Goal: Contribute content: Contribute content

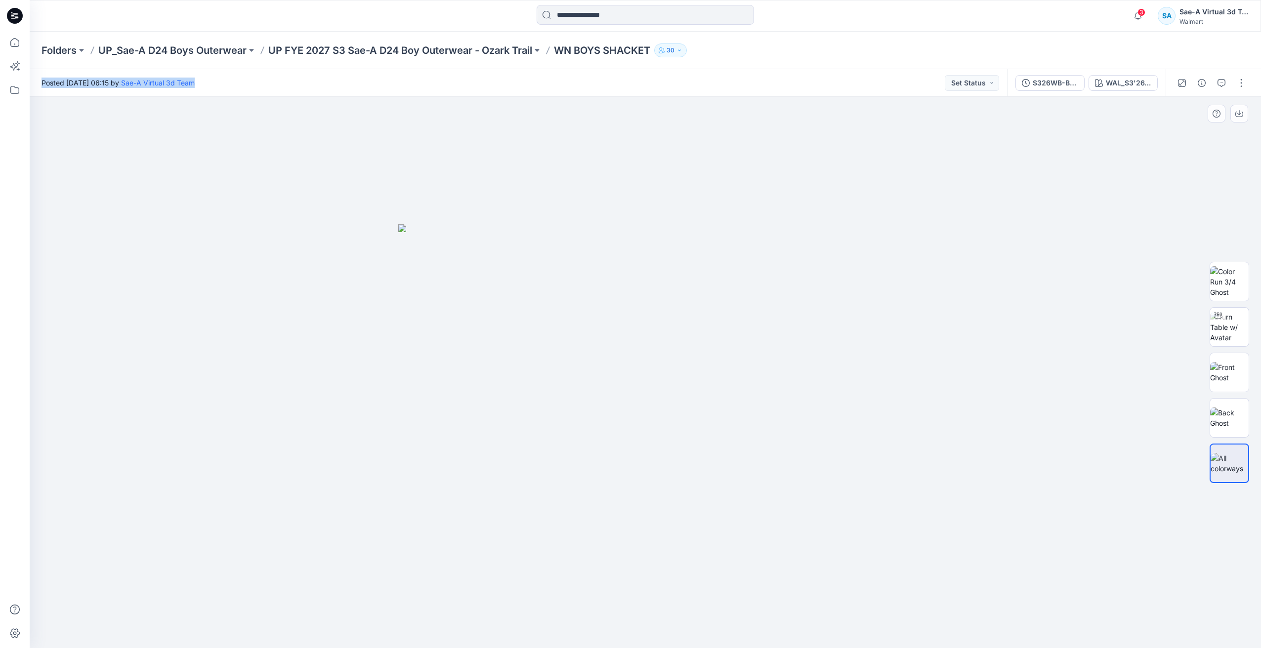
click at [858, 362] on img at bounding box center [645, 436] width 494 height 424
click at [475, 48] on p "UP FYE 2027 S3 Sae-A D24 Boy Outerwear - Ozark Trail" at bounding box center [400, 50] width 264 height 14
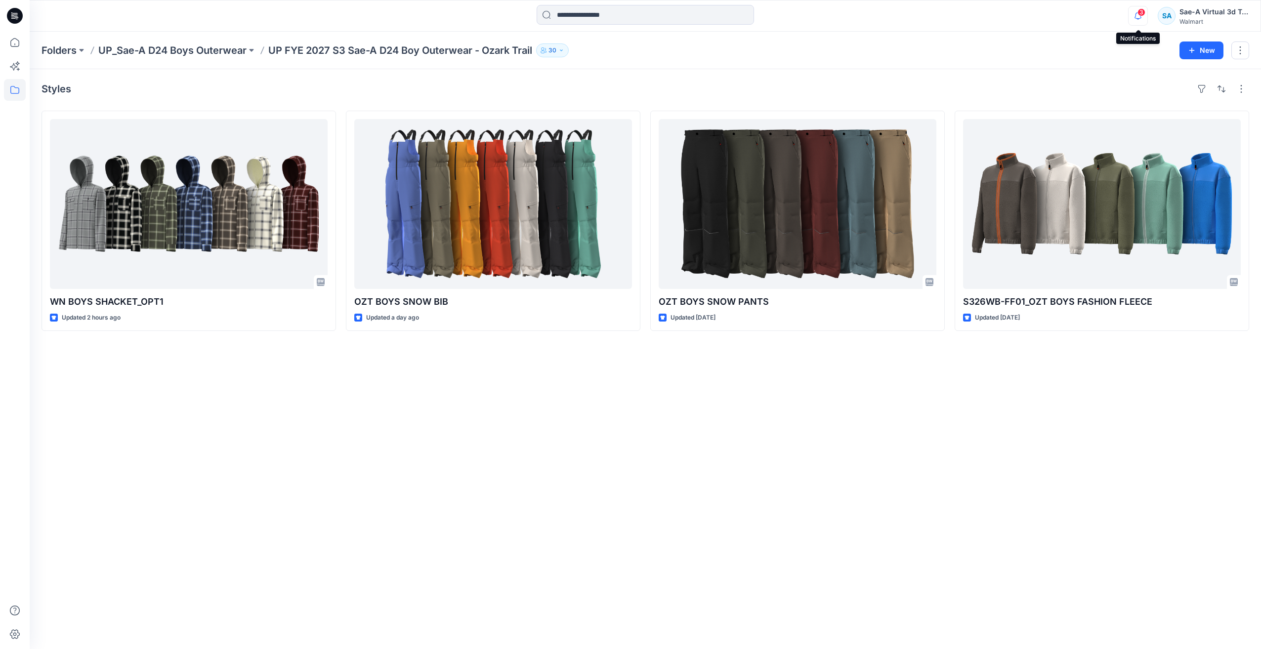
click at [1134, 17] on icon "button" at bounding box center [1137, 16] width 19 height 20
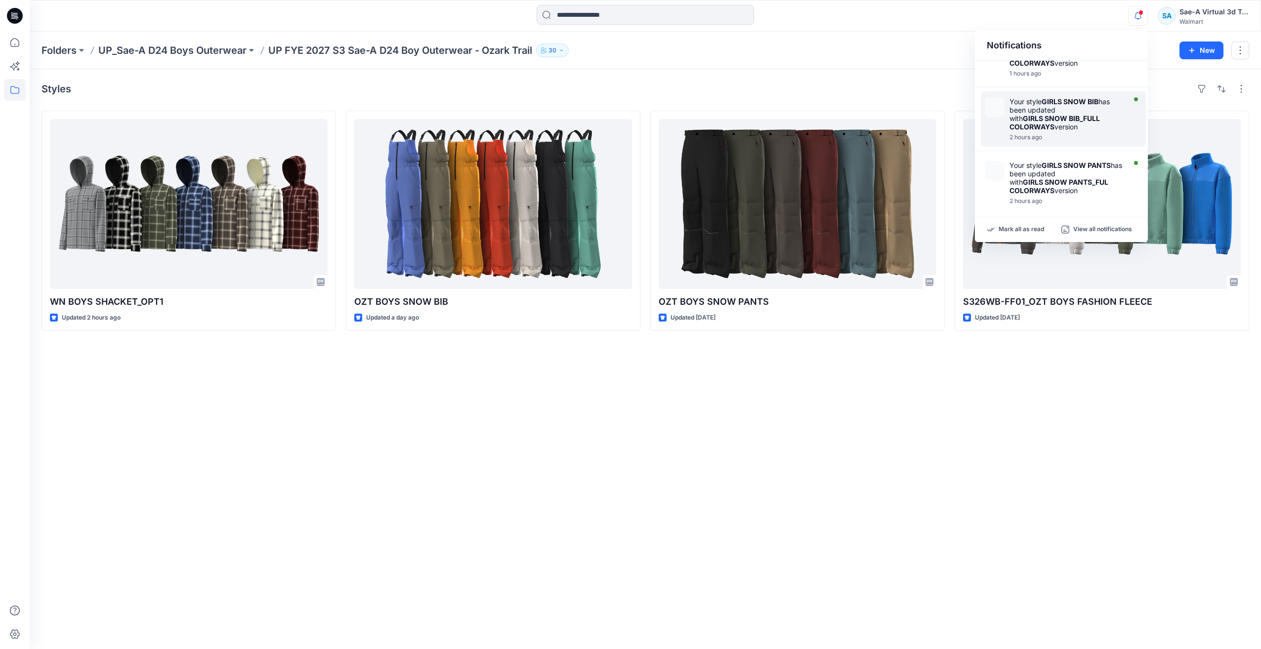
scroll to position [49, 0]
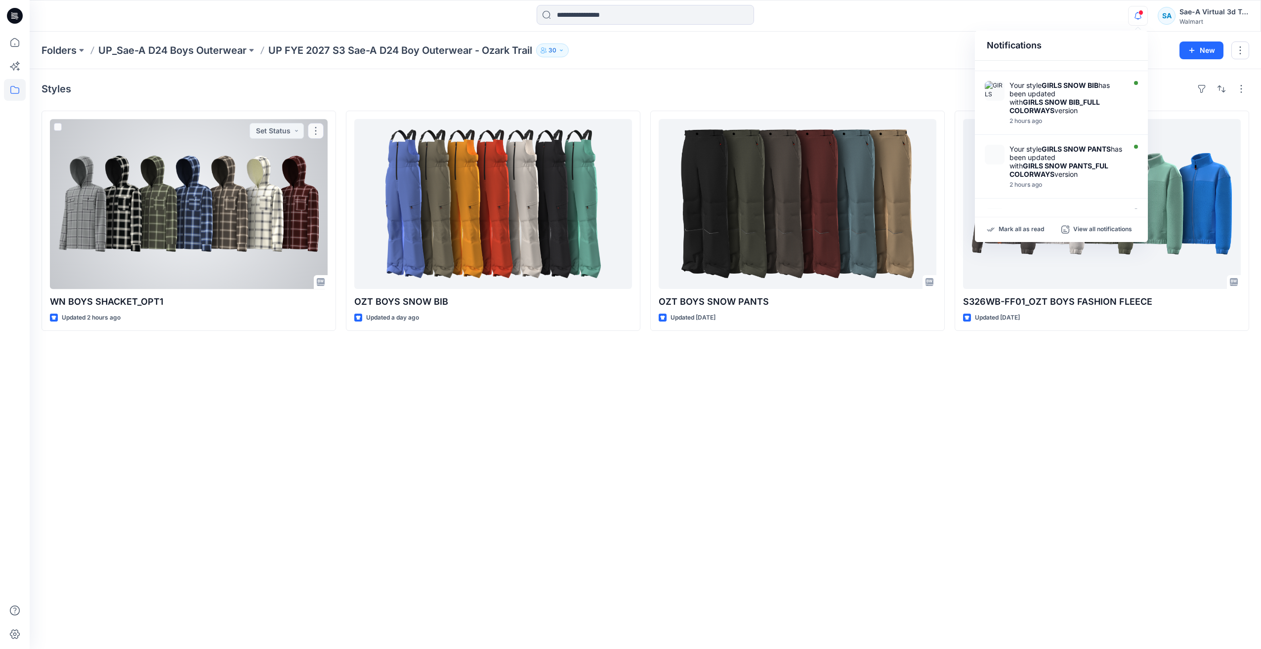
click at [237, 192] on div at bounding box center [189, 204] width 278 height 170
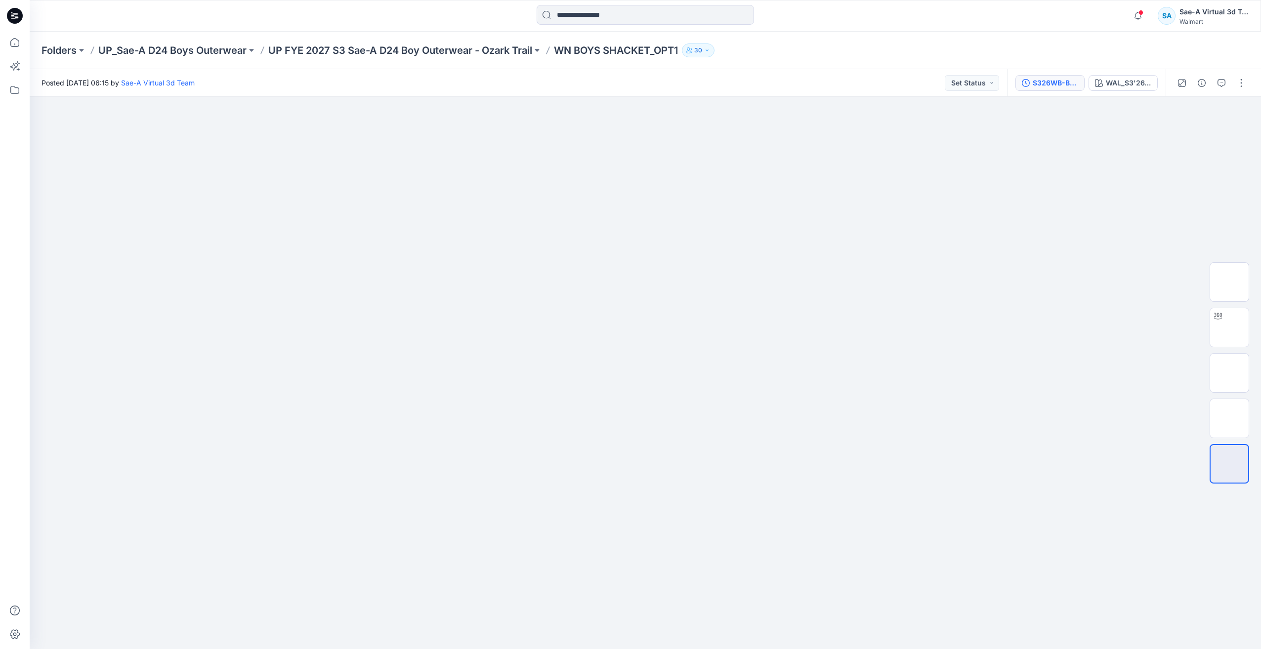
click at [1058, 82] on div "S326WB-BS01_FULL COLORWAYS" at bounding box center [1054, 83] width 45 height 11
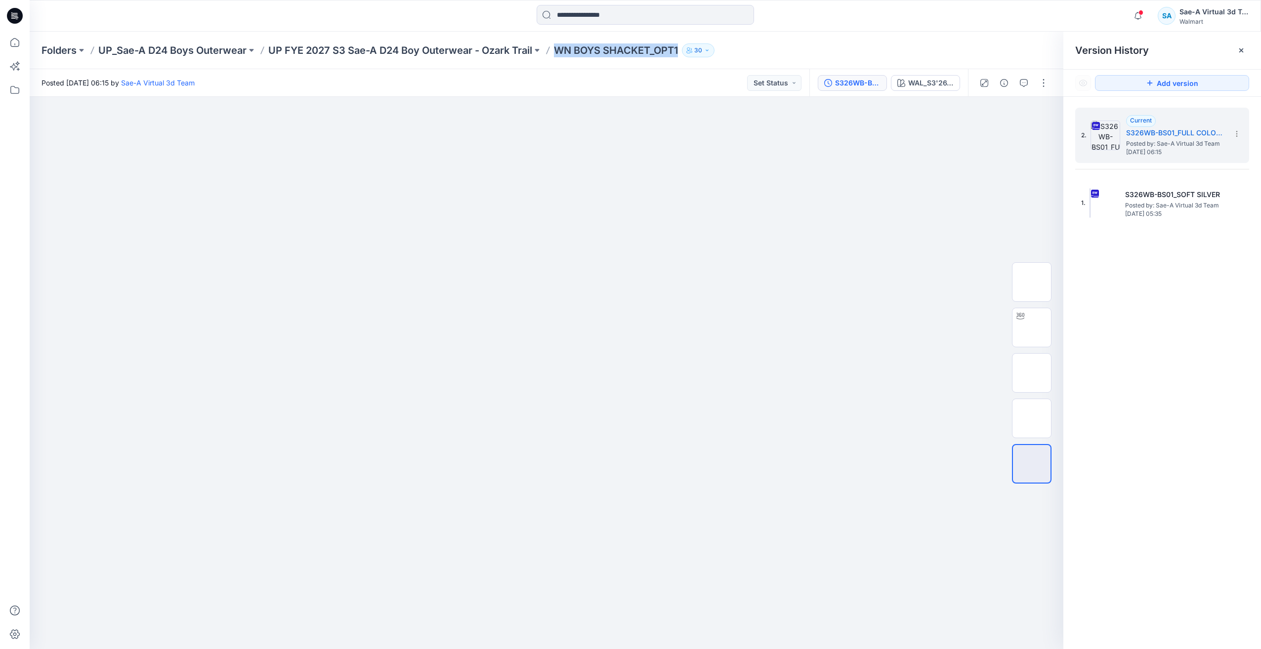
drag, startPoint x: 558, startPoint y: 46, endPoint x: 687, endPoint y: 45, distance: 128.9
click at [687, 45] on div "Folders UP_Sae-A D24 Boys Outerwear UP FYE 2027 S3 Sae-A D24 Boy Outerwear - Oz…" at bounding box center [606, 50] width 1130 height 14
copy div "WN BOYS SHACKET_OPT1 30"
click at [473, 51] on p "UP FYE 2027 S3 Sae-A D24 Boy Outerwear - Ozark Trail" at bounding box center [400, 50] width 264 height 14
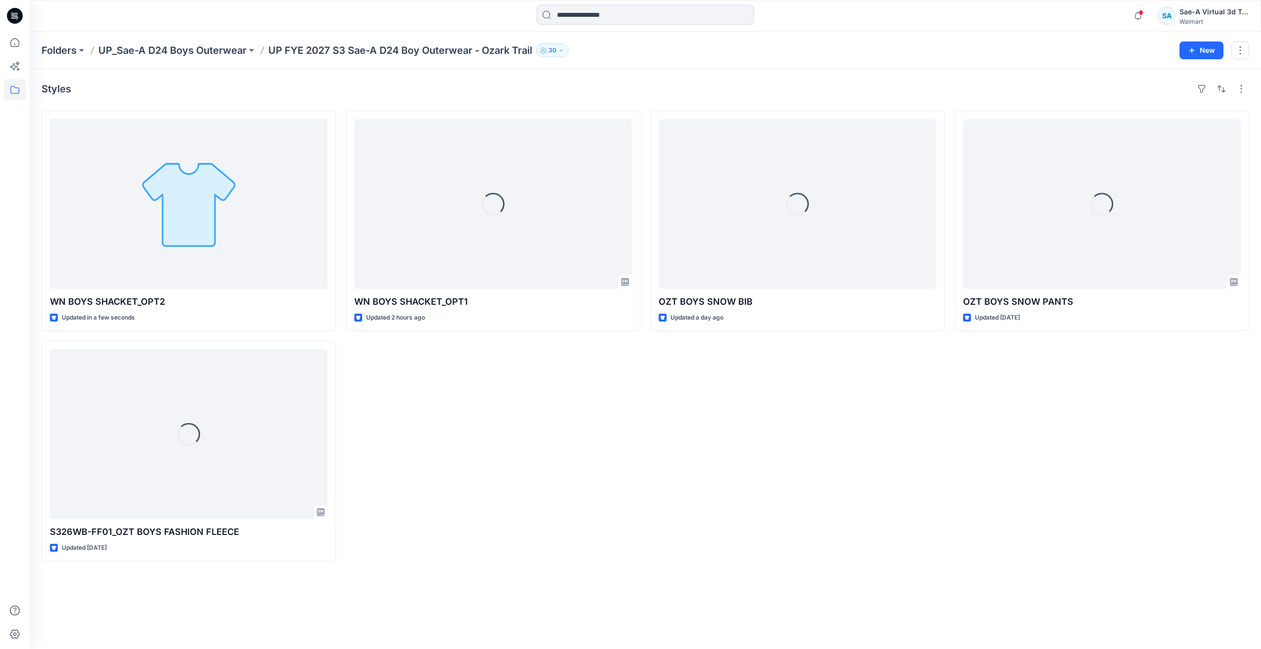
click at [472, 408] on div "Loading... WN BOYS SHACKET_OPT1 Updated 2 hours ago" at bounding box center [493, 336] width 294 height 451
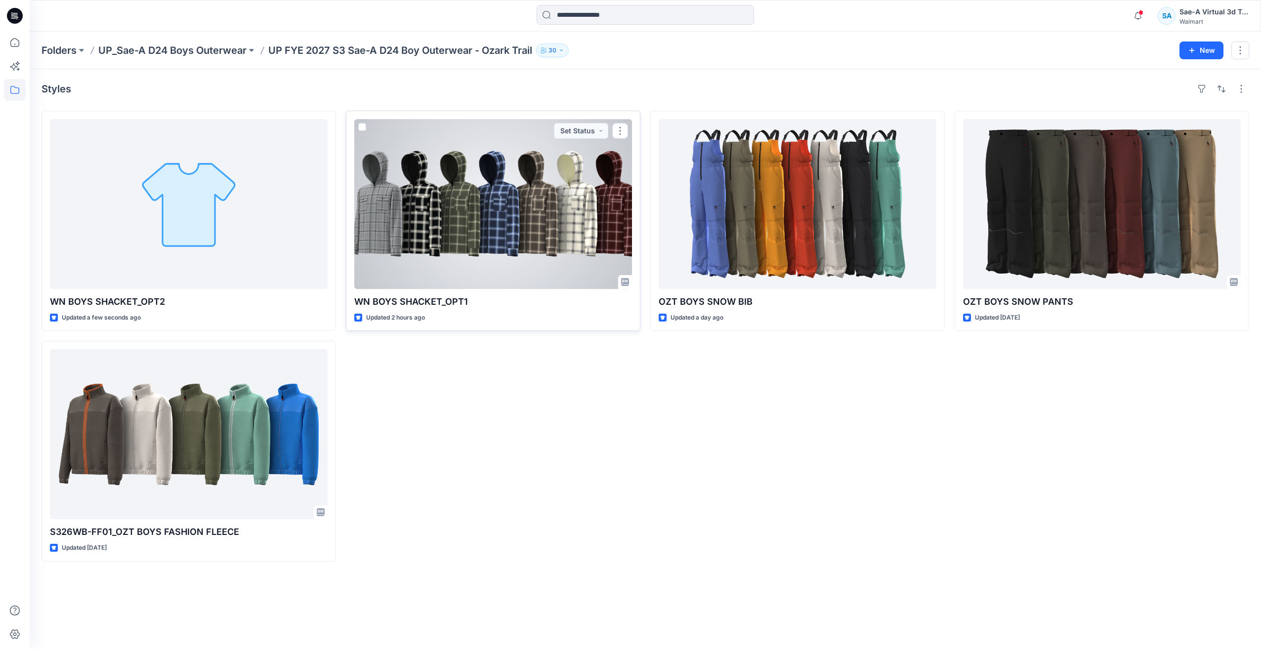
click at [491, 207] on div at bounding box center [493, 204] width 278 height 170
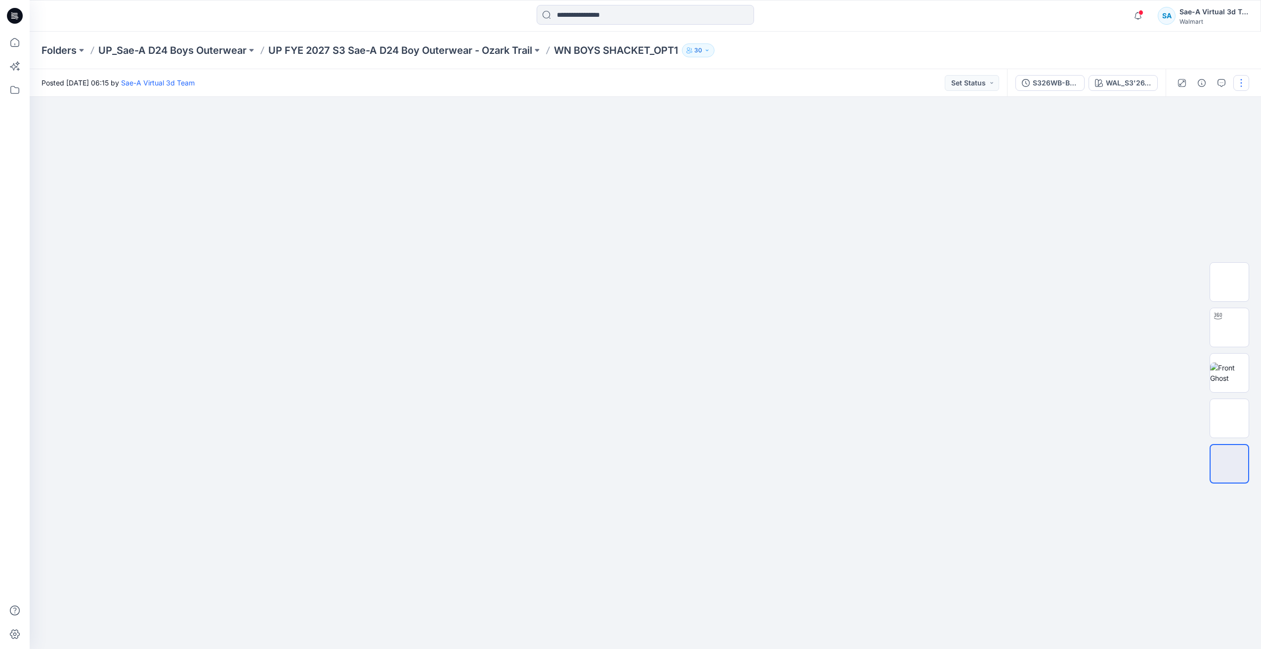
click at [1238, 76] on button "button" at bounding box center [1241, 83] width 16 height 16
click at [1179, 136] on p "Edit" at bounding box center [1178, 133] width 12 height 10
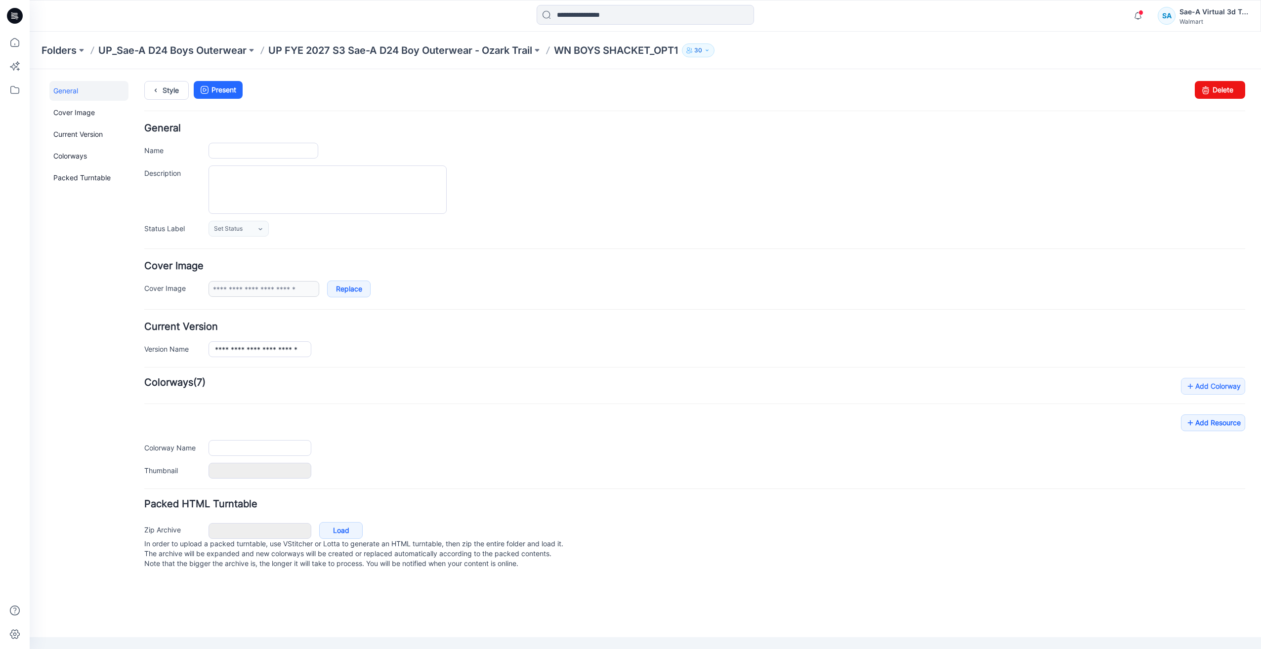
type input "**********"
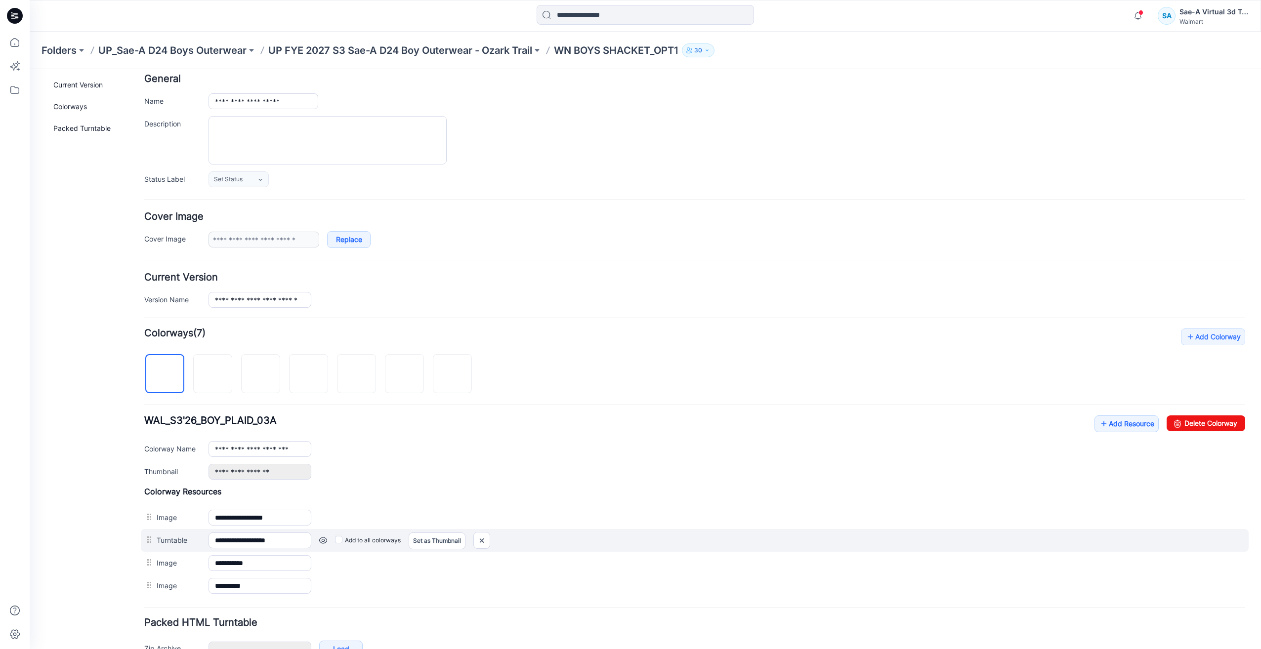
scroll to position [111, 0]
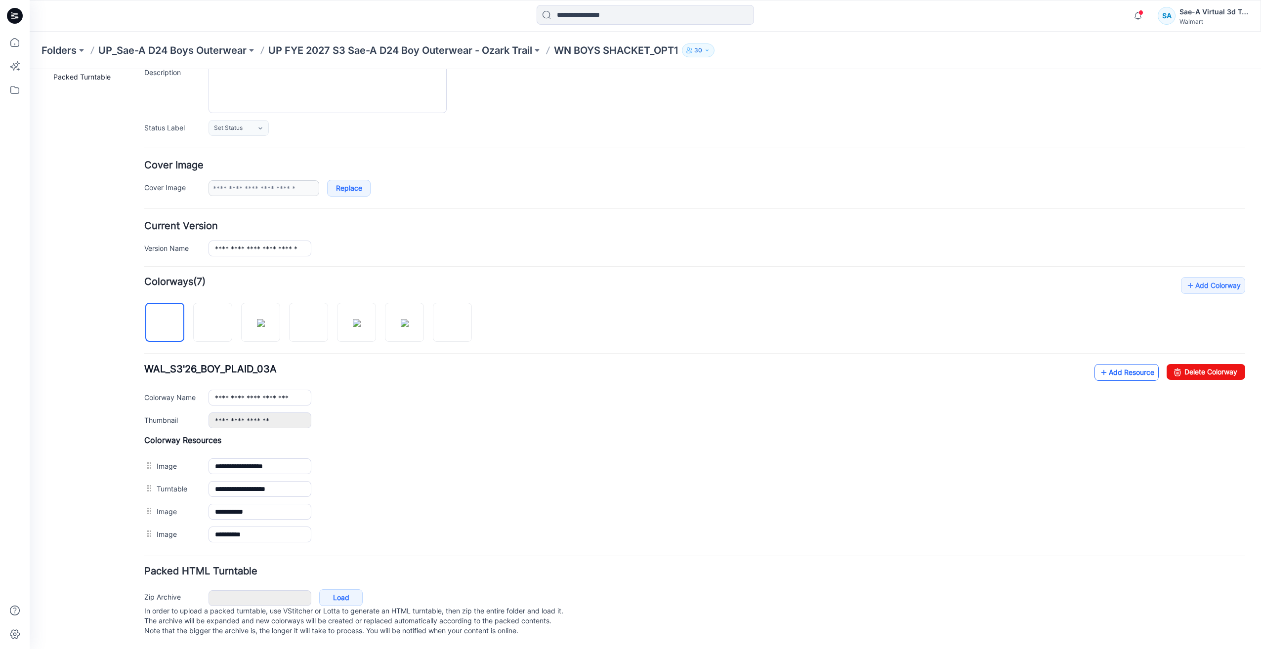
click at [1111, 364] on link "Add Resource" at bounding box center [1126, 372] width 64 height 17
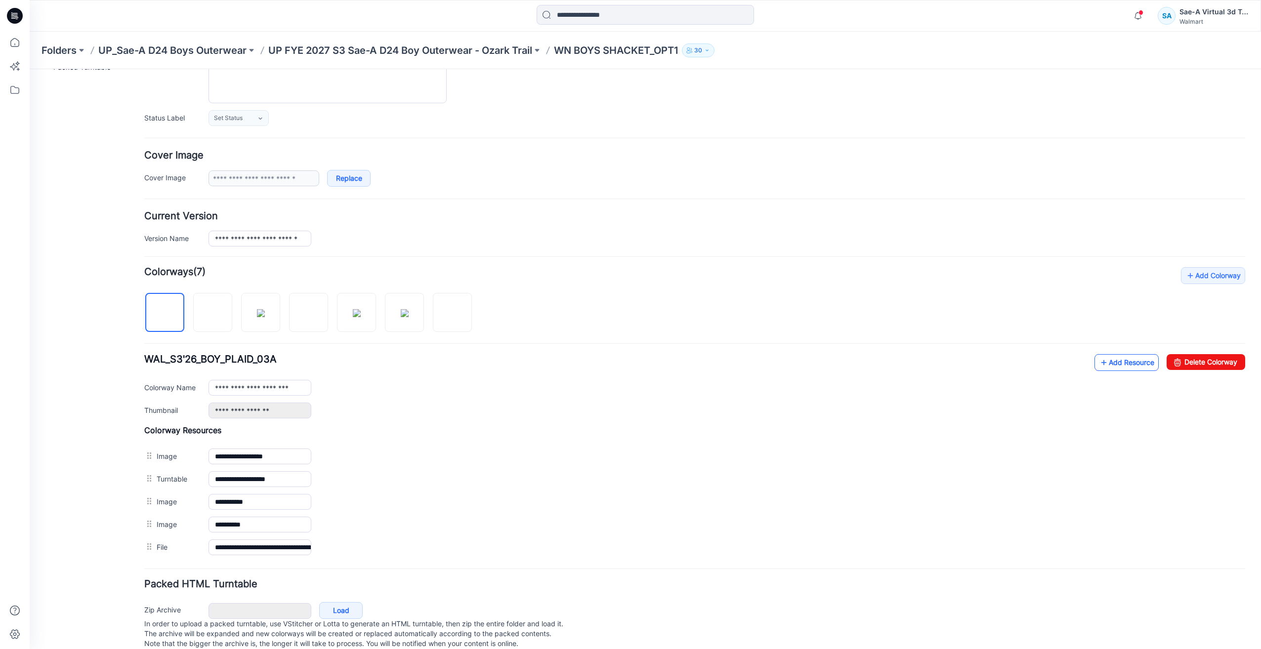
click at [1116, 360] on link "Add Resource" at bounding box center [1126, 362] width 64 height 17
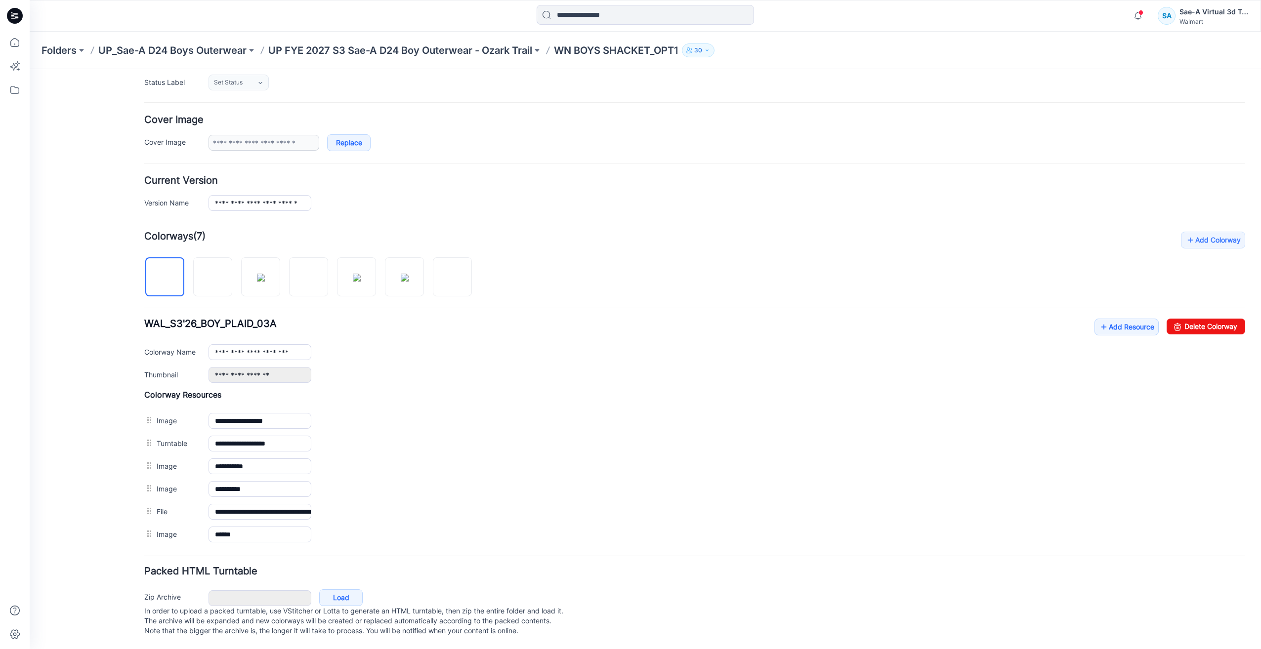
scroll to position [0, 0]
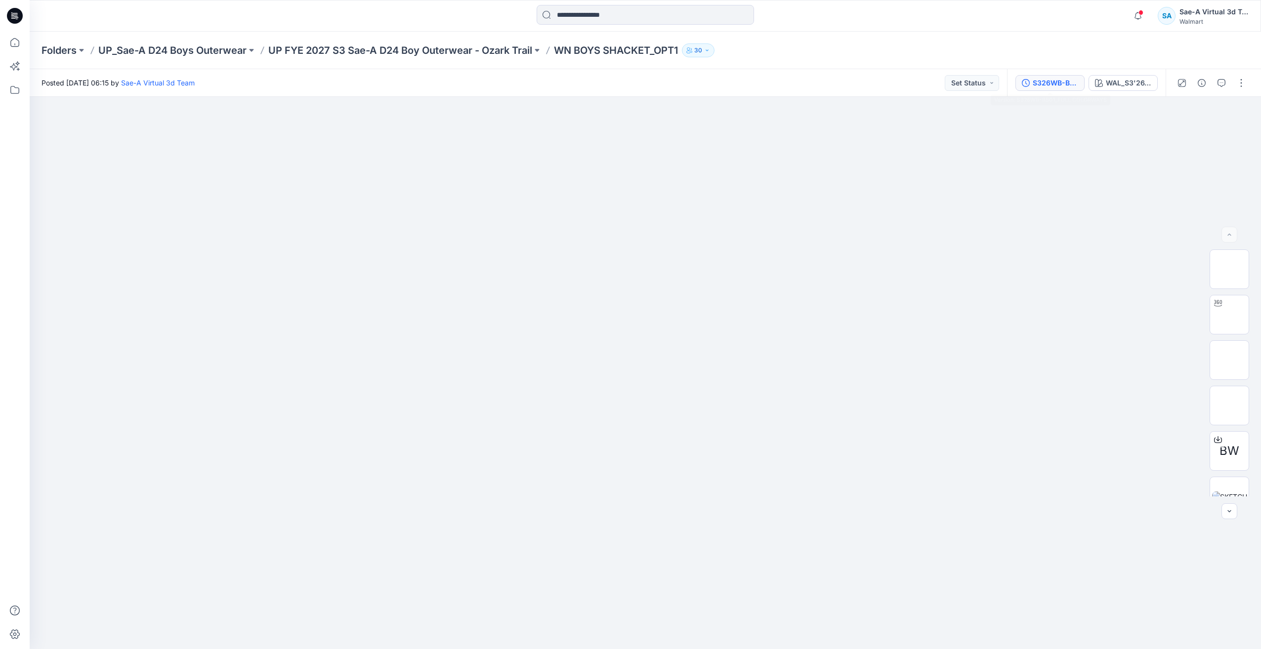
click at [1056, 81] on div "S326WB-BS01_FULL COLORWAYS" at bounding box center [1054, 83] width 45 height 11
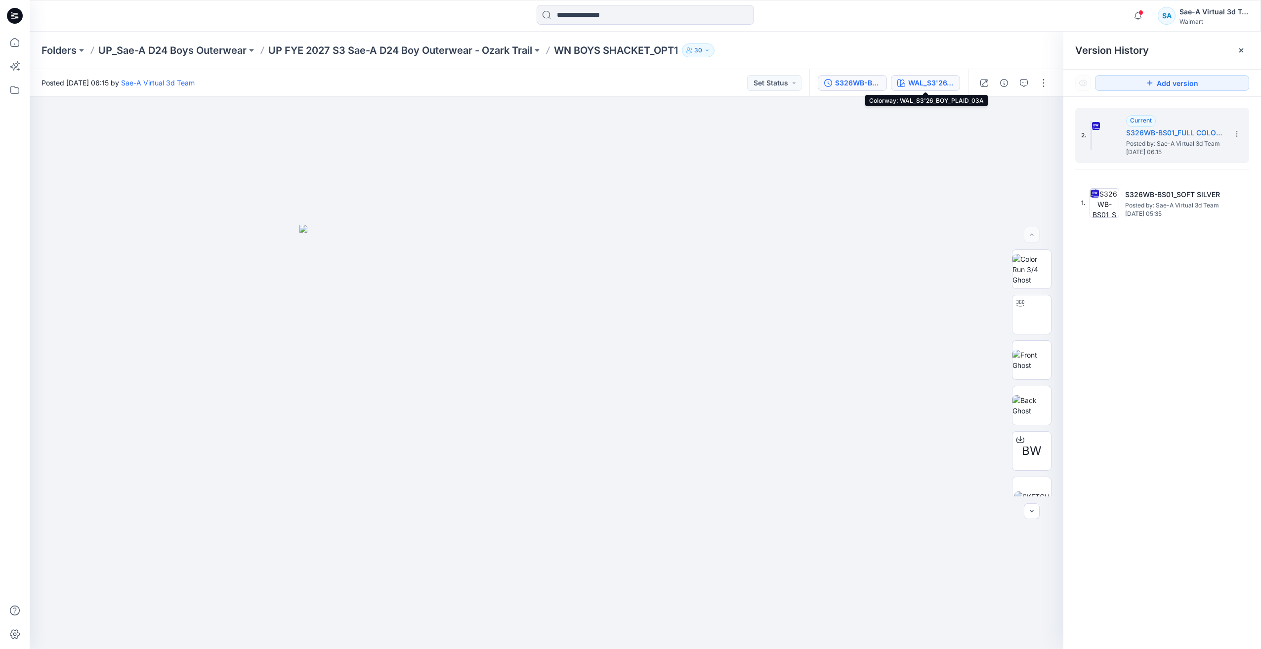
click at [932, 78] on div "WAL_S3'26_BOY_PLAID_03A" at bounding box center [930, 83] width 45 height 11
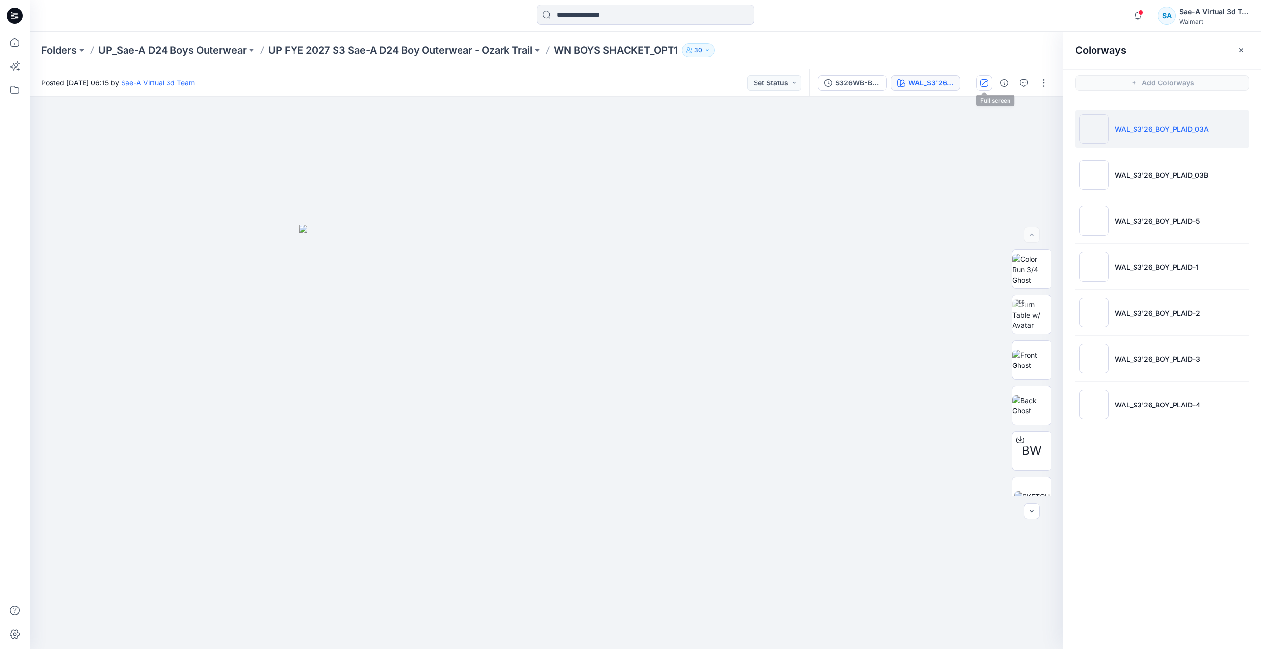
click at [985, 82] on icon "button" at bounding box center [984, 82] width 5 height 5
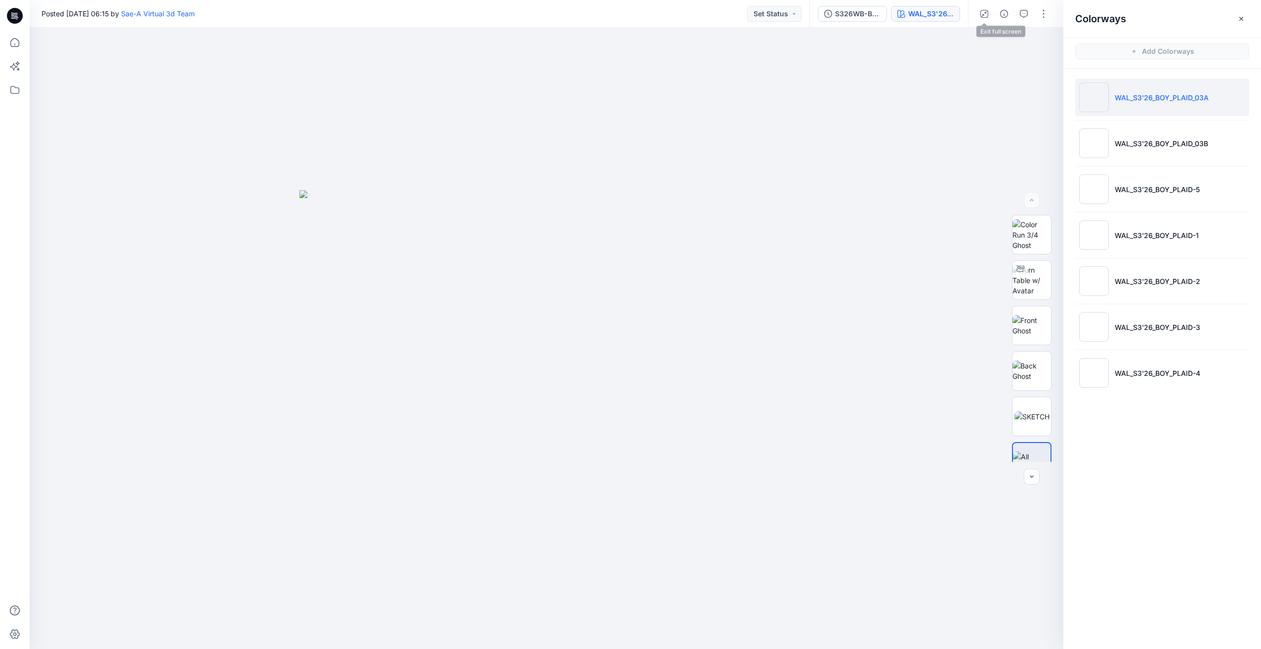
drag, startPoint x: 987, startPoint y: 13, endPoint x: 980, endPoint y: 70, distance: 57.8
click at [986, 13] on icon "button" at bounding box center [984, 14] width 8 height 8
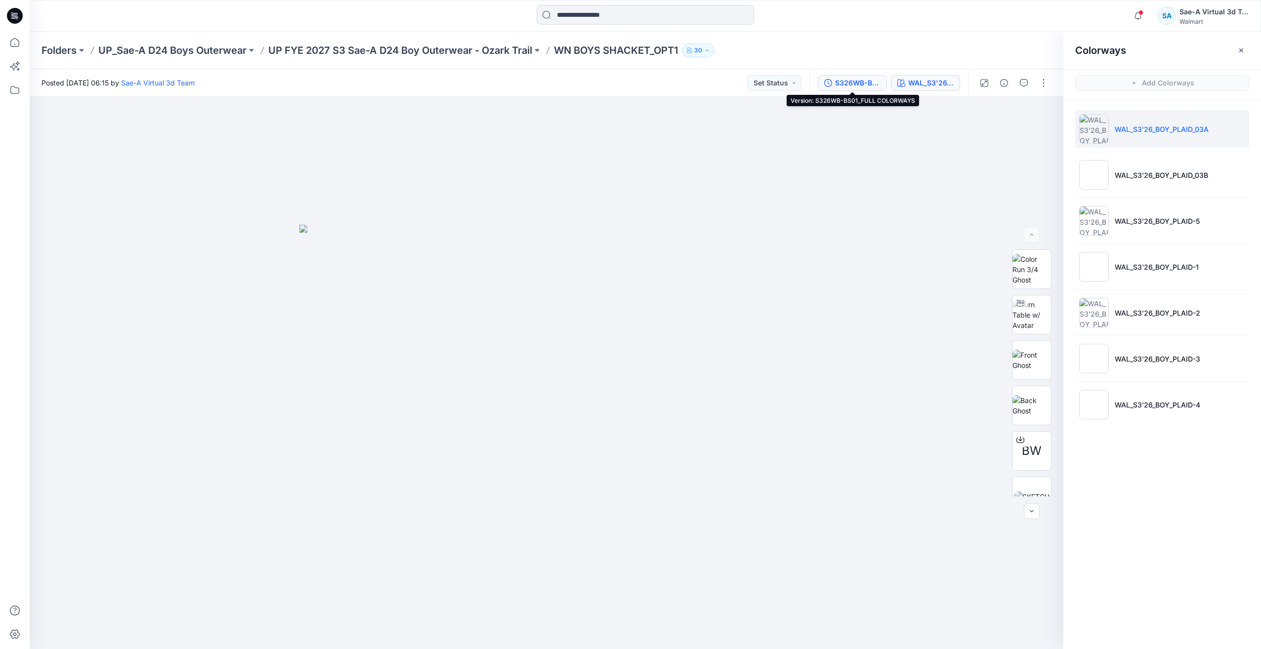
click at [844, 77] on button "S326WB-BS01_FULL COLORWAYS" at bounding box center [852, 83] width 69 height 16
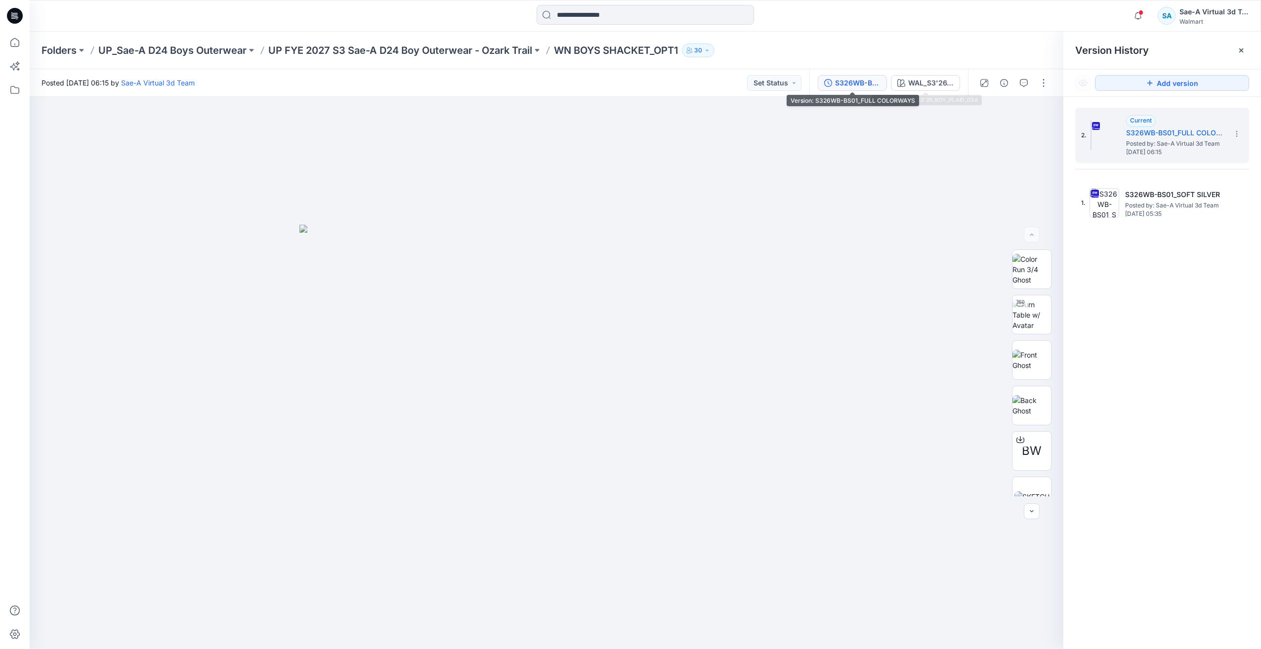
click at [869, 82] on div "S326WB-BS01_FULL COLORWAYS" at bounding box center [857, 83] width 45 height 11
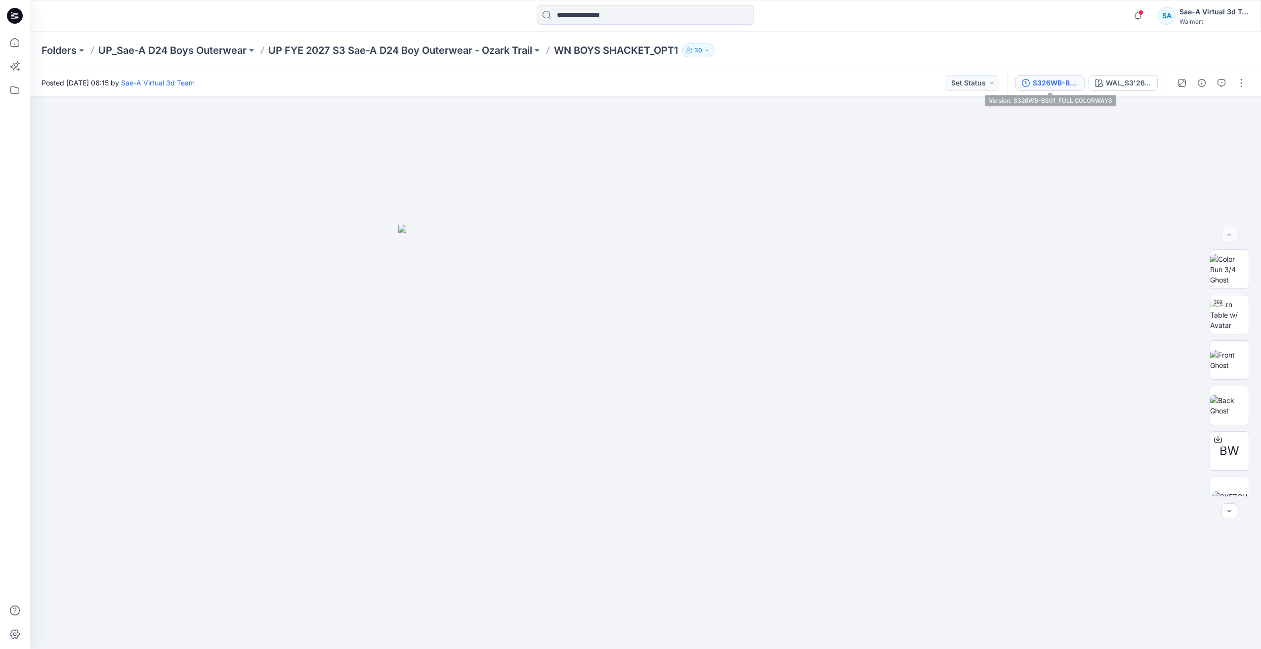
click at [1021, 85] on button "S326WB-BS01_FULL COLORWAYS" at bounding box center [1049, 83] width 69 height 16
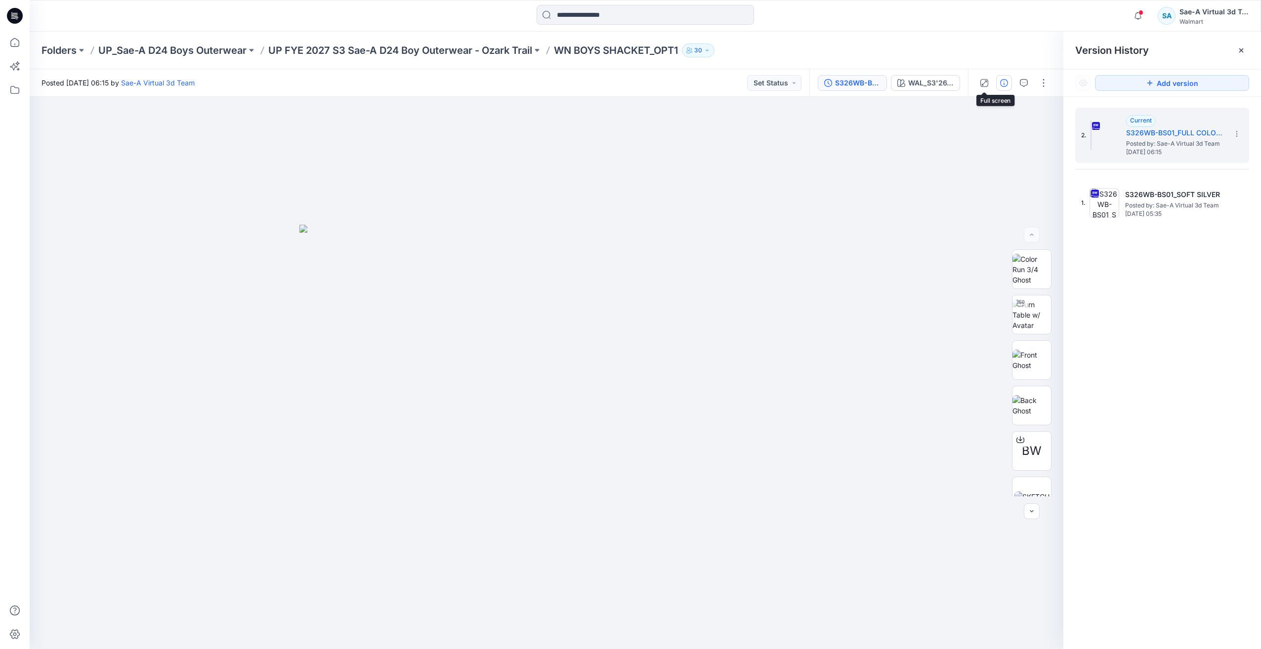
click at [1000, 85] on icon "button" at bounding box center [1004, 83] width 8 height 8
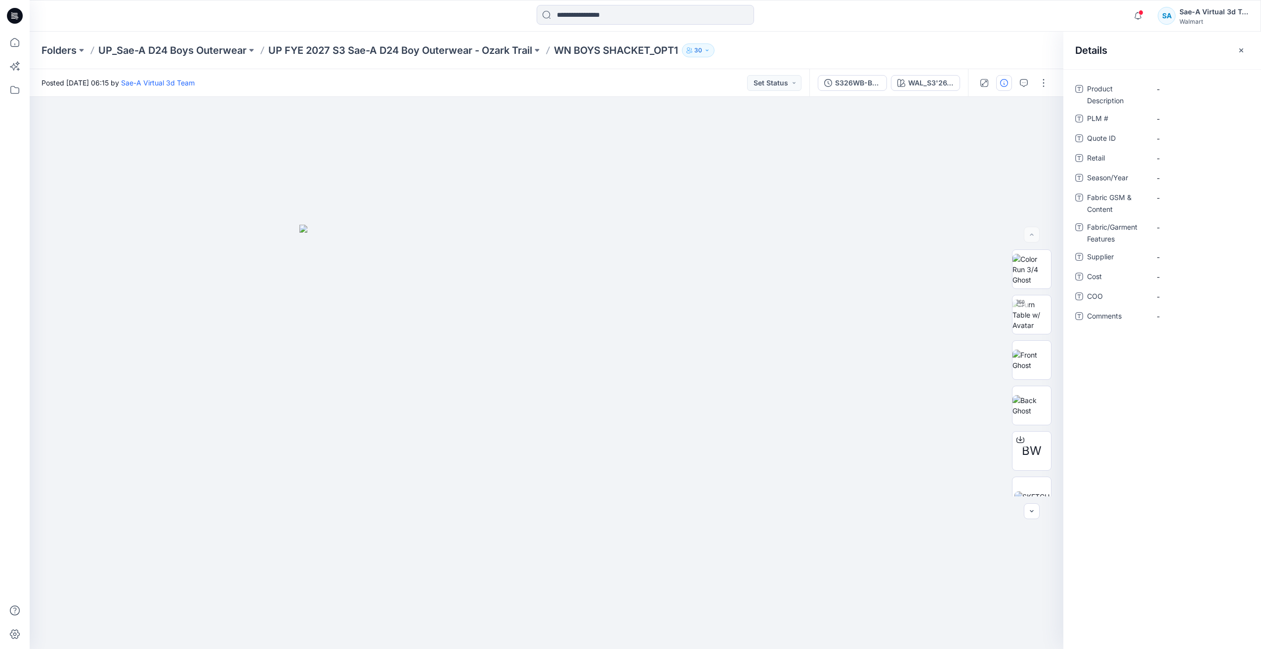
click at [570, 47] on p "WN BOYS SHACKET_OPT1" at bounding box center [616, 50] width 124 height 14
drag, startPoint x: 558, startPoint y: 49, endPoint x: 685, endPoint y: 55, distance: 126.6
click at [685, 55] on div "Folders UP_Sae-A D24 Boys Outerwear UP FYE 2027 S3 Sae-A D24 Boy Outerwear - Oz…" at bounding box center [606, 50] width 1130 height 14
copy div "WN BOYS SHACKET_OPT1 30"
click at [1183, 85] on Description "-" at bounding box center [1199, 89] width 86 height 10
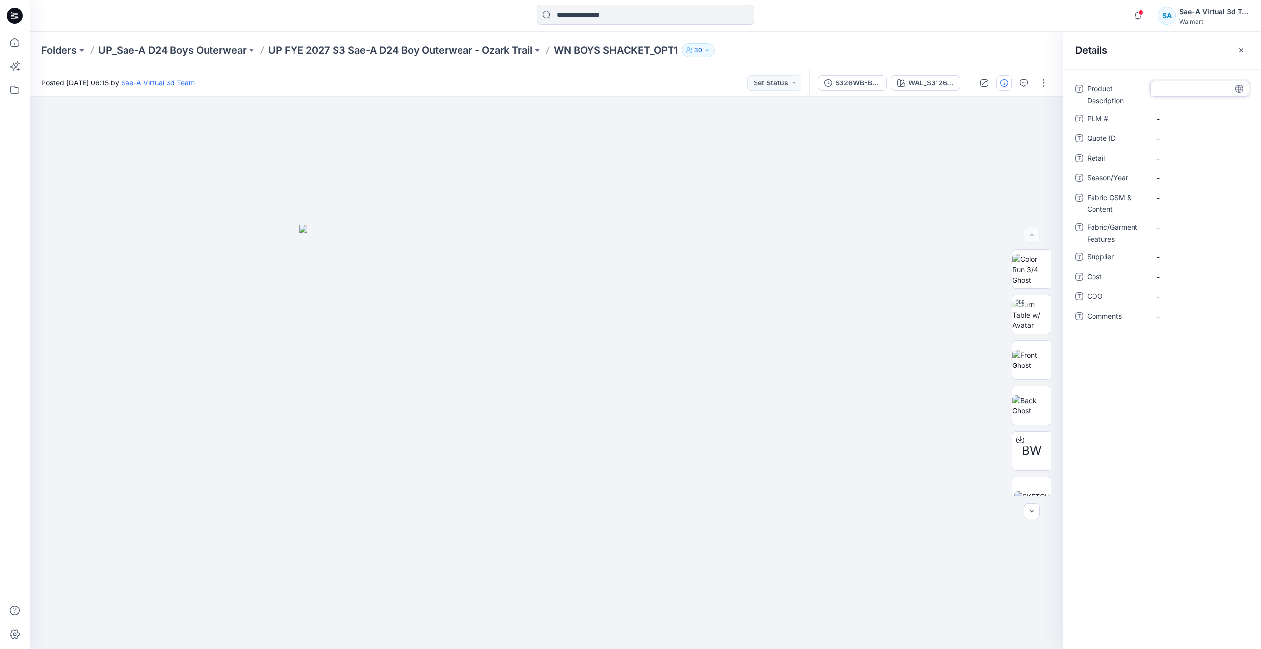
type textarea "**********"
click at [1183, 109] on div "Product Description WN BOYS SHACKET_OPT1 Show more PLM # - Quote ID - Retail - …" at bounding box center [1162, 217] width 174 height 272
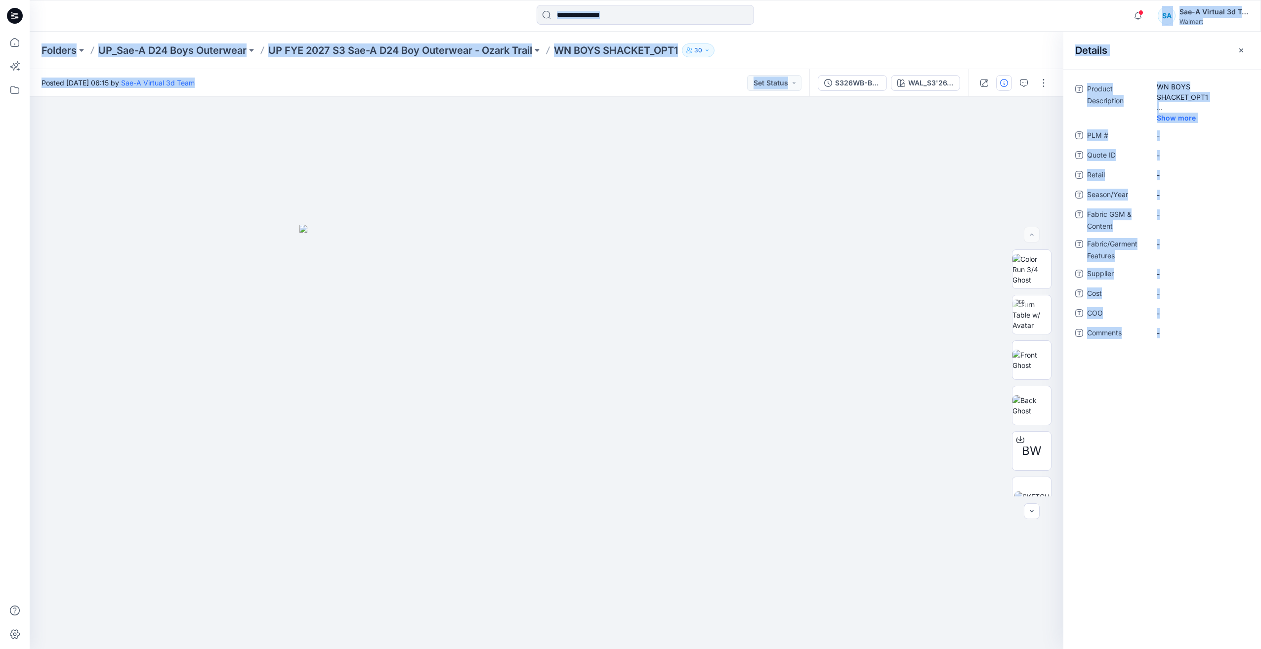
click at [1188, 456] on div "Product Description WN BOYS SHACKET_OPT1 Show more PLM # - Quote ID - Retail - …" at bounding box center [1162, 359] width 198 height 580
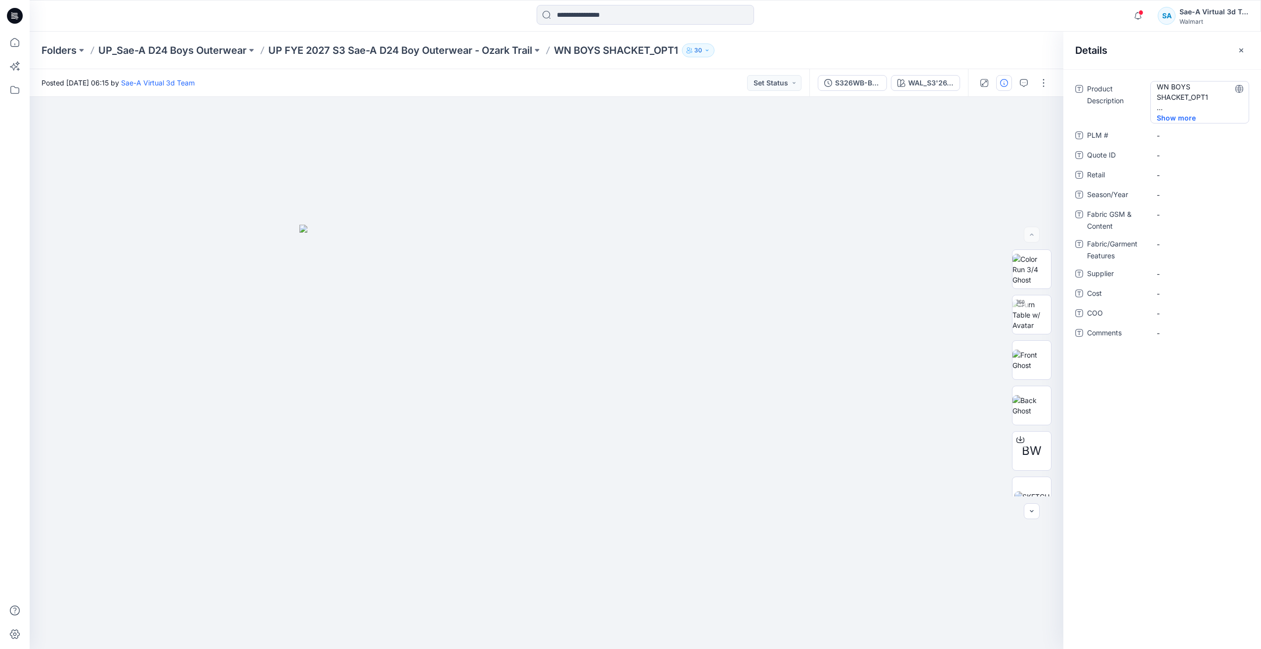
click at [1169, 108] on Description "WN BOYS SHACKET_OPT1" at bounding box center [1199, 97] width 86 height 31
drag, startPoint x: 686, startPoint y: 53, endPoint x: 559, endPoint y: 55, distance: 127.5
click at [559, 55] on div "Folders UP_Sae-A D24 Boys Outerwear UP FYE 2027 S3 Sae-A D24 Boy Outerwear - Oz…" at bounding box center [606, 50] width 1130 height 14
copy div "WN BOYS SHACKET_OPT1 30"
click at [1160, 88] on Description "-" at bounding box center [1199, 89] width 86 height 10
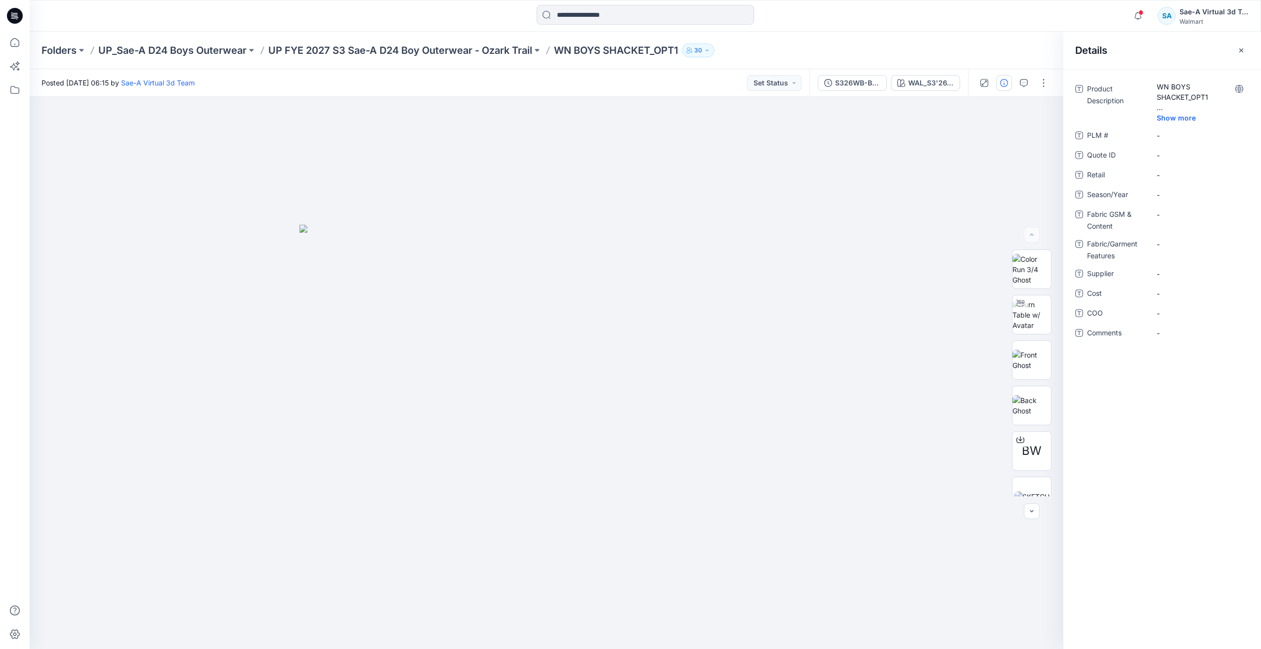
click at [1182, 399] on div "Product Description WN BOYS SHACKET_OPT1 Show more PLM # - Quote ID - Retail - …" at bounding box center [1162, 359] width 198 height 580
click at [1197, 112] on Description "WN BOYS SHACKET_OPT1" at bounding box center [1199, 97] width 86 height 31
click at [1197, 112] on textarea "**********" at bounding box center [1199, 96] width 99 height 31
drag, startPoint x: 1177, startPoint y: 102, endPoint x: 1206, endPoint y: 170, distance: 74.1
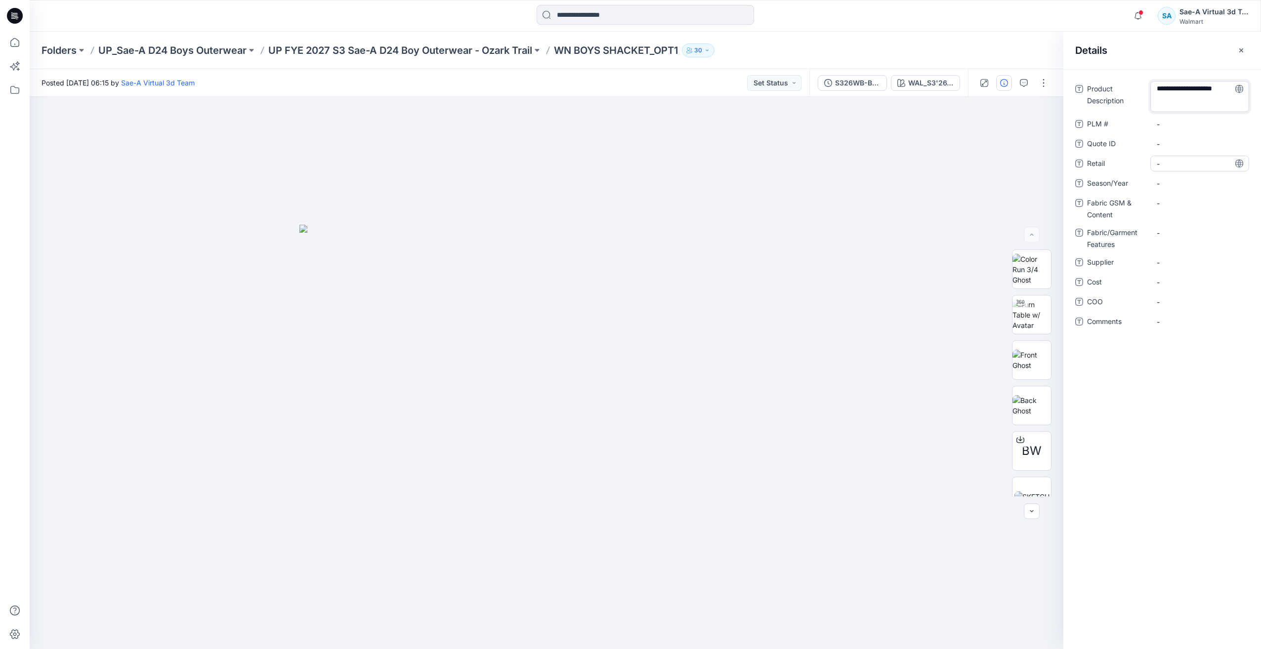
click at [1205, 170] on div "**********" at bounding box center [1162, 211] width 174 height 260
type textarea "**********"
click at [1214, 107] on textarea "**********" at bounding box center [1199, 96] width 99 height 31
drag, startPoint x: 562, startPoint y: 51, endPoint x: 677, endPoint y: 61, distance: 115.5
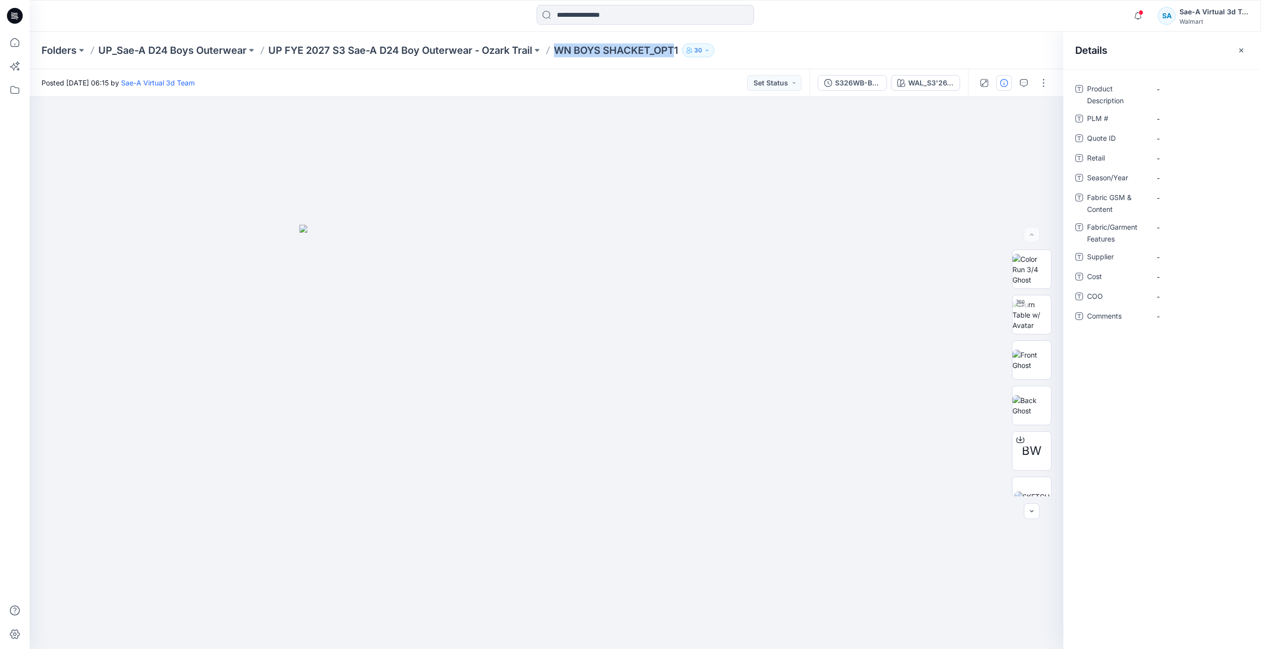
click at [677, 61] on div "Folders UP_Sae-A D24 Boys Outerwear UP FYE 2027 S3 Sae-A D24 Boy Outerwear - Oz…" at bounding box center [645, 51] width 1231 height 38
copy p "WN BOYS SHACKET_OPT"
drag, startPoint x: 1173, startPoint y: 80, endPoint x: 1170, endPoint y: 86, distance: 7.1
click at [1173, 82] on div "Product Description - PLM # - Quote ID - Retail - Season/Year - Fabric GSM & Co…" at bounding box center [1162, 359] width 198 height 580
click at [1170, 90] on Description "-" at bounding box center [1199, 89] width 86 height 10
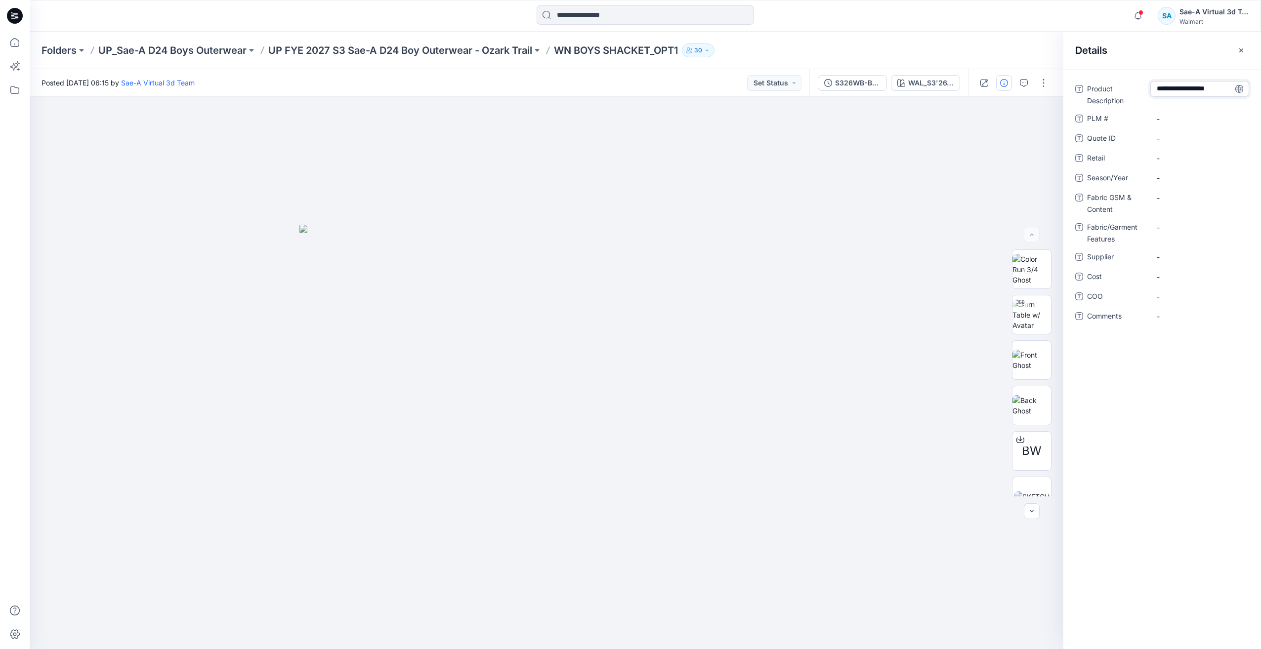
scroll to position [7, 0]
type textarea "**********"
click at [1208, 434] on div "**********" at bounding box center [1162, 359] width 198 height 580
click at [1178, 124] on div "-" at bounding box center [1199, 119] width 99 height 16
type textarea "*"
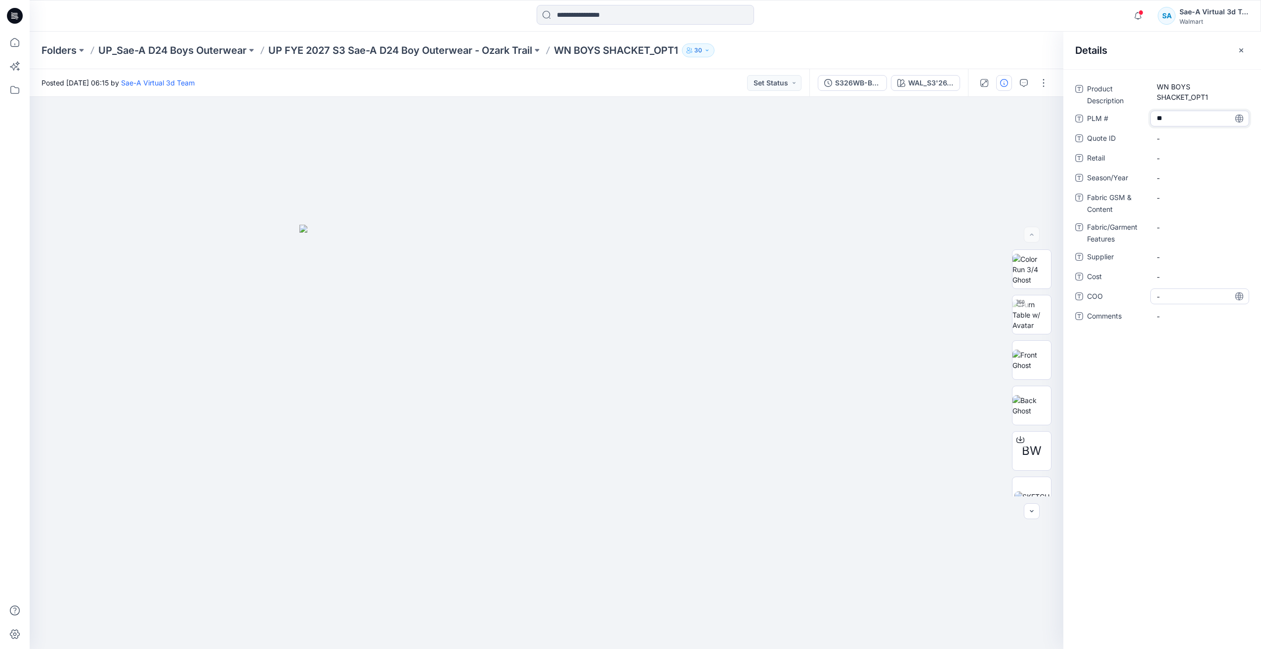
type textarea "***"
click at [1167, 181] on span "-" at bounding box center [1199, 178] width 86 height 10
type textarea "*******"
click at [1174, 179] on span "-" at bounding box center [1199, 178] width 86 height 10
type textarea "*******"
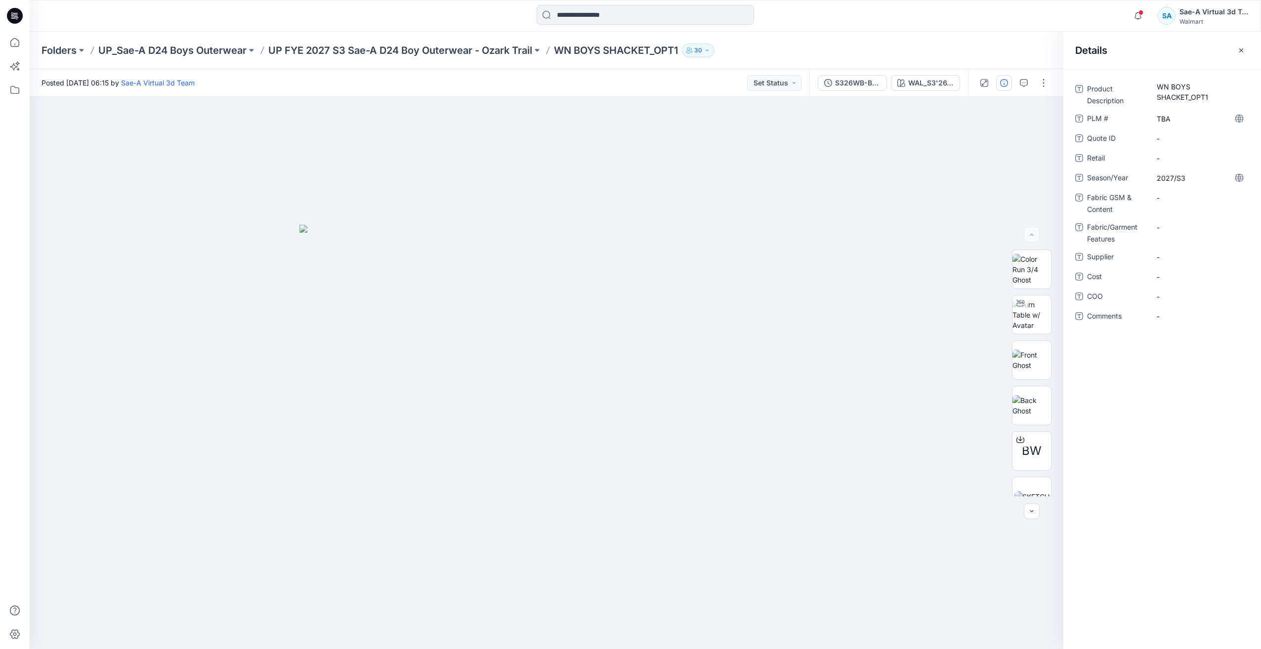
click at [1167, 400] on div "Product Description WN BOYS SHACKET_OPT1 PLM # TBA Quote ID - Retail - Season/Y…" at bounding box center [1162, 359] width 198 height 580
click at [1171, 198] on Content "-" at bounding box center [1199, 198] width 86 height 10
drag, startPoint x: 1187, startPoint y: 199, endPoint x: 1136, endPoint y: 205, distance: 51.2
click at [1136, 205] on div "**********" at bounding box center [1162, 203] width 174 height 26
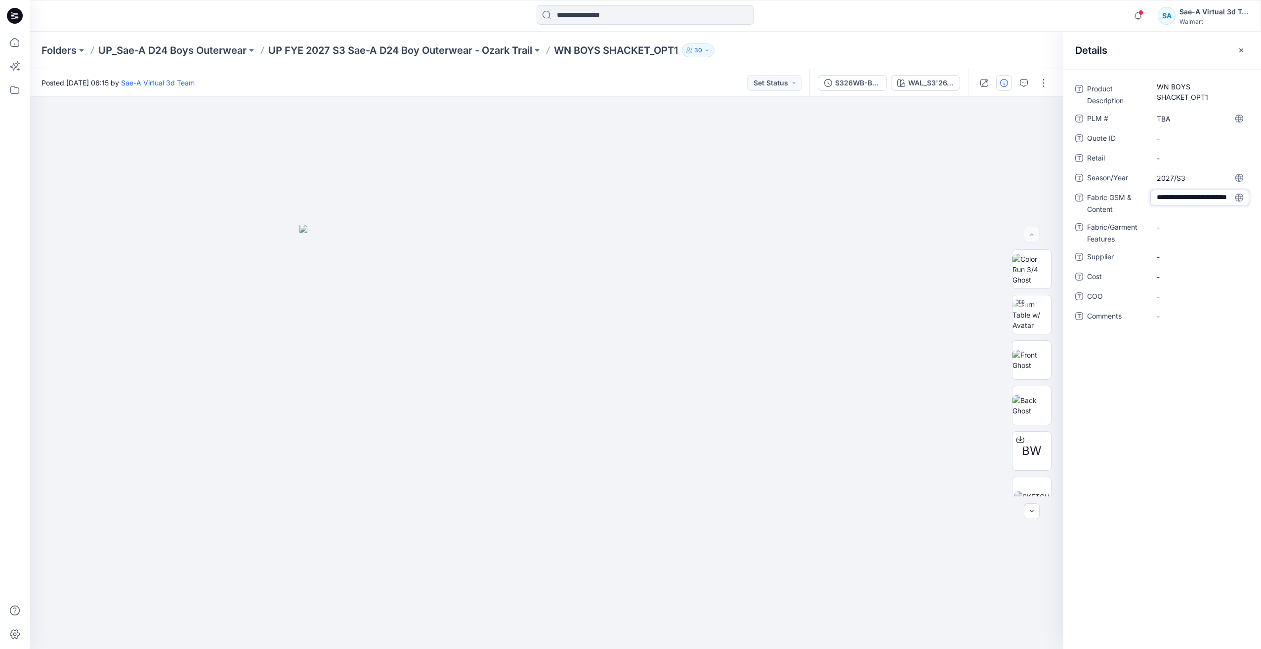
type textarea "**********"
click at [1246, 352] on div "**********" at bounding box center [1162, 359] width 198 height 580
click at [1169, 229] on Features "-" at bounding box center [1199, 227] width 86 height 10
type textarea "*******"
click at [1159, 196] on Content "'100% COTTON , 250gsm" at bounding box center [1199, 200] width 86 height 21
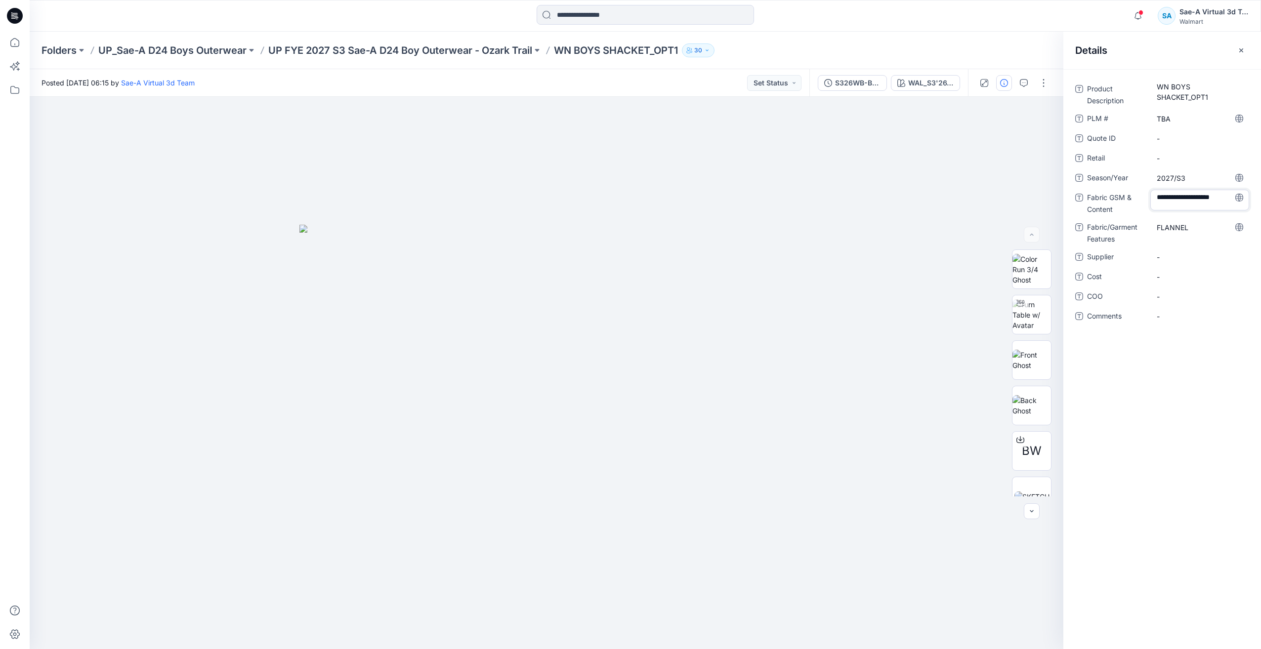
click at [1158, 196] on textarea "**********" at bounding box center [1199, 200] width 99 height 21
type textarea "**********"
click at [1177, 381] on div "**********" at bounding box center [1162, 359] width 198 height 580
click at [1170, 257] on span "-" at bounding box center [1199, 257] width 86 height 10
type textarea "*"
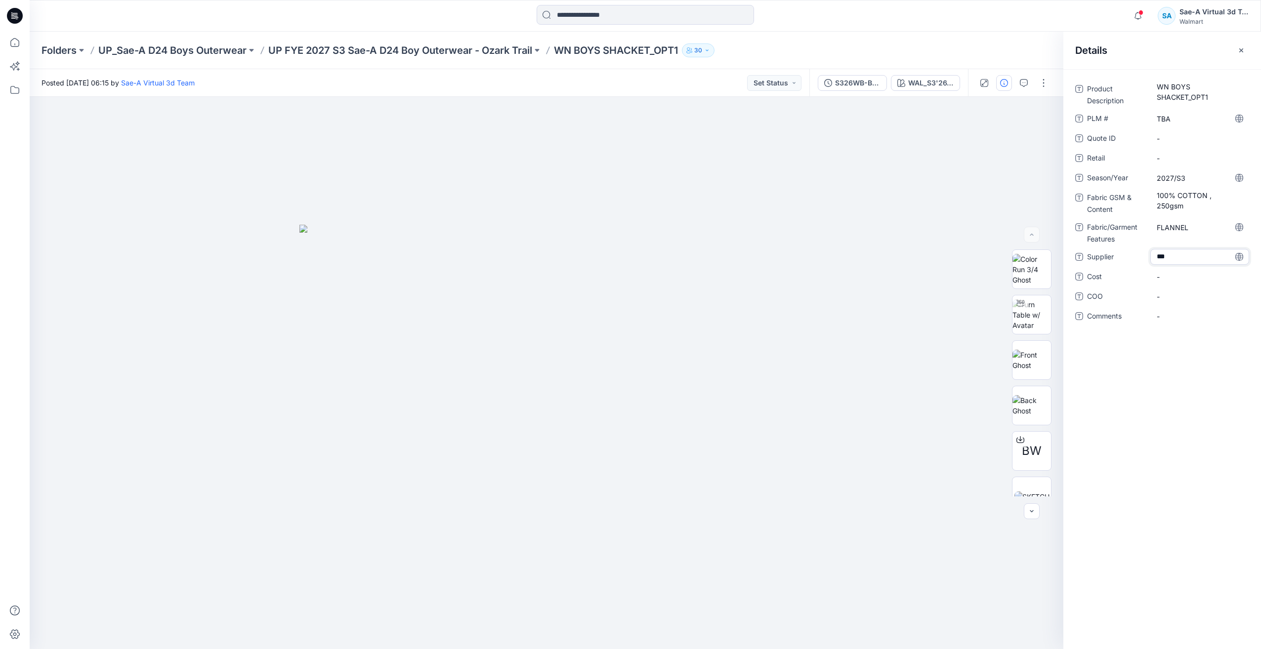
type textarea "****"
click at [1174, 281] on span "-" at bounding box center [1199, 277] width 86 height 10
type textarea "***"
click at [1172, 493] on div "Product Description WN BOYS SHACKET_OPT1 PLM # TBA Quote ID - Retail - Season/Y…" at bounding box center [1162, 359] width 198 height 580
click at [857, 76] on button "S326WB-BS01_FULL COLORWAYS" at bounding box center [852, 83] width 69 height 16
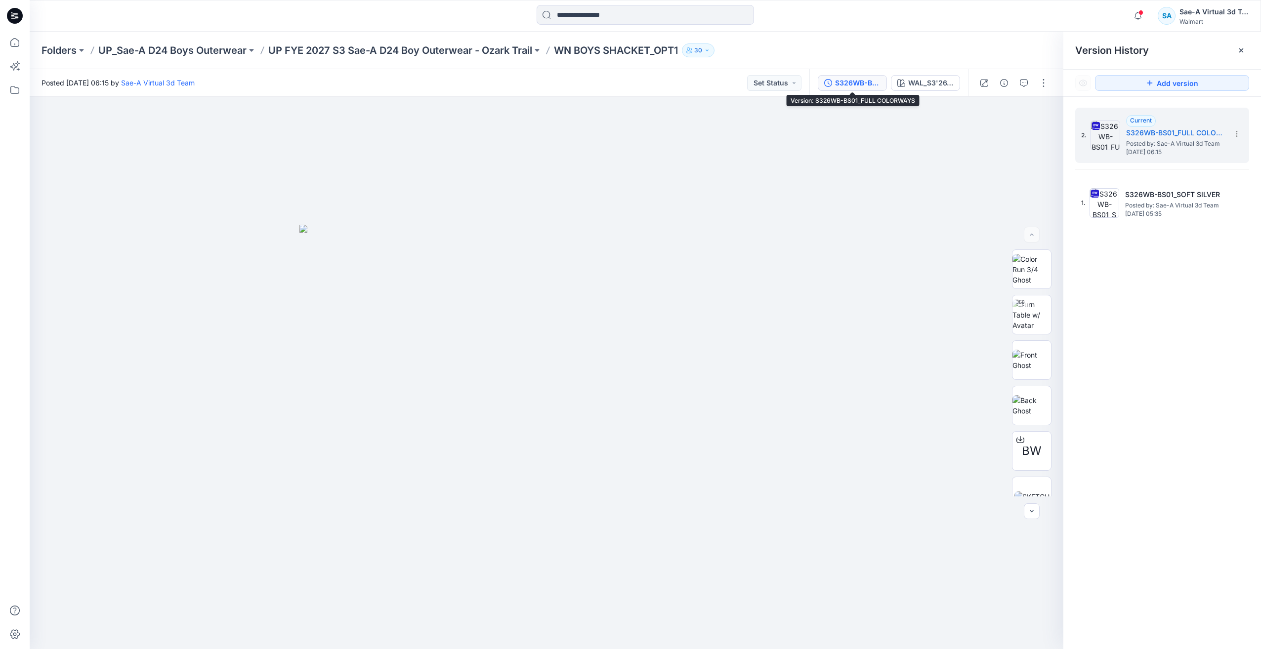
click at [858, 78] on div "S326WB-BS01_FULL COLORWAYS" at bounding box center [857, 83] width 45 height 11
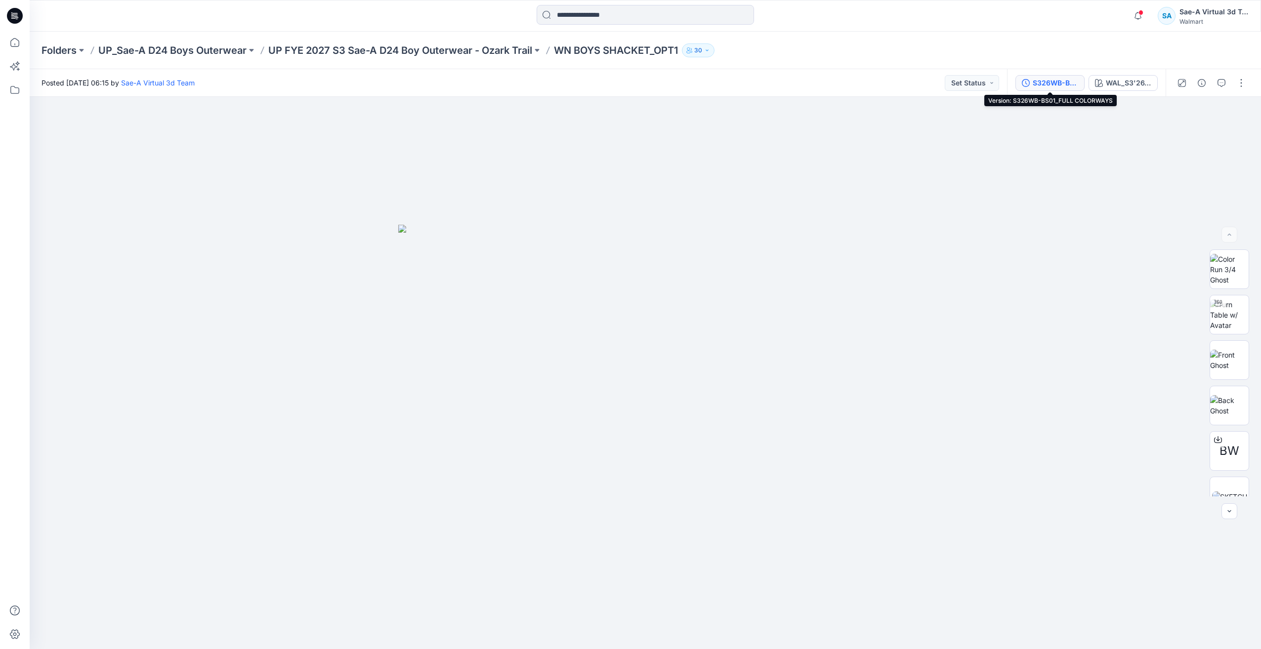
click at [1043, 82] on div "S326WB-BS01_FULL COLORWAYS" at bounding box center [1054, 83] width 45 height 11
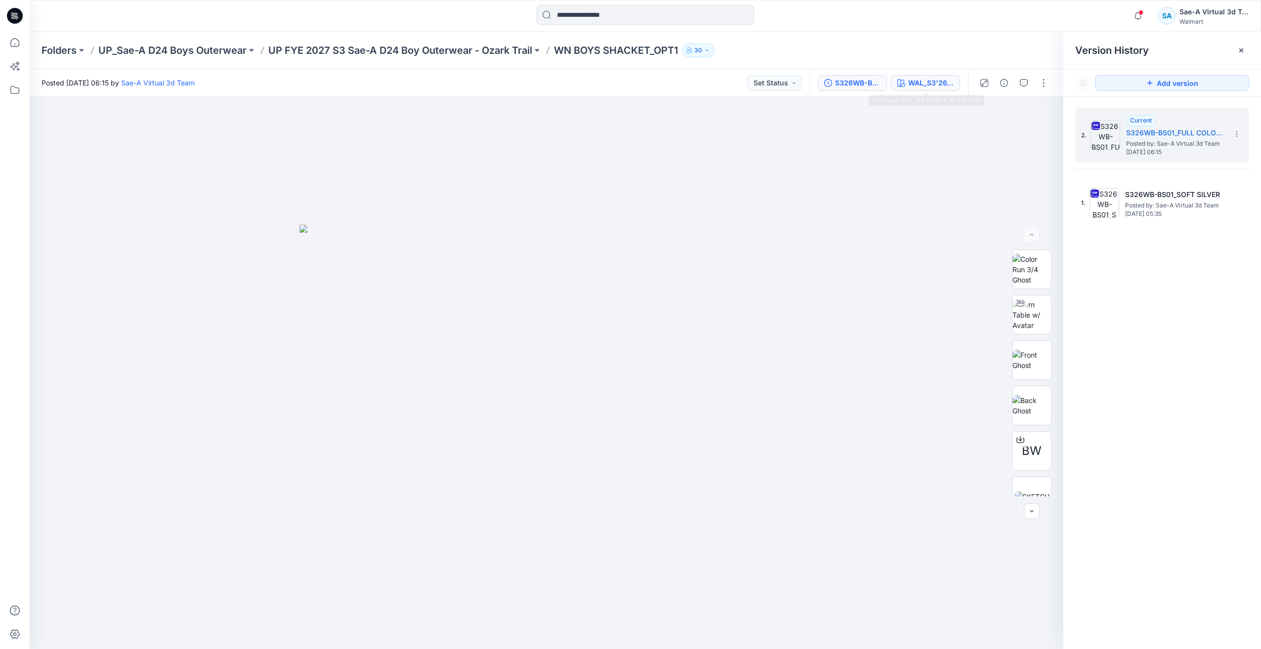
click at [923, 84] on div "WAL_S3'26_BOY_PLAID_03A" at bounding box center [930, 83] width 45 height 11
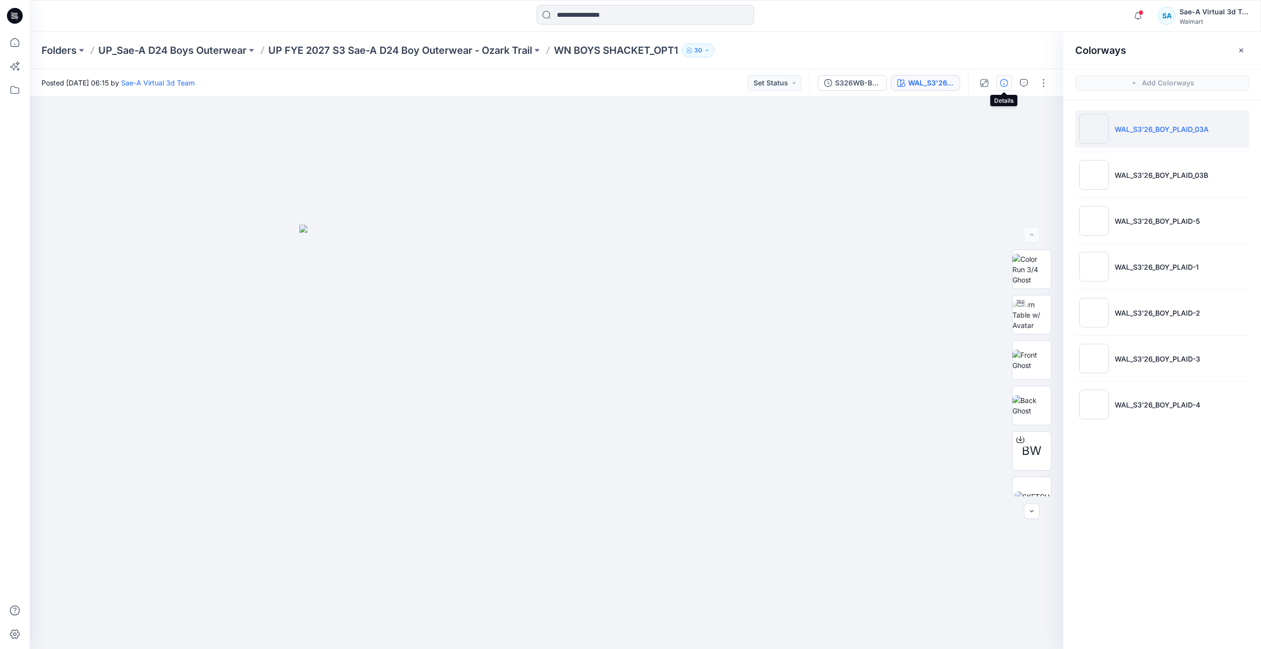
click at [1000, 82] on icon "button" at bounding box center [1004, 83] width 8 height 8
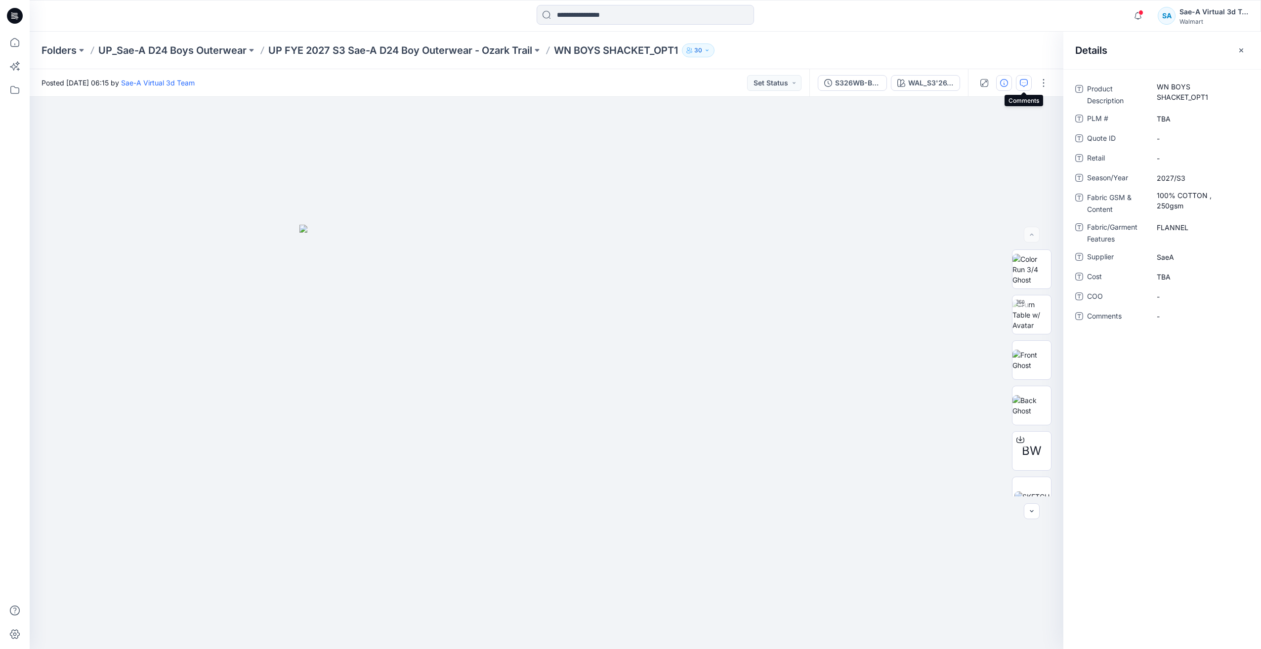
click at [1023, 84] on icon "button" at bounding box center [1024, 83] width 8 height 8
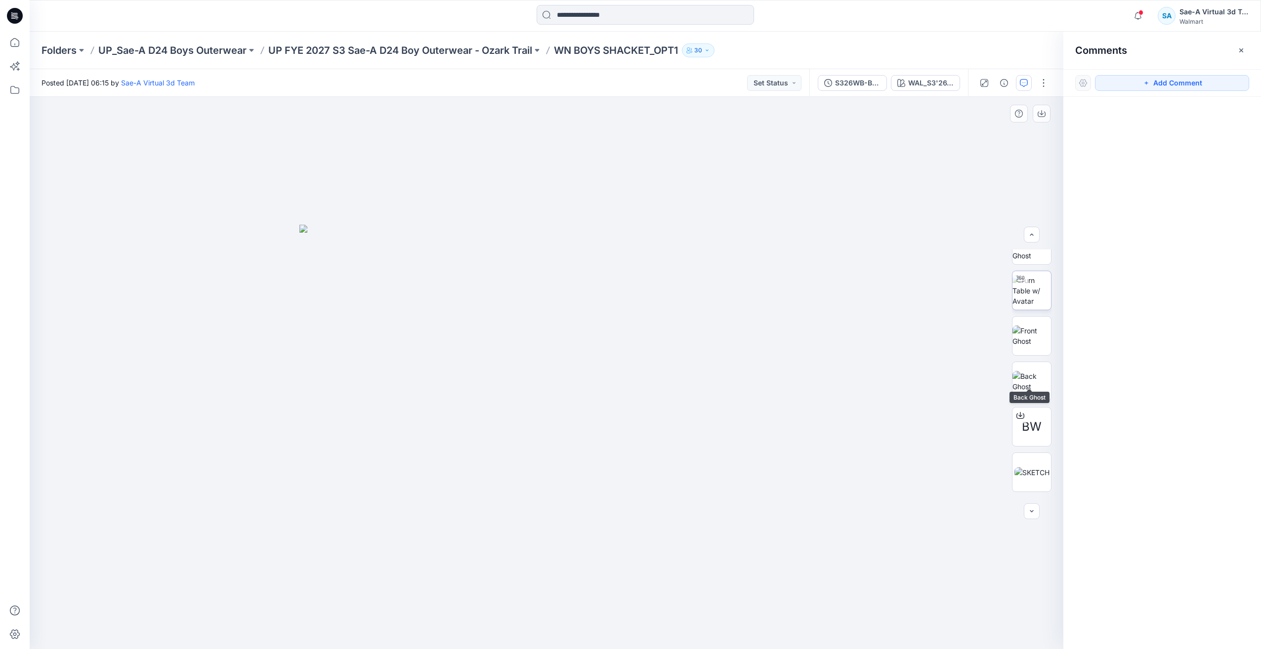
scroll to position [16, 0]
click at [1023, 308] on img at bounding box center [1031, 299] width 39 height 31
click at [492, 51] on p "UP FYE 2027 S3 Sae-A D24 Boy Outerwear - Ozark Trail" at bounding box center [400, 50] width 264 height 14
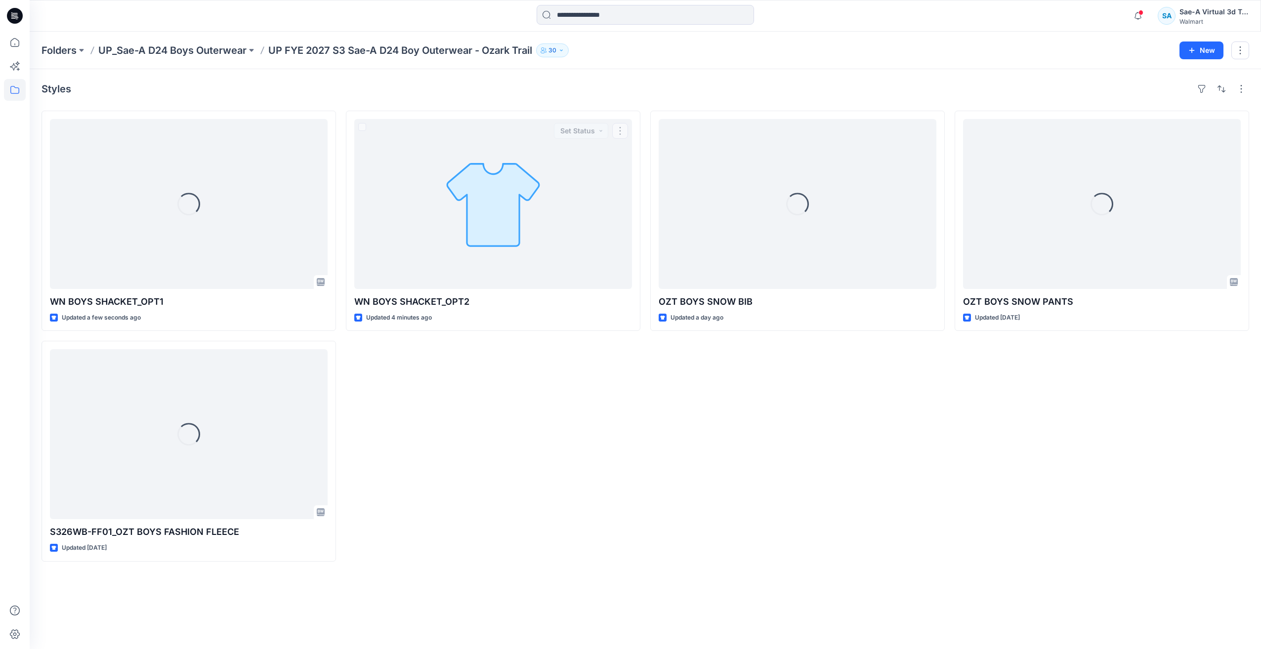
click at [610, 436] on div "WN BOYS SHACKET_OPT2 Updated 4 minutes ago Set Status" at bounding box center [493, 336] width 294 height 451
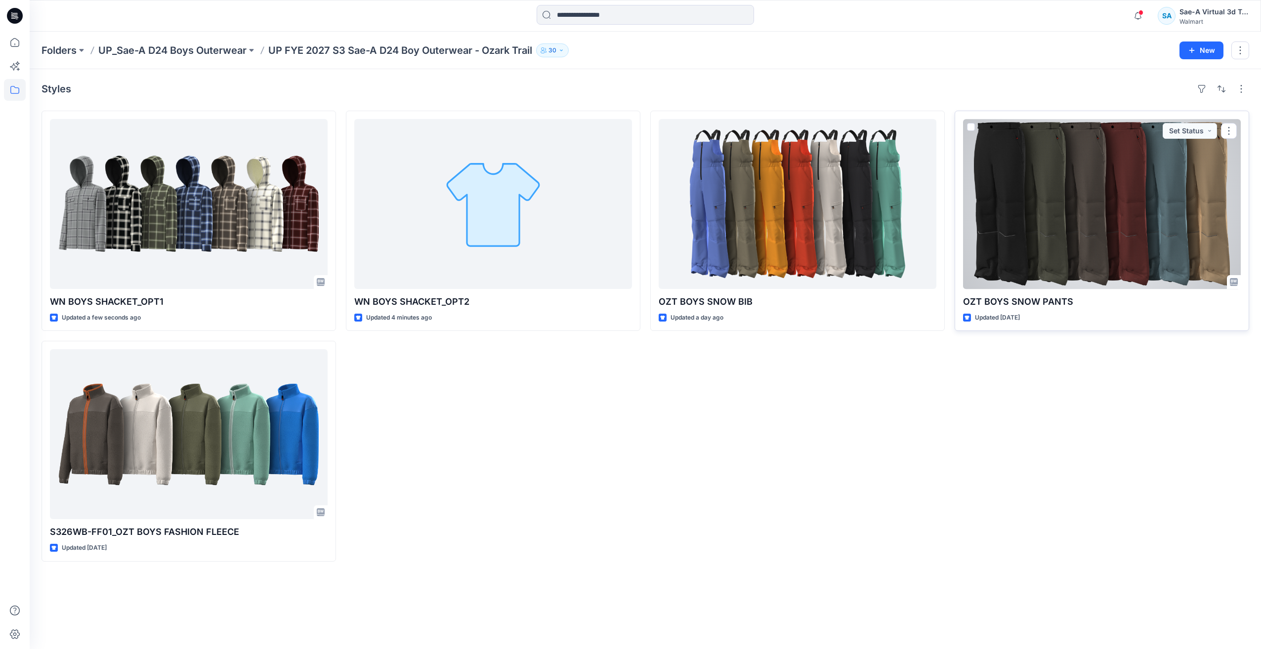
click at [1025, 226] on div at bounding box center [1102, 204] width 278 height 170
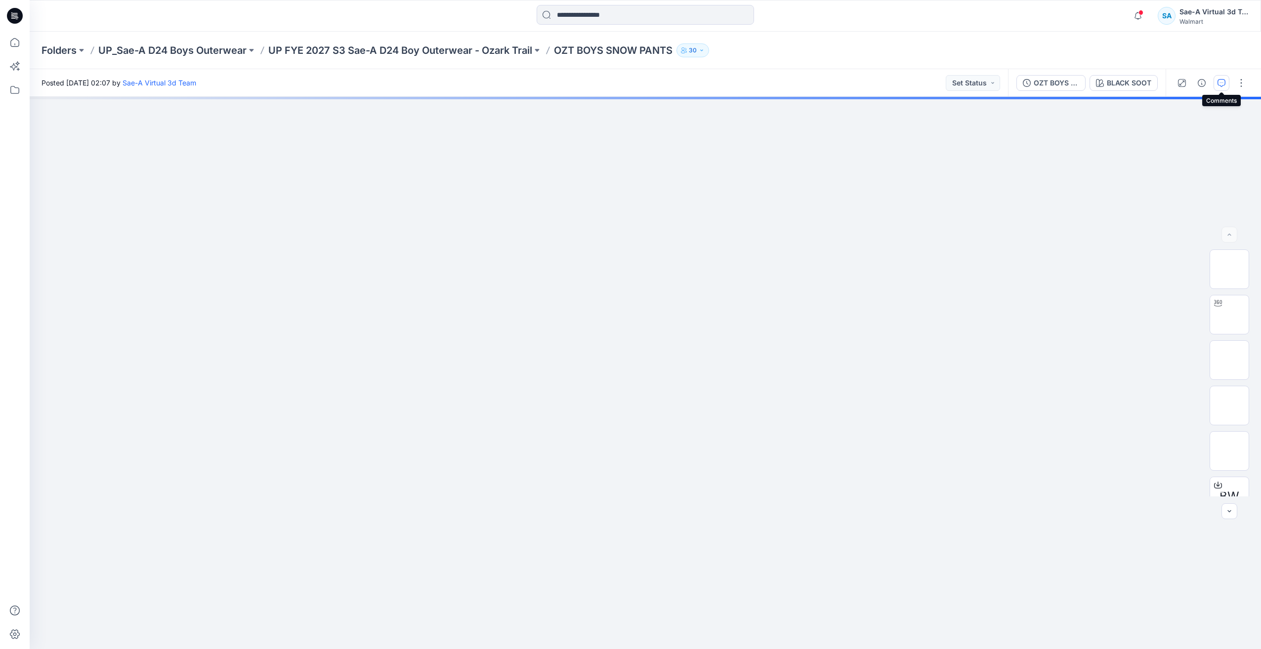
click at [1217, 84] on icon "button" at bounding box center [1221, 83] width 8 height 8
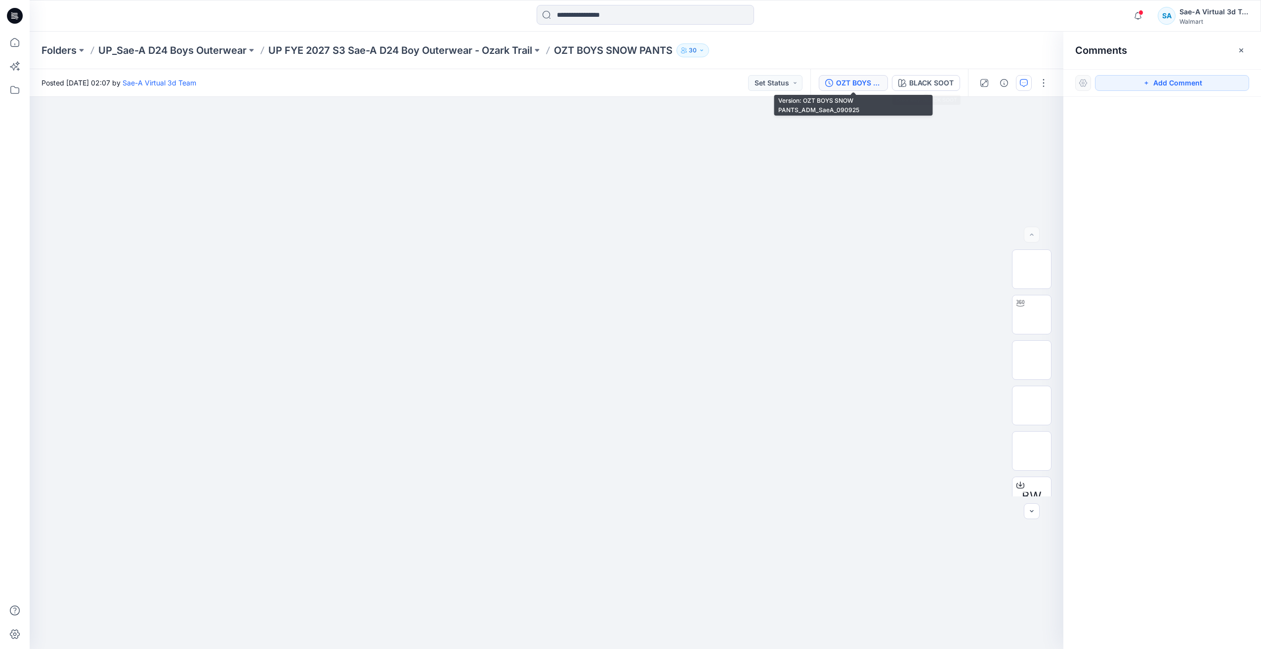
click at [866, 78] on div "OZT BOYS SNOW PANTS_ADM_SaeA_090925" at bounding box center [858, 83] width 45 height 11
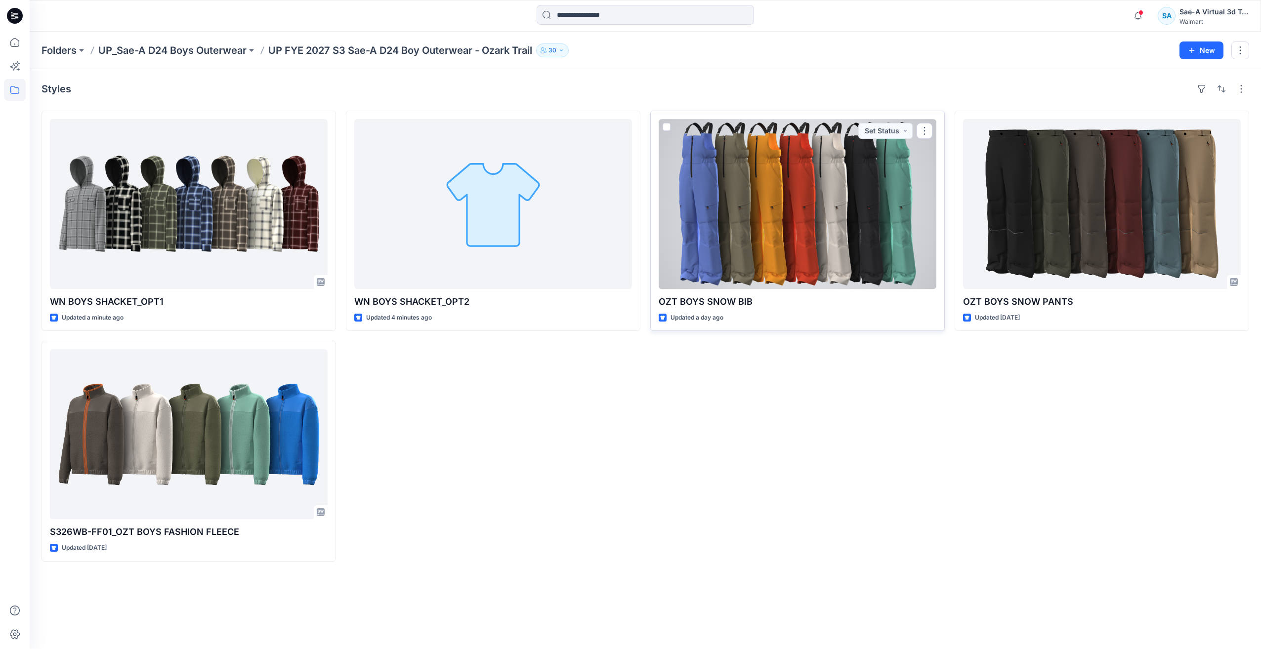
click at [771, 219] on div at bounding box center [797, 204] width 278 height 170
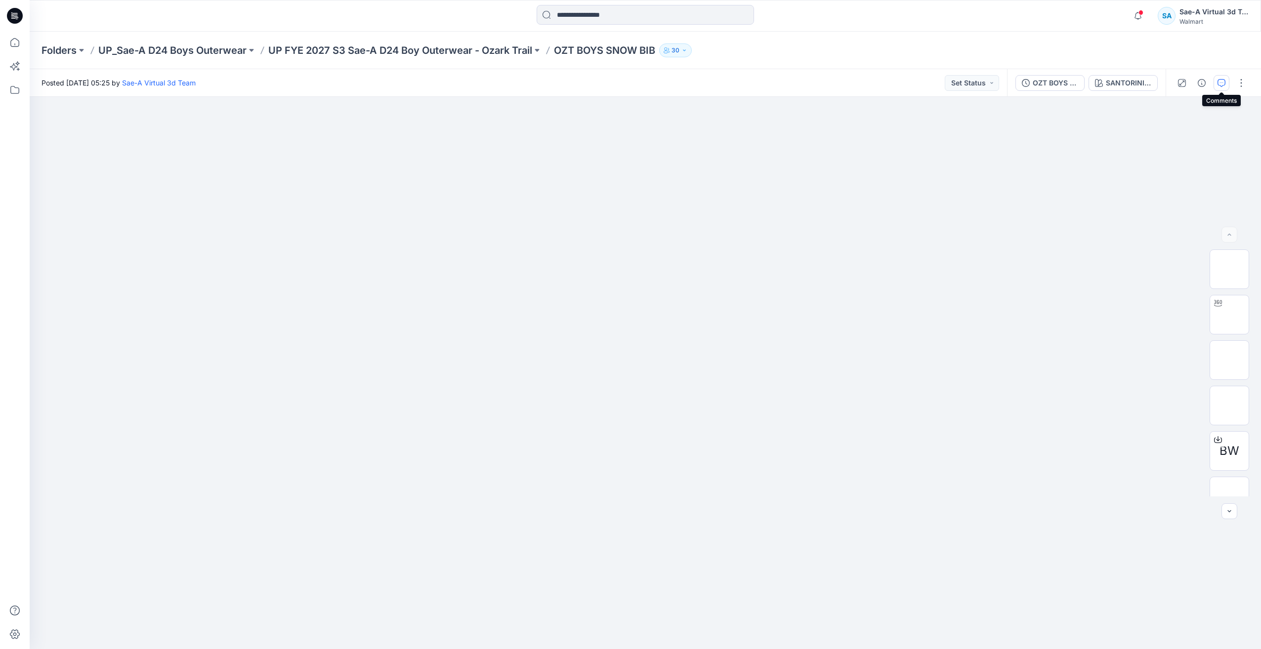
click at [1215, 82] on button "button" at bounding box center [1221, 83] width 16 height 16
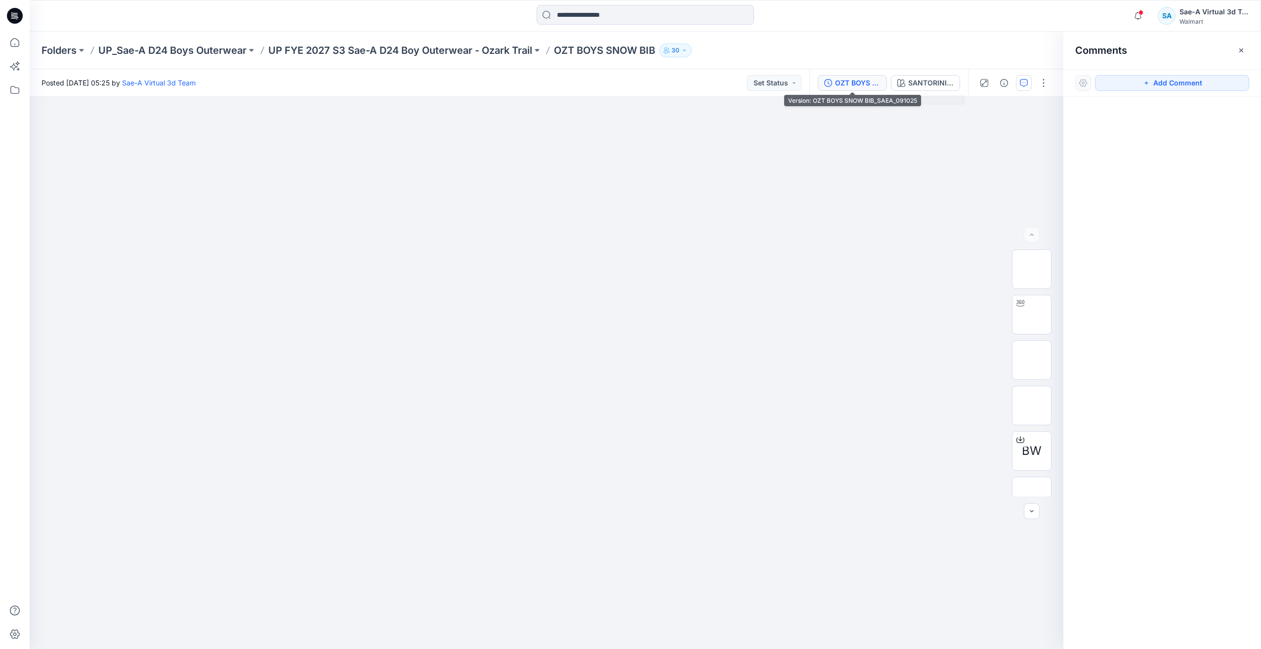
drag, startPoint x: 873, startPoint y: 81, endPoint x: 865, endPoint y: 83, distance: 8.4
click at [871, 82] on div "OZT BOYS SNOW BIB_SAEA_091025" at bounding box center [857, 83] width 45 height 11
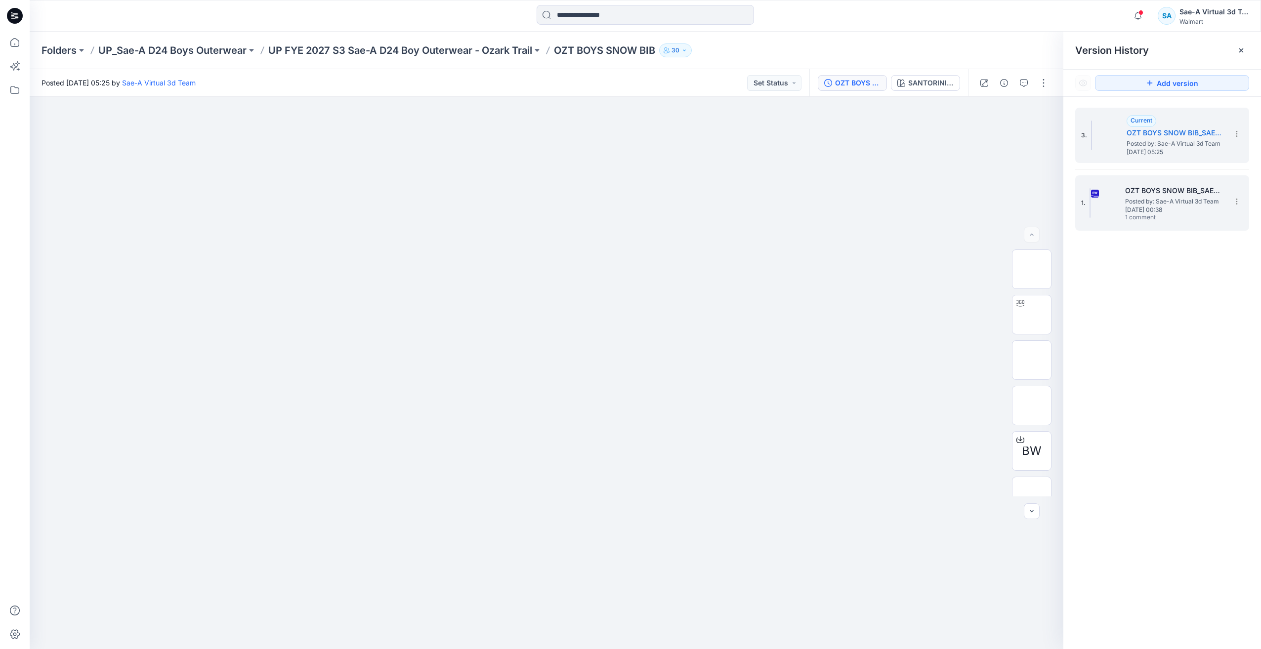
click at [1153, 188] on h5 "OZT BOYS SNOW BIB_SAEA_091025" at bounding box center [1174, 191] width 99 height 12
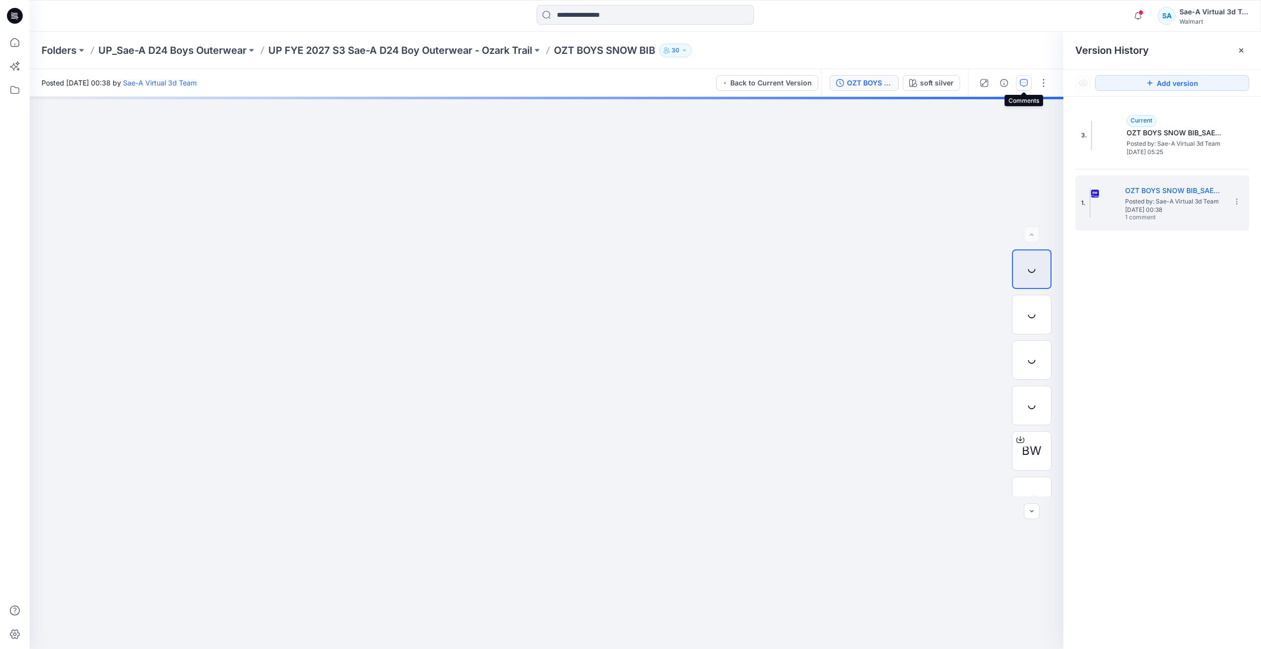
click at [1023, 84] on icon "button" at bounding box center [1024, 83] width 8 height 8
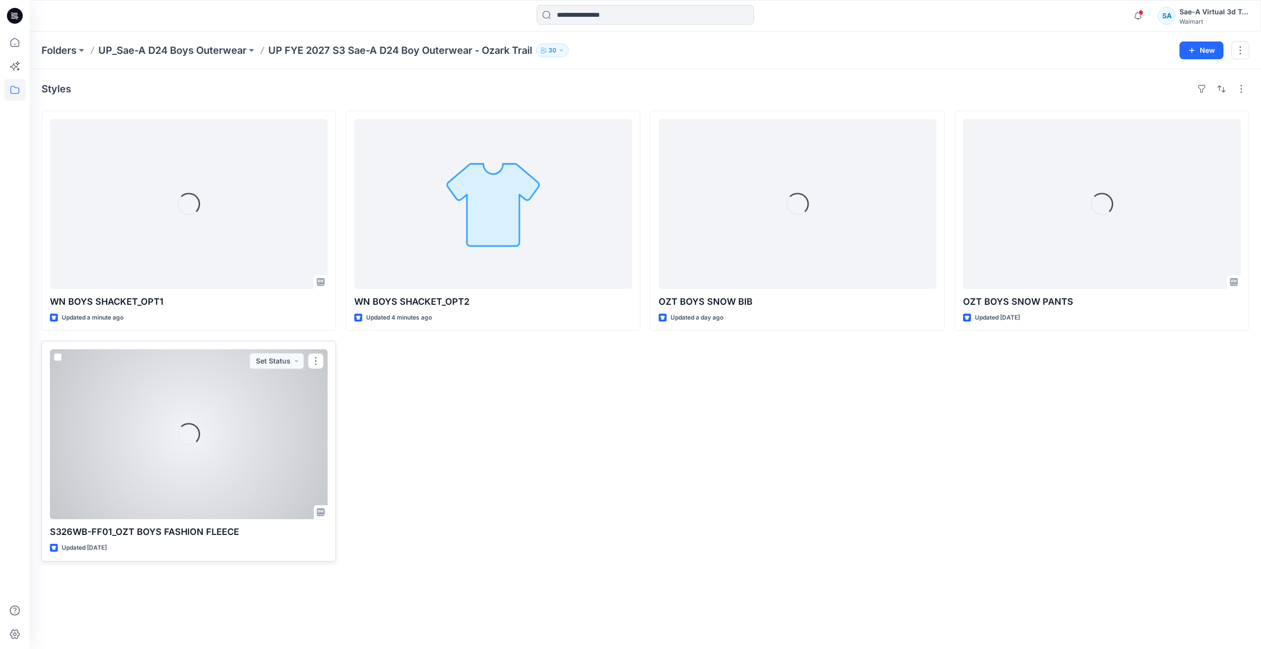
click at [174, 431] on div "Loading..." at bounding box center [189, 434] width 278 height 170
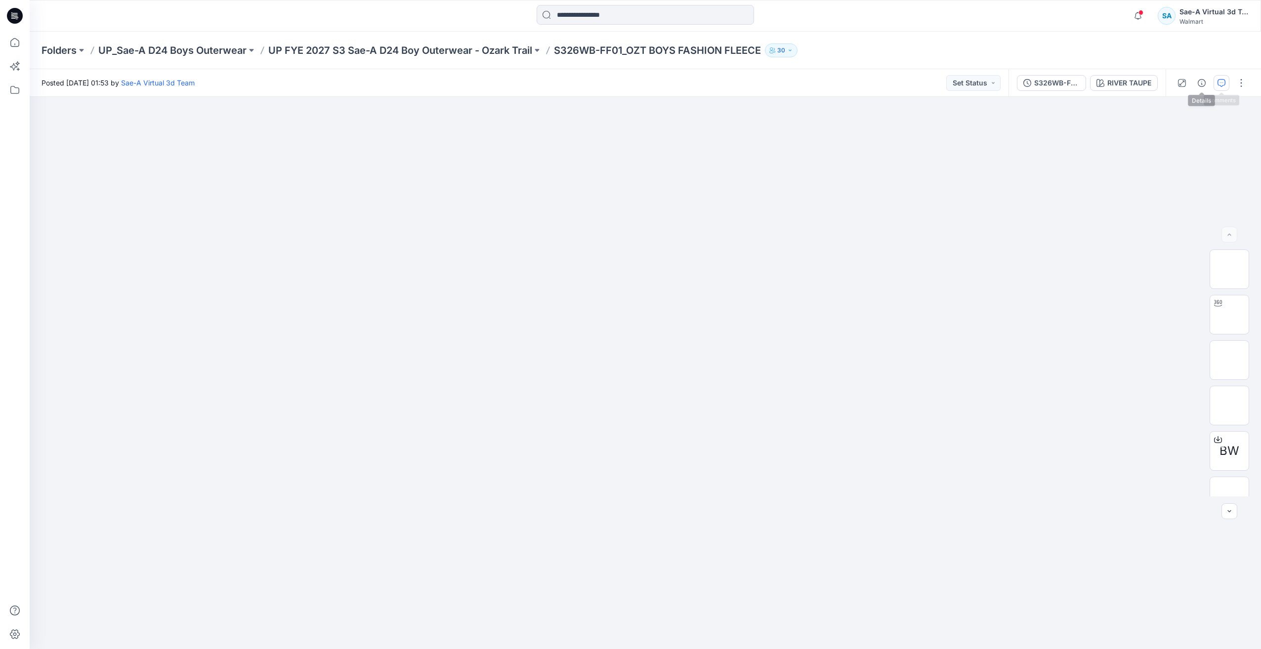
click at [1216, 82] on div at bounding box center [1210, 83] width 91 height 28
click at [1219, 80] on icon "button" at bounding box center [1221, 83] width 8 height 8
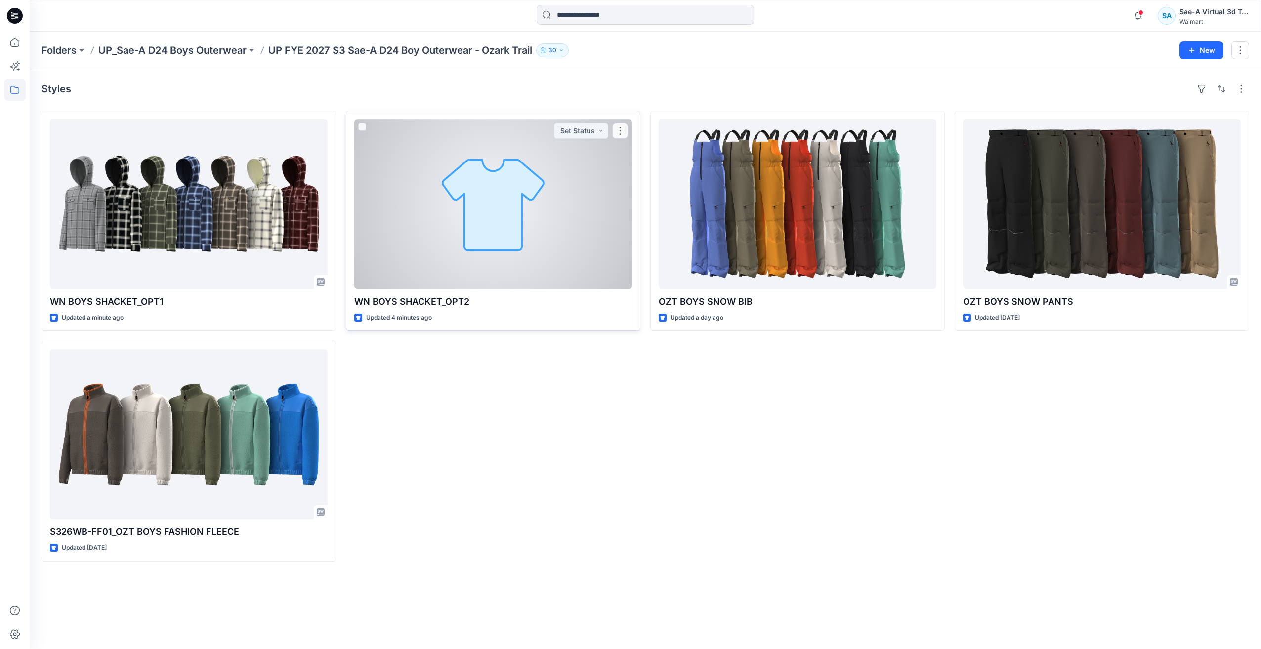
click at [493, 231] on div at bounding box center [493, 204] width 278 height 170
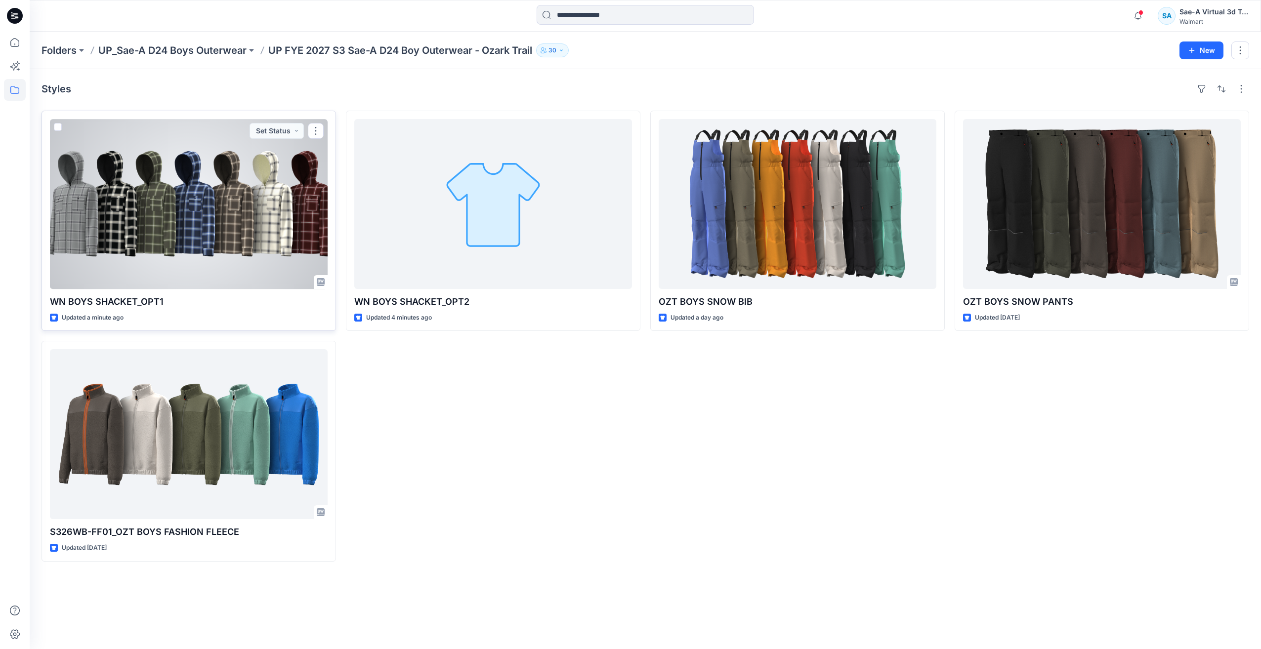
click at [259, 217] on div at bounding box center [189, 204] width 278 height 170
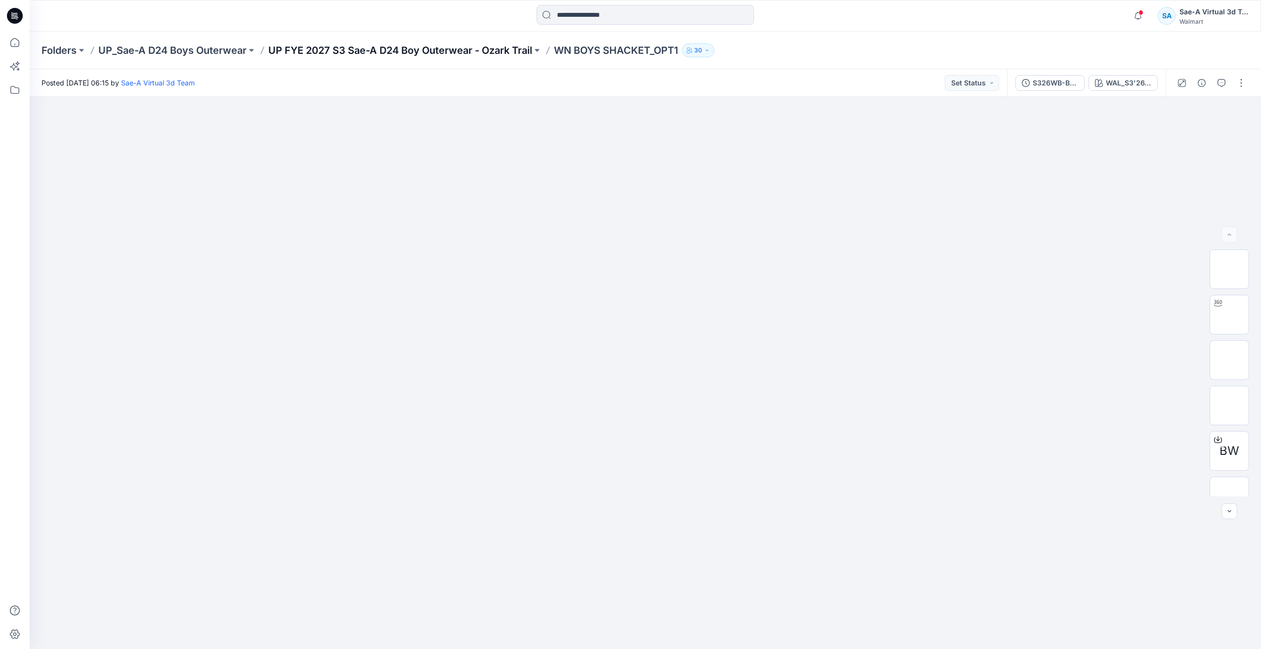
click at [368, 47] on p "UP FYE 2027 S3 Sae-A D24 Boy Outerwear - Ozark Trail" at bounding box center [400, 50] width 264 height 14
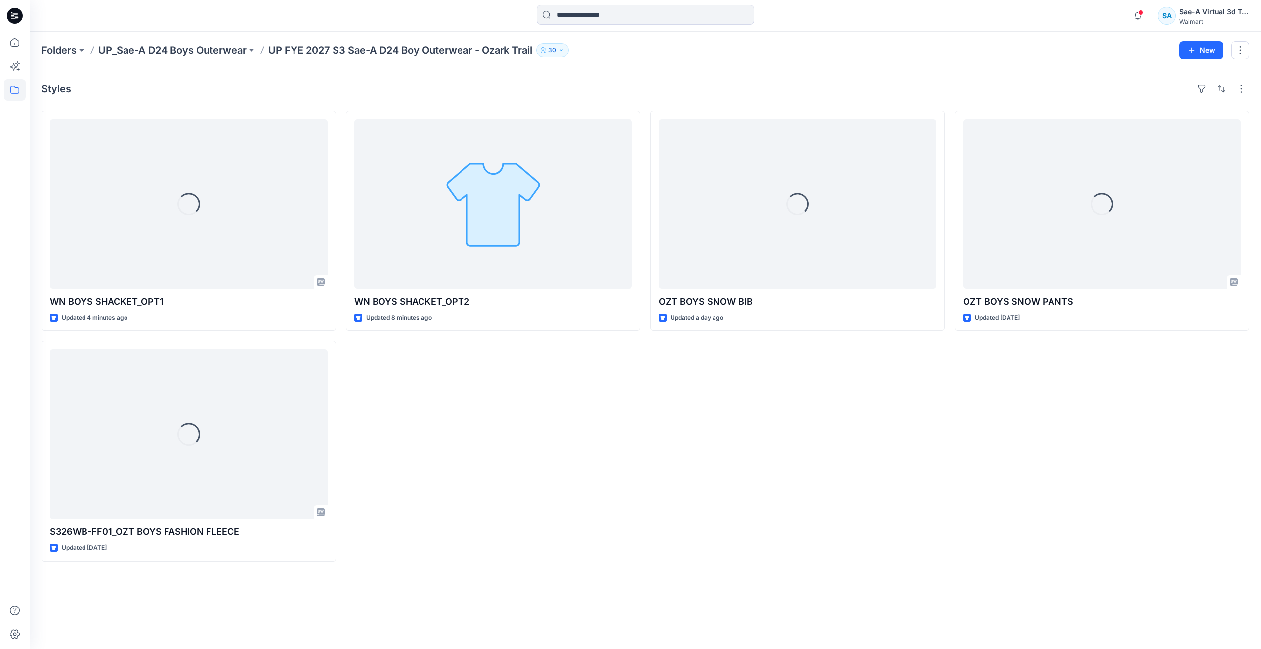
click at [709, 567] on div "Styles Loading... WN BOYS SHACKET_OPT1 Updated 4 minutes ago Loading... S326WB-…" at bounding box center [645, 359] width 1231 height 580
click at [1005, 486] on div "Loading... OZT BOYS SNOW PANTS Updated 3 days ago Set Status" at bounding box center [1101, 336] width 294 height 451
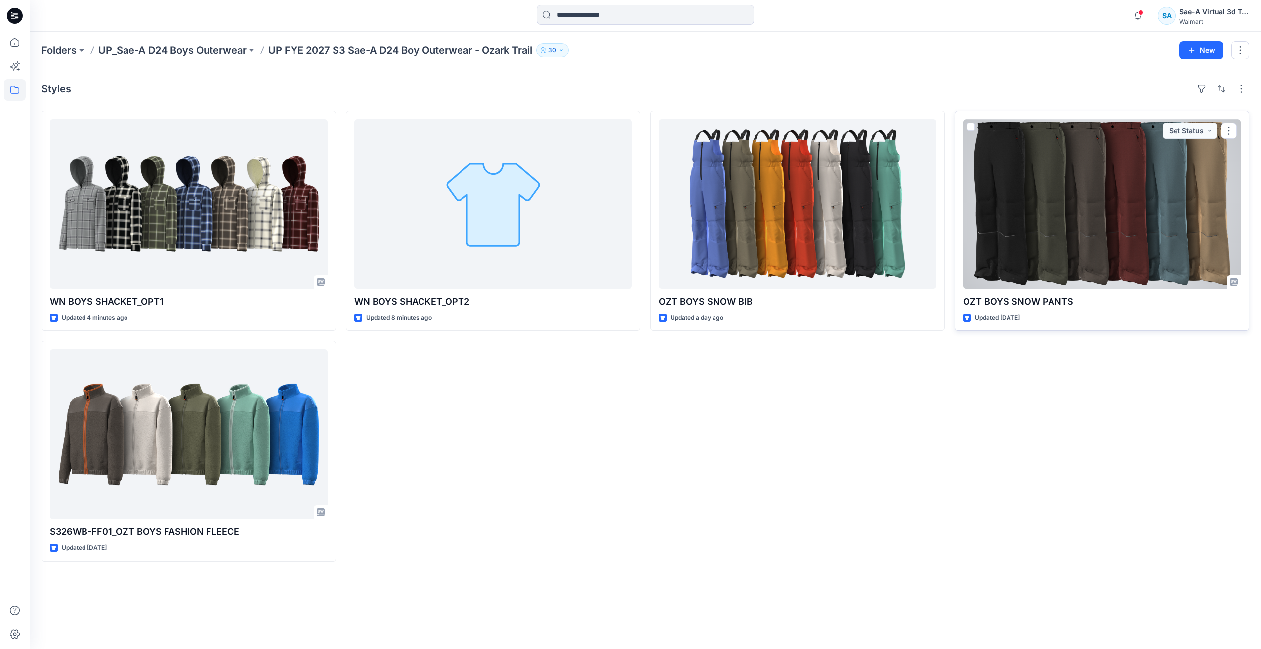
click at [1065, 204] on div at bounding box center [1102, 204] width 278 height 170
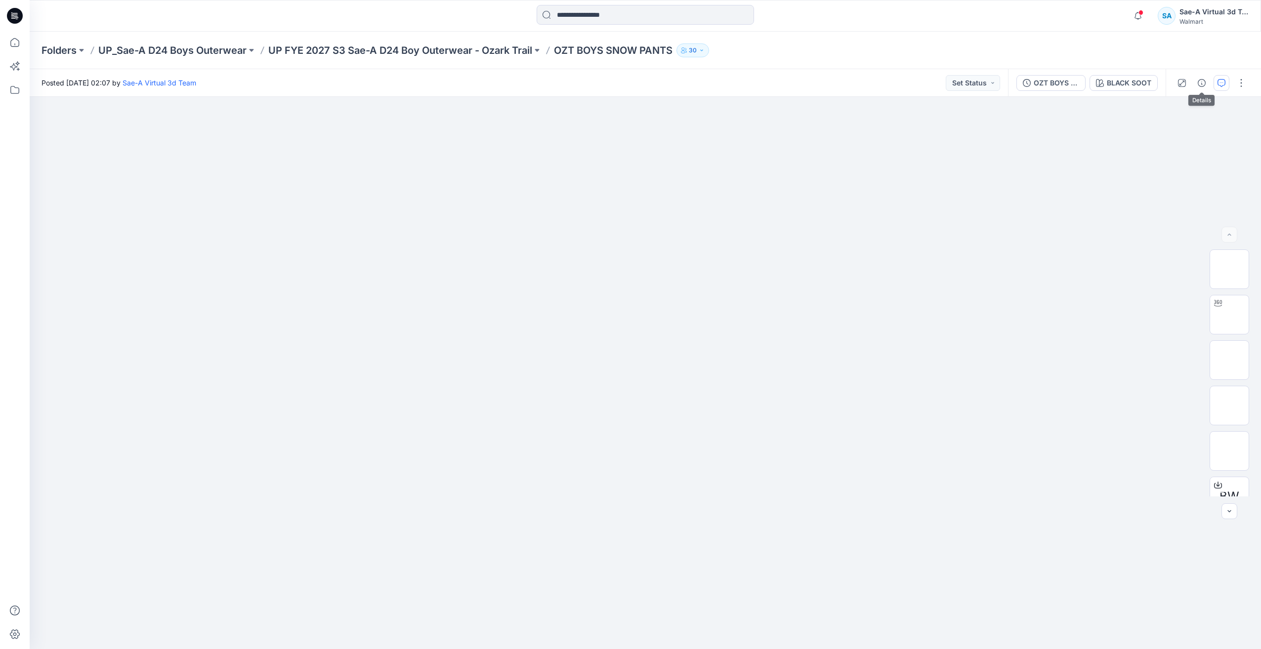
click at [1220, 86] on icon "button" at bounding box center [1221, 83] width 8 height 8
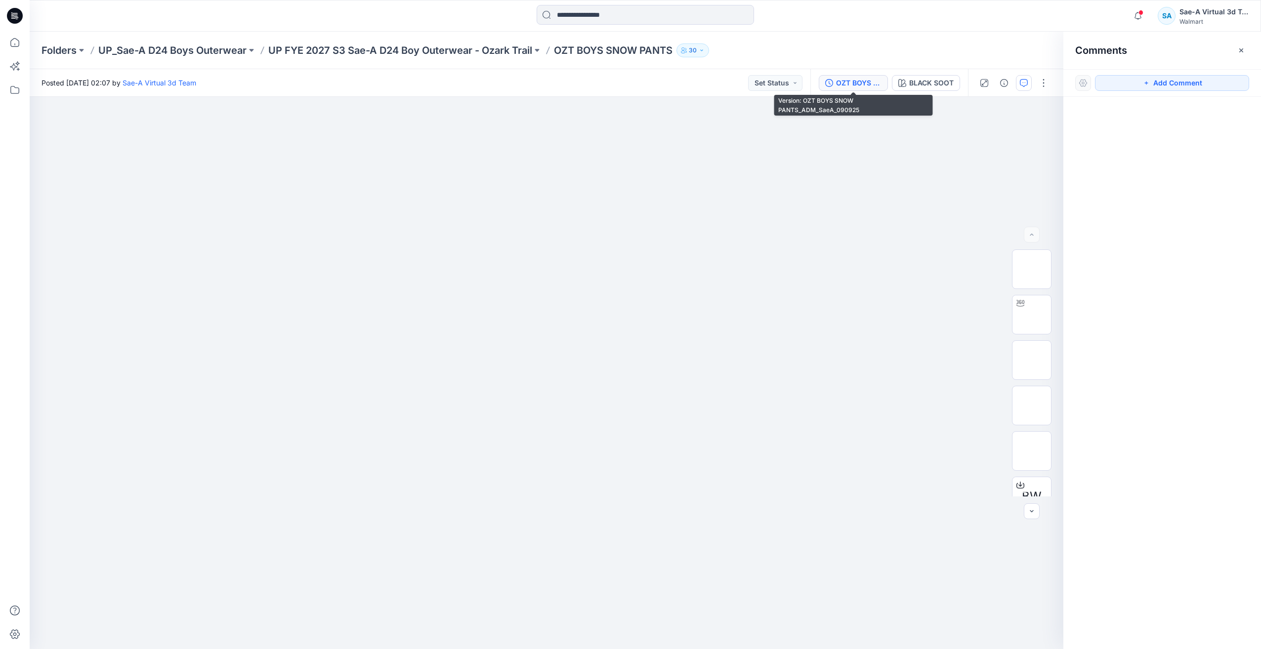
click at [874, 82] on div "OZT BOYS SNOW PANTS_ADM_SaeA_090925" at bounding box center [858, 83] width 45 height 11
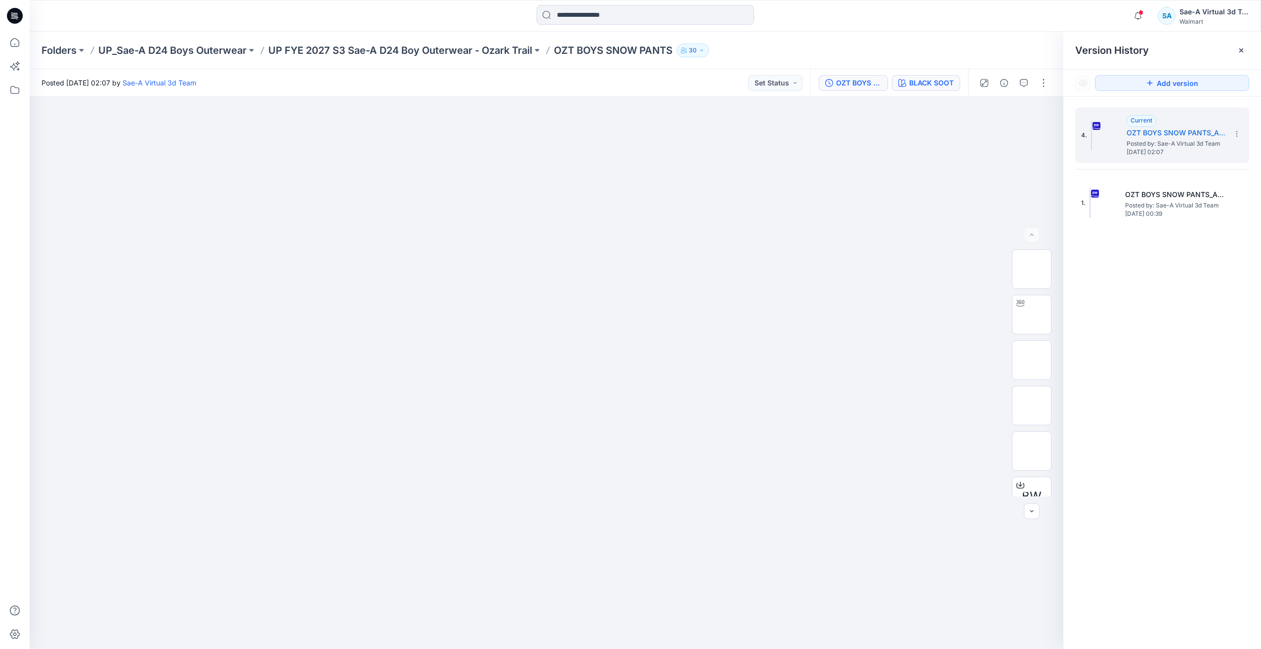
click at [933, 87] on div "BLACK SOOT" at bounding box center [931, 83] width 44 height 11
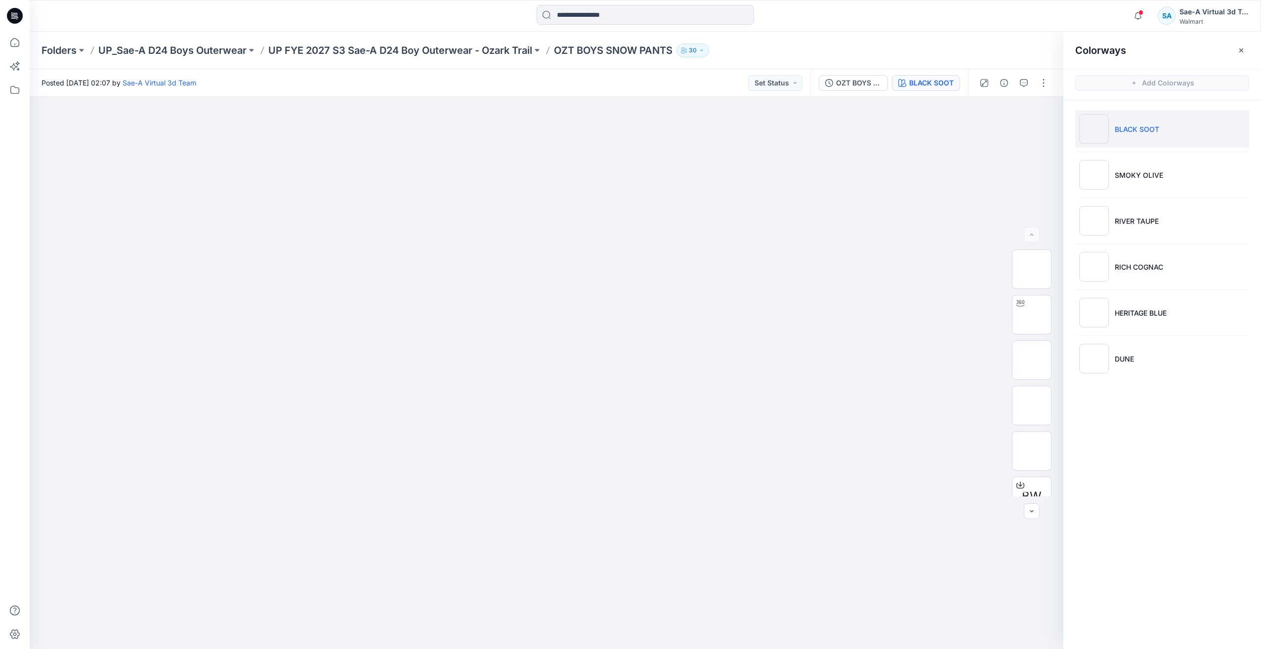
click at [398, 41] on div "Folders UP_Sae-A D24 Boys Outerwear UP FYE 2027 S3 Sae-A D24 Boy Outerwear - Oz…" at bounding box center [645, 51] width 1231 height 38
click at [423, 41] on div "Folders UP_Sae-A D24 Boys Outerwear UP FYE 2027 S3 Sae-A D24 Boy Outerwear - Oz…" at bounding box center [645, 51] width 1231 height 38
click at [423, 50] on p "UP FYE 2027 S3 Sae-A D24 Boy Outerwear - Ozark Trail" at bounding box center [400, 50] width 264 height 14
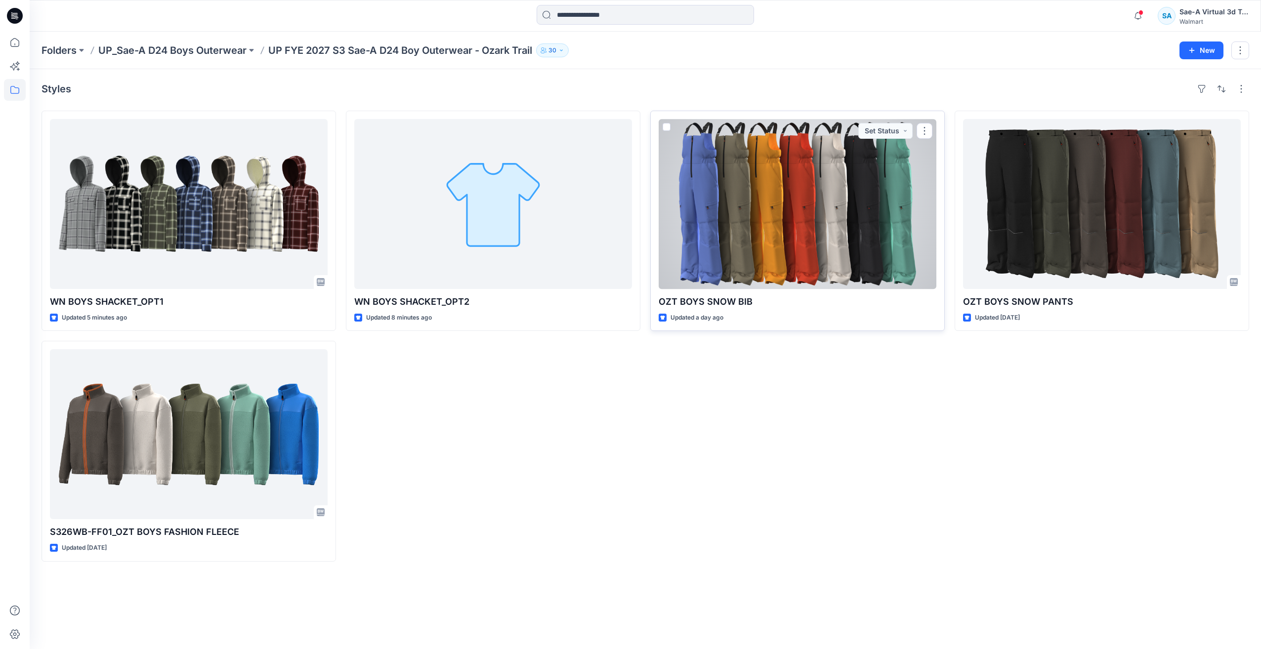
click at [804, 210] on div at bounding box center [797, 204] width 278 height 170
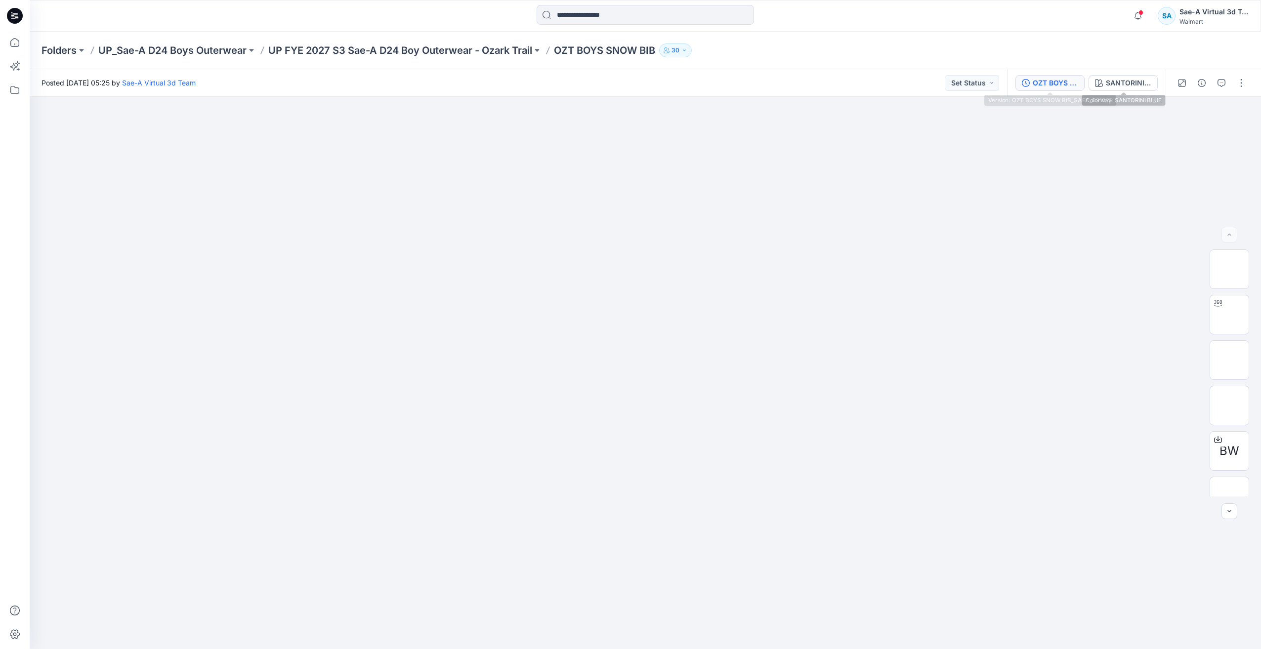
click at [1063, 84] on div "OZT BOYS SNOW BIB_SAEA_091025" at bounding box center [1054, 83] width 45 height 11
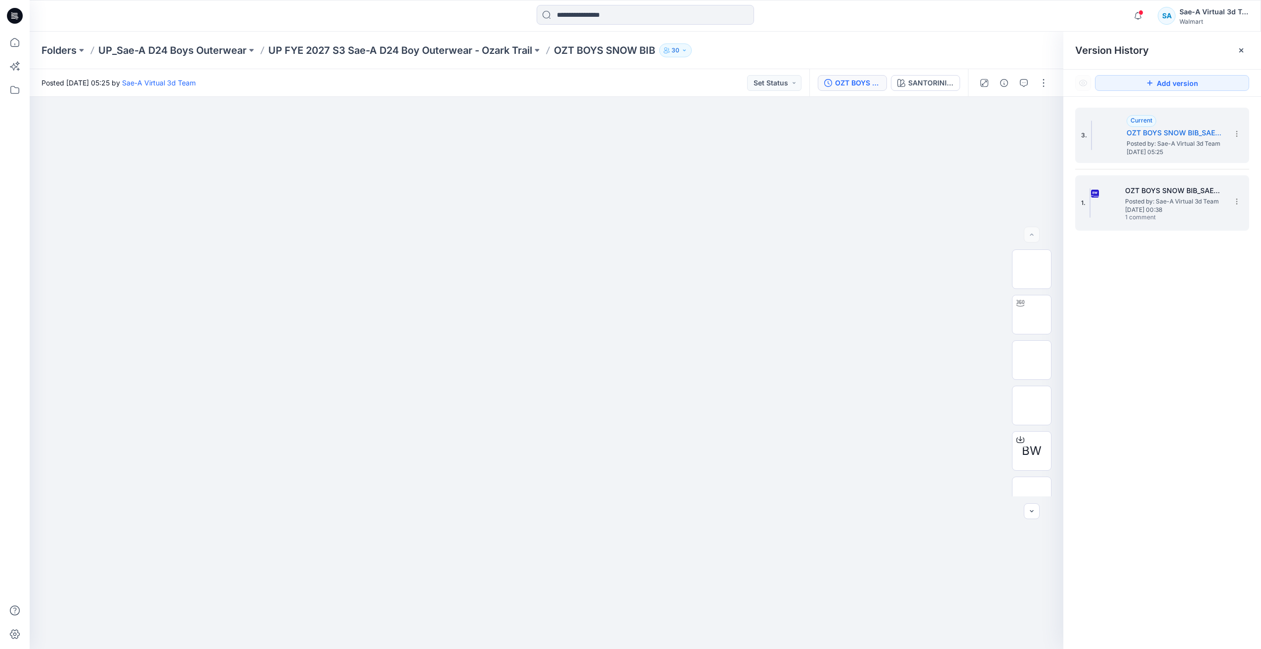
click at [1145, 198] on span "Posted by: Sae-A Virtual 3d Team" at bounding box center [1174, 202] width 99 height 10
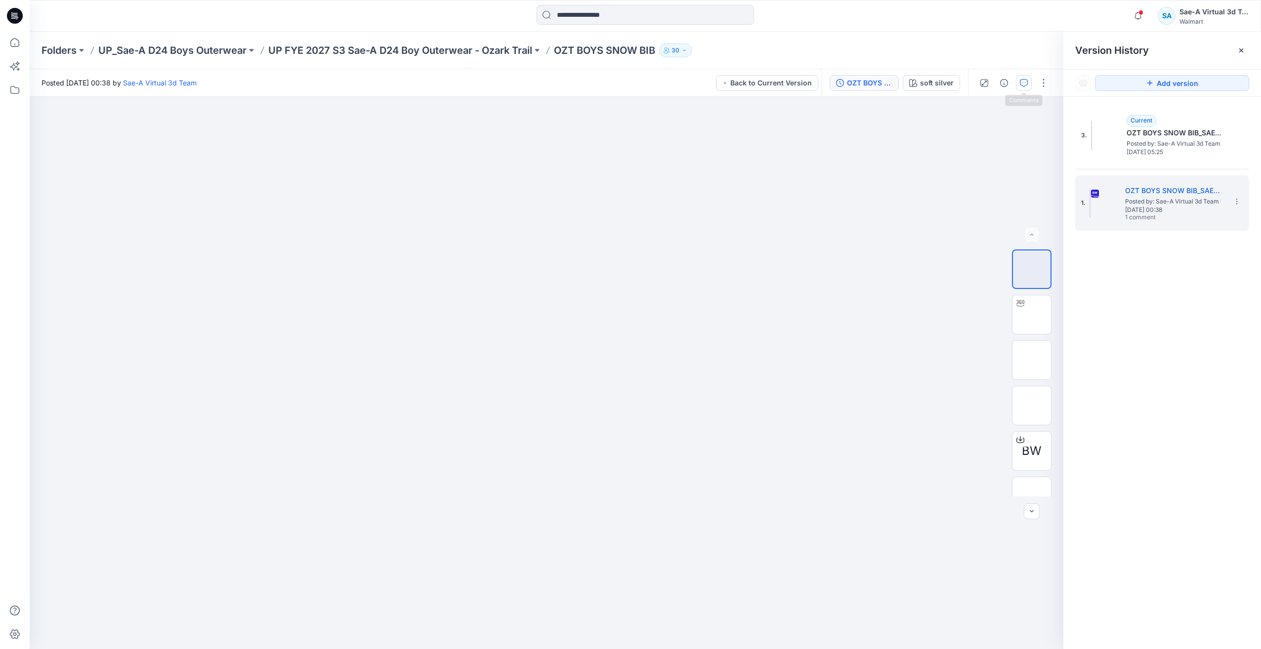
click at [1024, 89] on button "button" at bounding box center [1024, 83] width 16 height 16
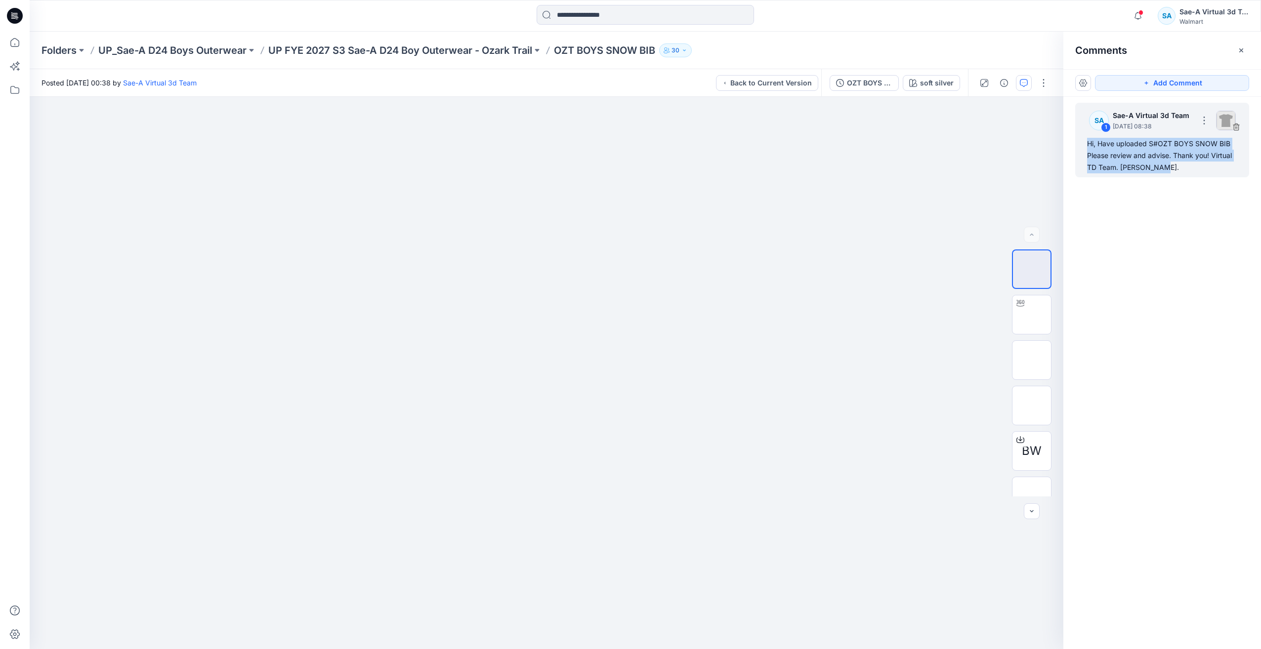
drag, startPoint x: 1163, startPoint y: 169, endPoint x: 1078, endPoint y: 148, distance: 87.6
click at [1078, 148] on div "SA 1 Sae-A Virtual 3d Team September 15, 2025 08:38 Hi, Have uploaded S#OZT BOY…" at bounding box center [1162, 140] width 174 height 75
copy div "Hi, Have uploaded S#OZT BOYS SNOW BIB Please review and advise. Thank you! Virt…"
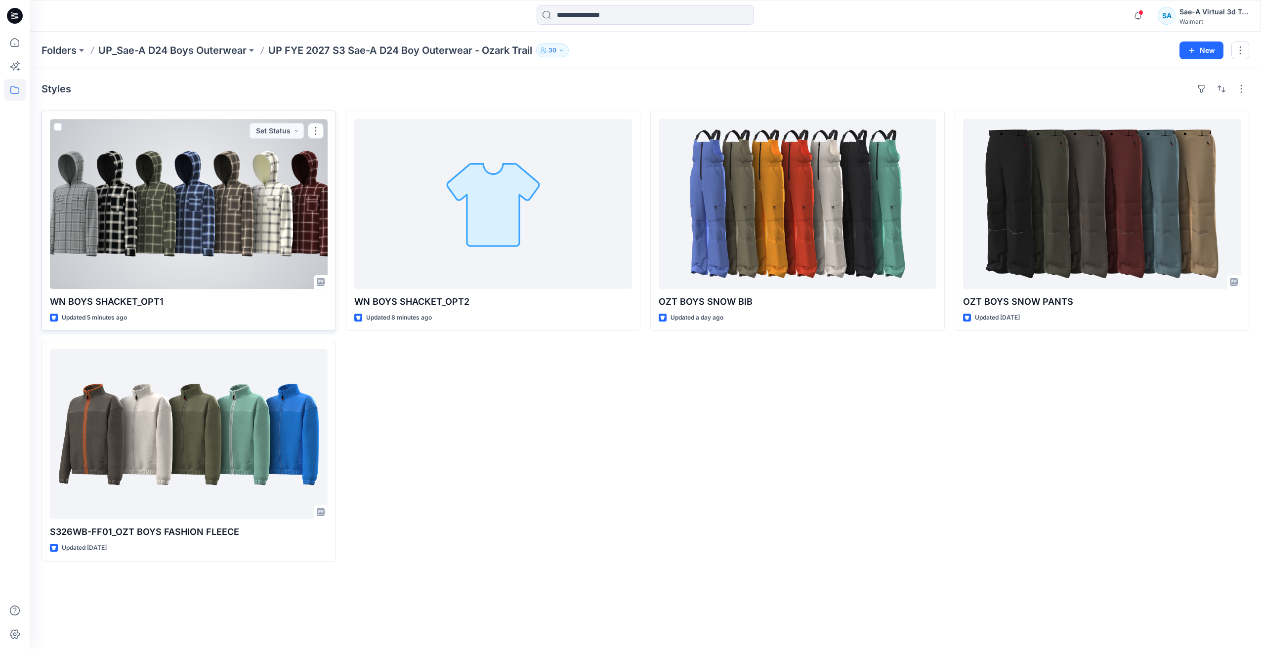
click at [192, 238] on div at bounding box center [189, 204] width 278 height 170
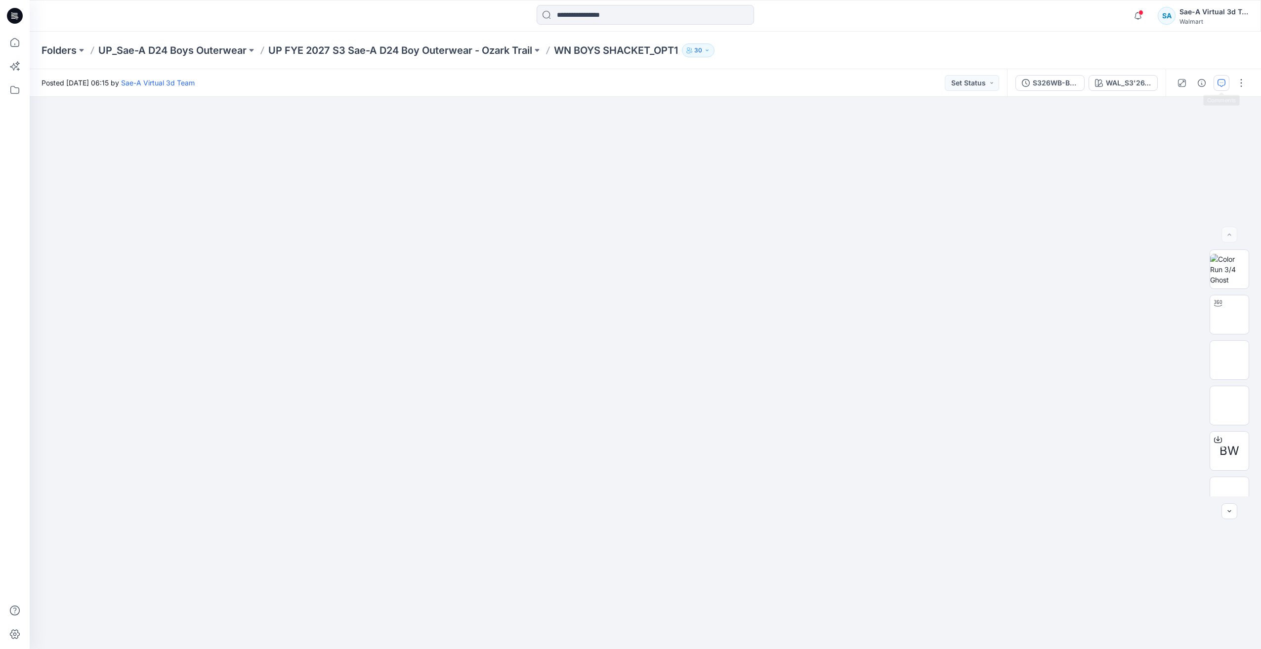
click at [1219, 85] on button "button" at bounding box center [1221, 83] width 16 height 16
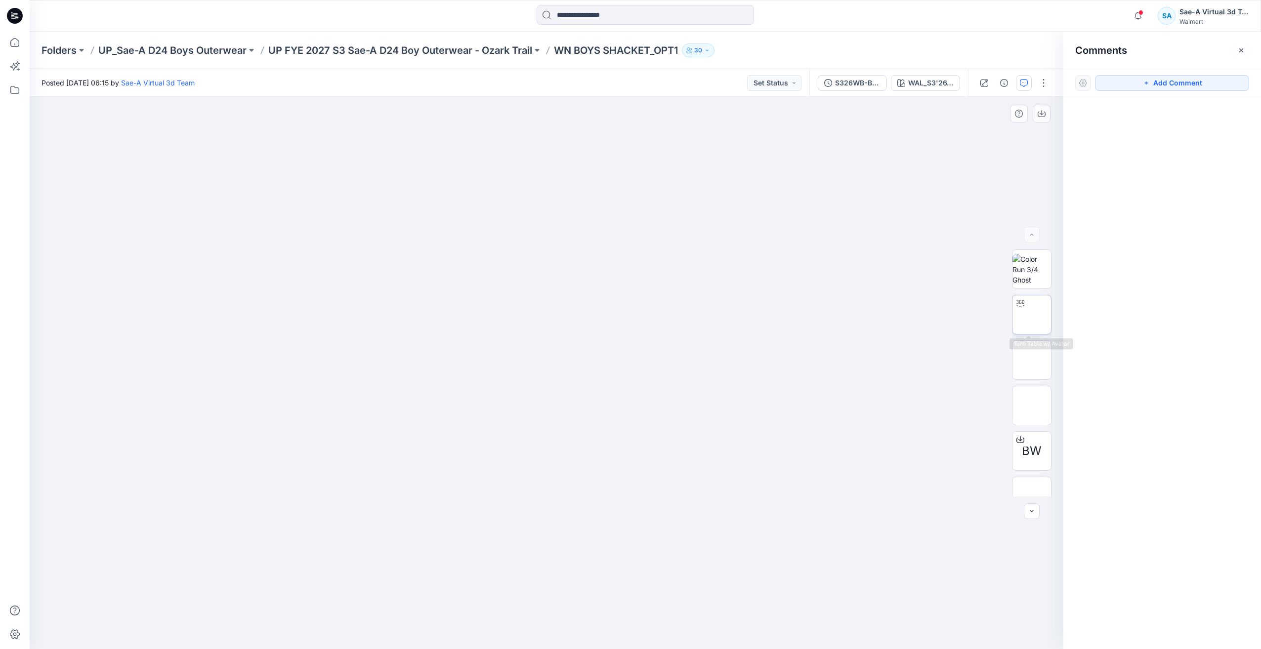
click at [1031, 315] on img at bounding box center [1031, 315] width 0 height 0
click at [1149, 85] on icon "button" at bounding box center [1146, 83] width 8 height 8
click at [92, 142] on div "1" at bounding box center [546, 373] width 1033 height 552
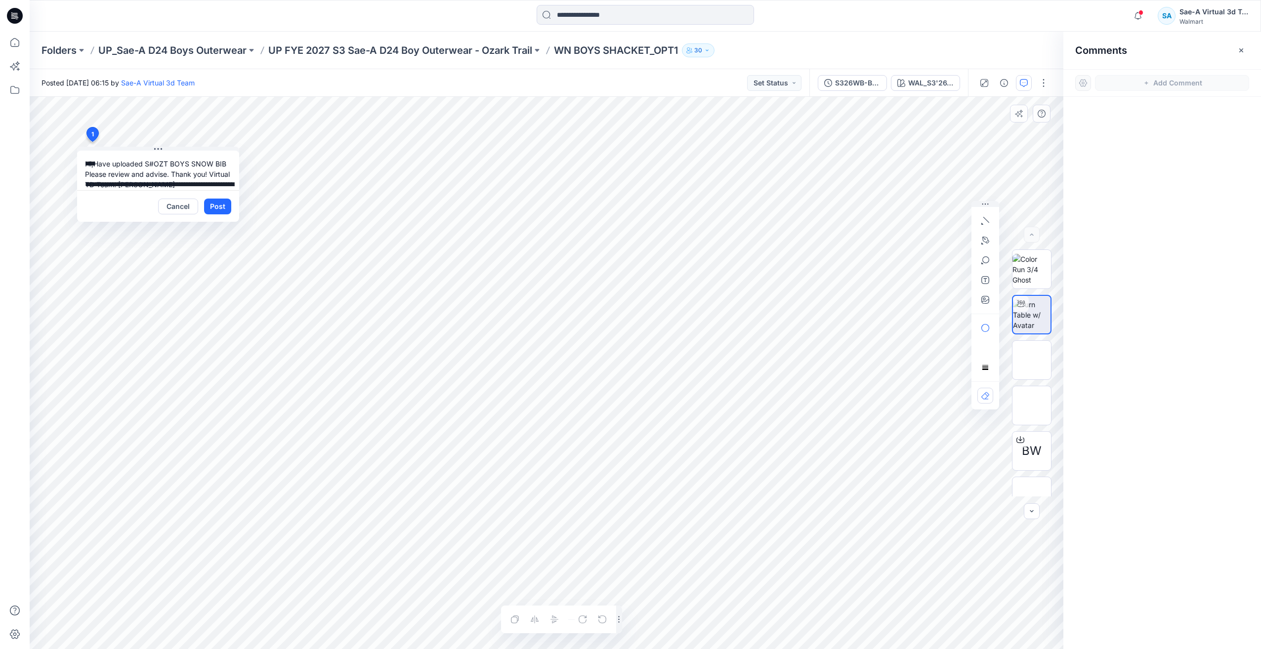
click at [92, 185] on textarea "**********" at bounding box center [158, 171] width 162 height 40
click at [95, 185] on textarea "**********" at bounding box center [158, 171] width 162 height 40
drag, startPoint x: 582, startPoint y: 50, endPoint x: 682, endPoint y: 57, distance: 99.5
click at [682, 57] on div "Folders UP_Sae-A D24 Boys Outerwear UP FYE 2027 S3 Sae-A D24 Boy Outerwear - Oz…" at bounding box center [606, 50] width 1130 height 14
copy p "WN BOYS SHACKET_OPT1"
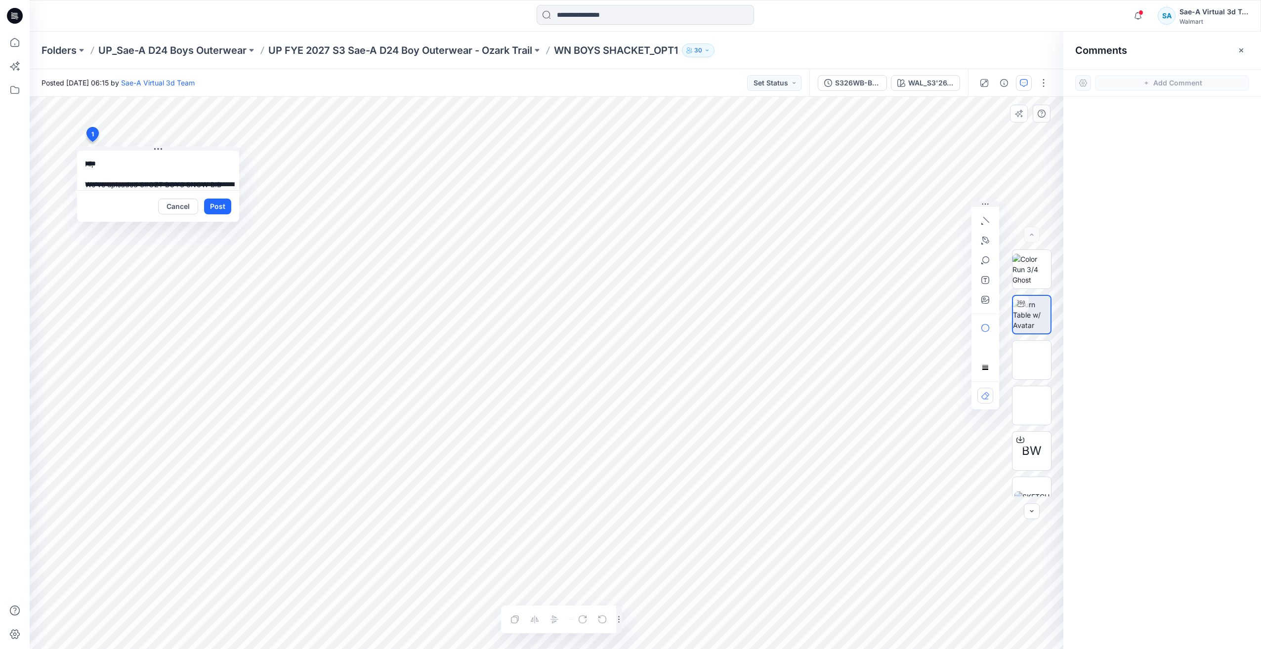
drag, startPoint x: 149, startPoint y: 186, endPoint x: 220, endPoint y: 180, distance: 71.3
click at [220, 180] on textarea "**********" at bounding box center [158, 171] width 162 height 40
paste textarea "***"
click at [193, 177] on textarea "**********" at bounding box center [158, 171] width 162 height 40
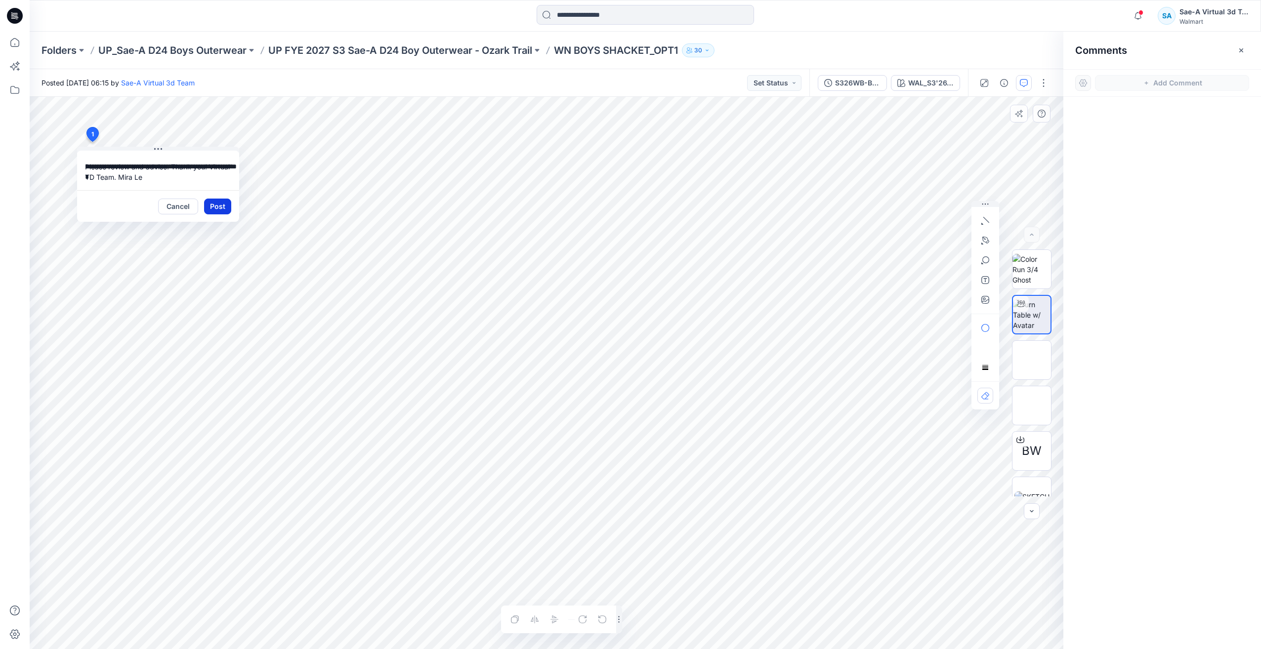
type textarea "**********"
click at [221, 209] on button "Post" at bounding box center [217, 207] width 27 height 16
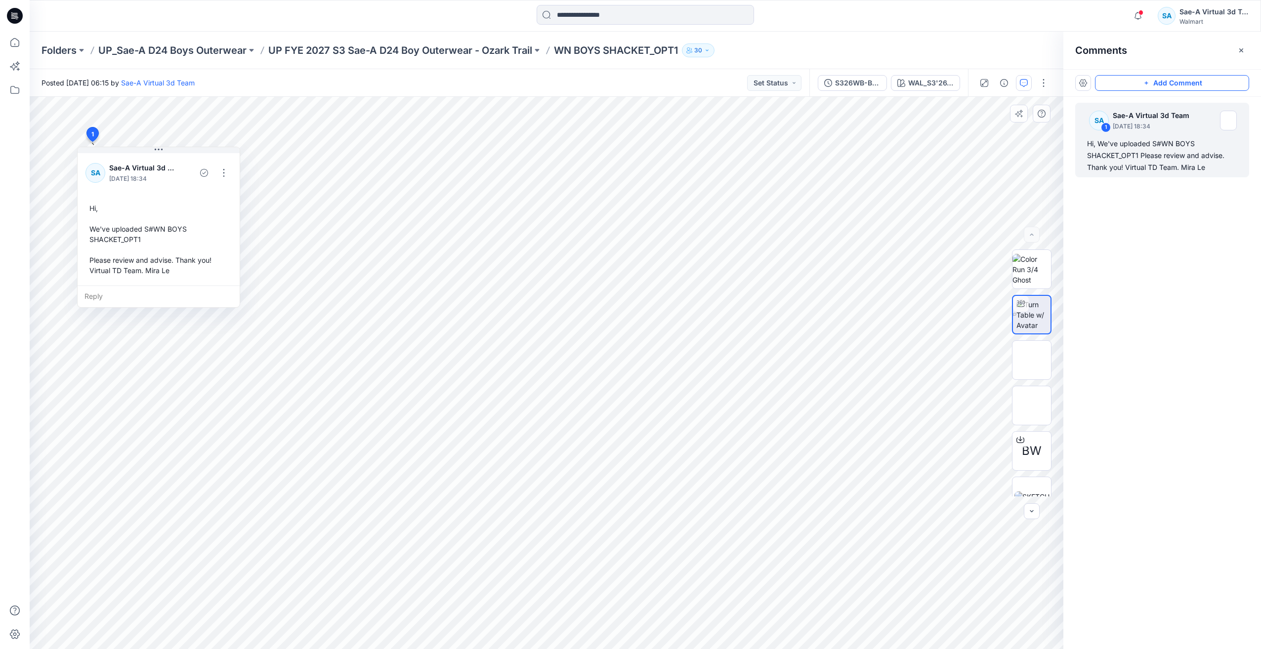
click at [1259, 242] on div "SA 1 Sae-A Virtual 3d Team September 19, 2025 18:34 Hi, We've uploaded S#WN BOY…" at bounding box center [1162, 355] width 198 height 516
click at [469, 57] on p "UP FYE 2027 S3 Sae-A D24 Boy Outerwear - Ozark Trail" at bounding box center [400, 50] width 264 height 14
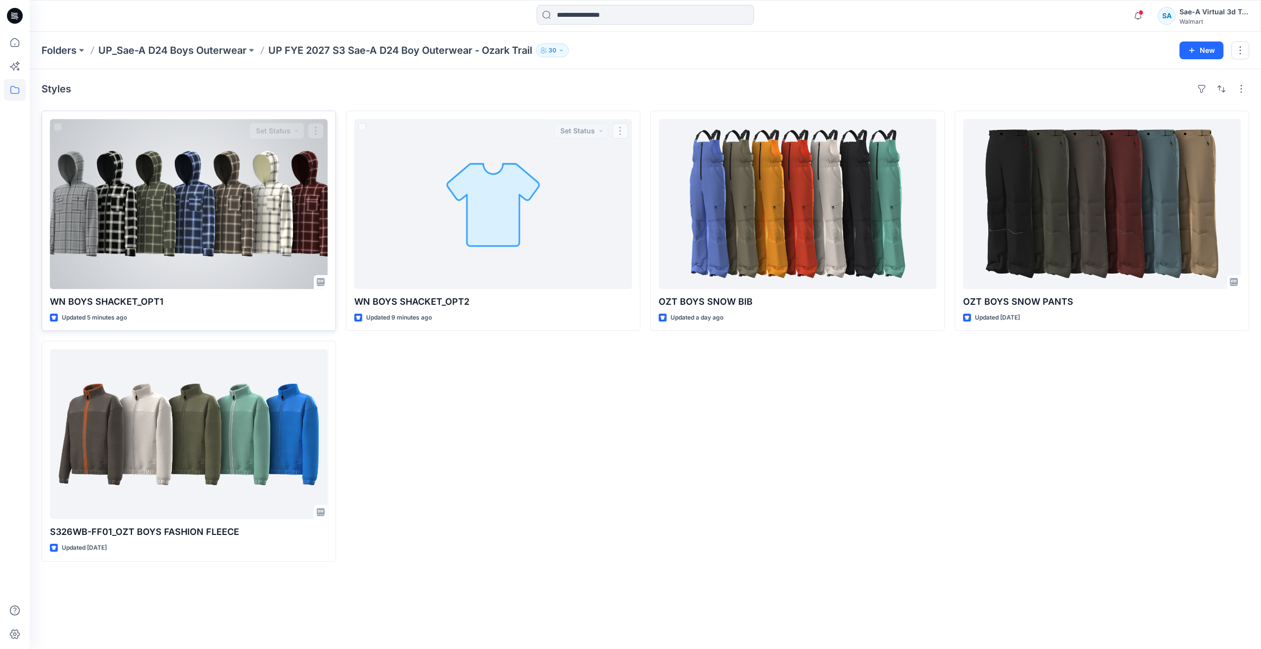
click at [167, 191] on div at bounding box center [189, 204] width 278 height 170
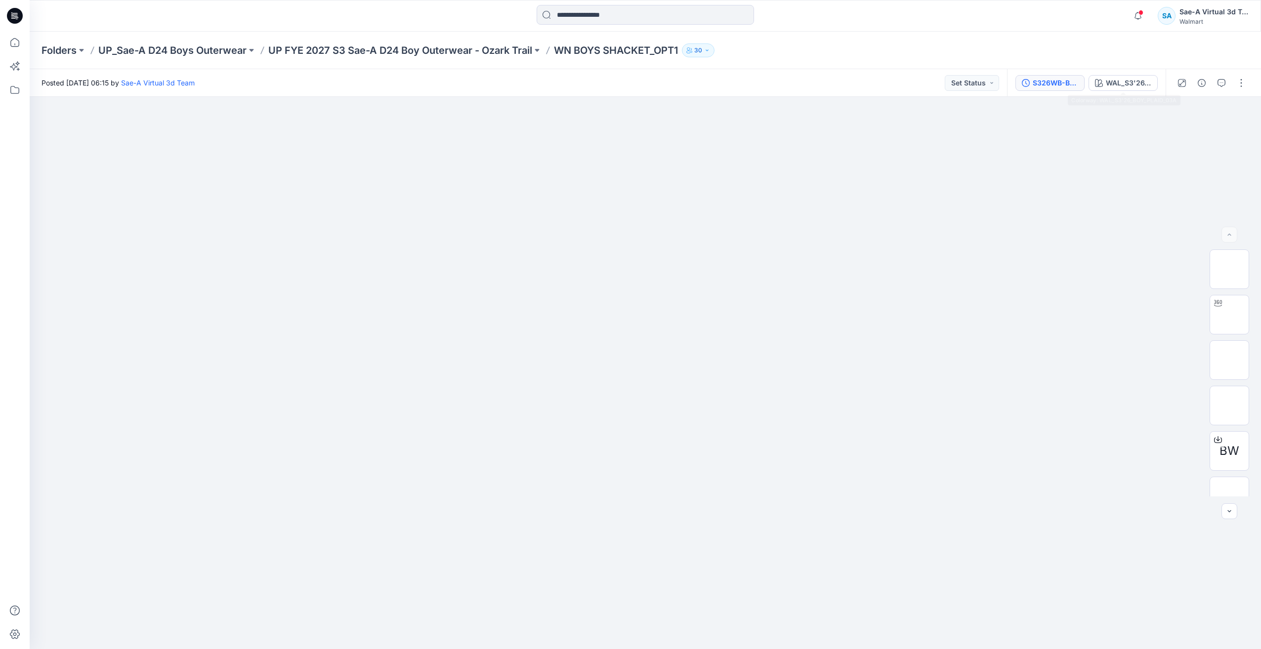
click at [1048, 81] on div "S326WB-BS01_FULL COLORWAYS" at bounding box center [1054, 83] width 45 height 11
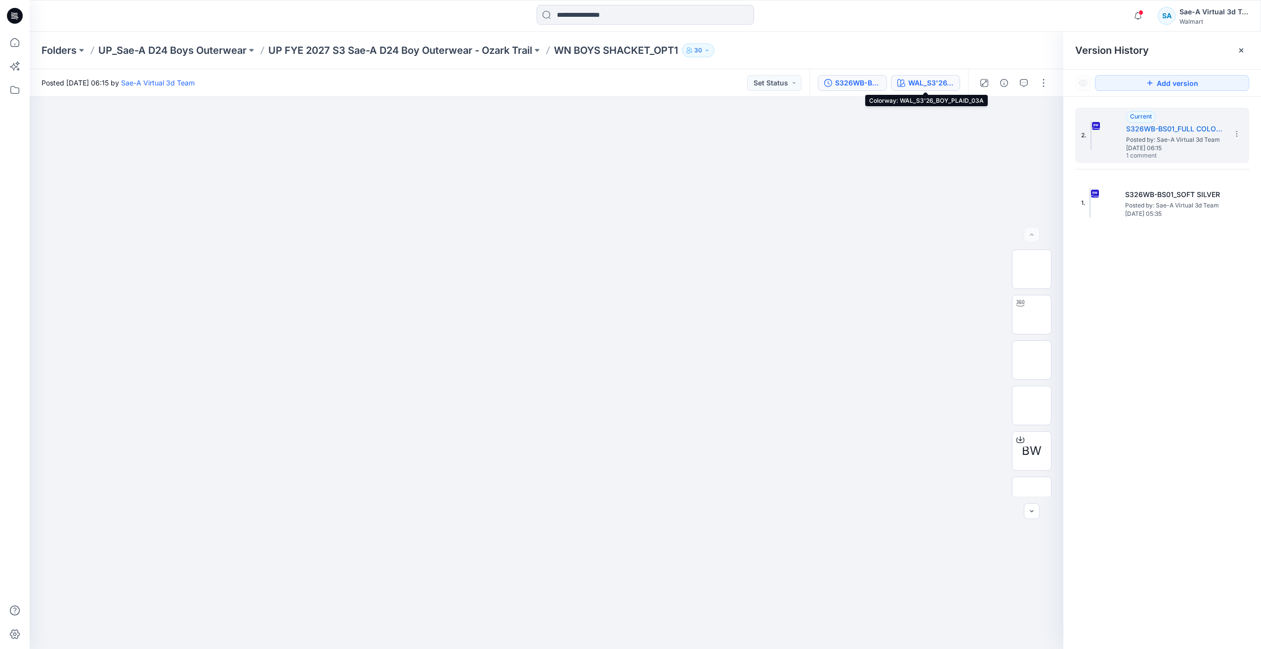
click at [926, 80] on div "WAL_S3'26_BOY_PLAID_03A" at bounding box center [930, 83] width 45 height 11
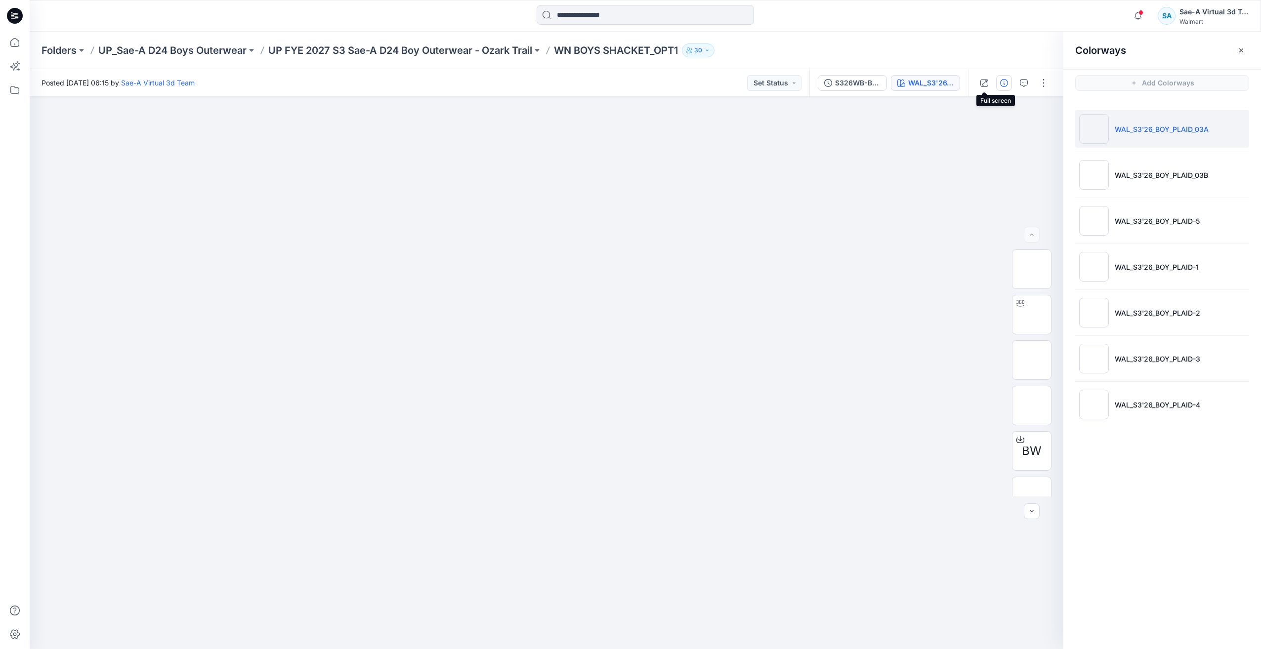
click at [1002, 84] on icon "button" at bounding box center [1004, 83] width 8 height 8
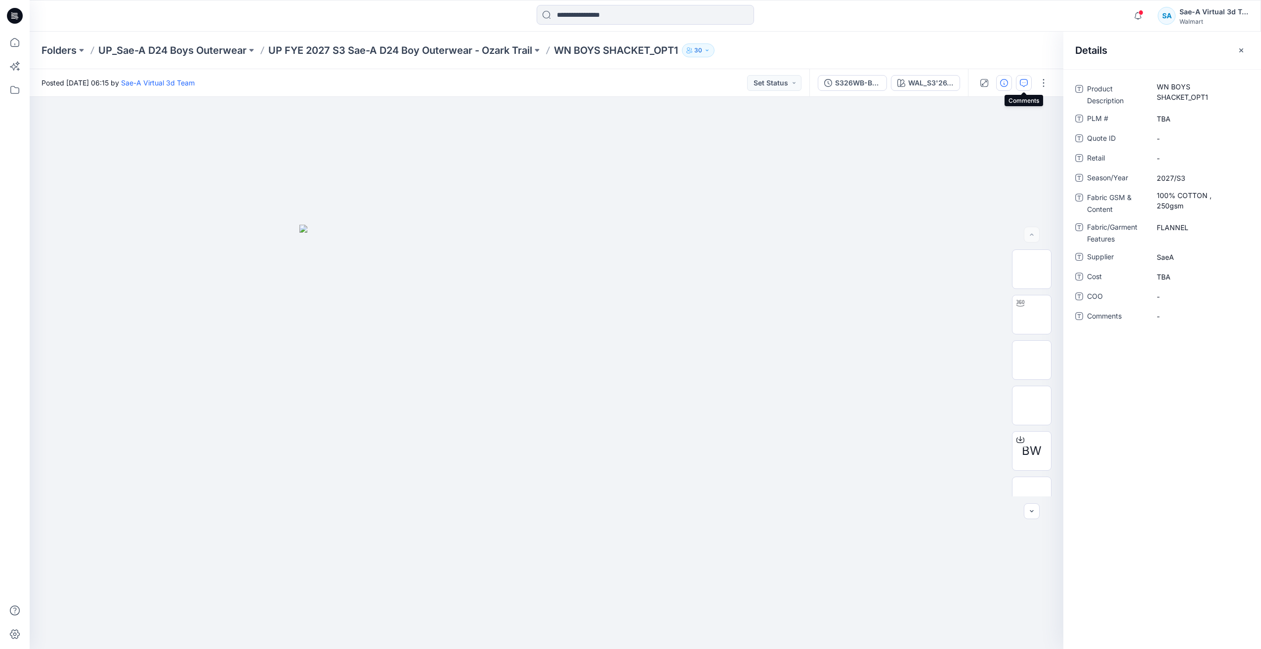
click at [1023, 86] on icon "button" at bounding box center [1024, 83] width 8 height 8
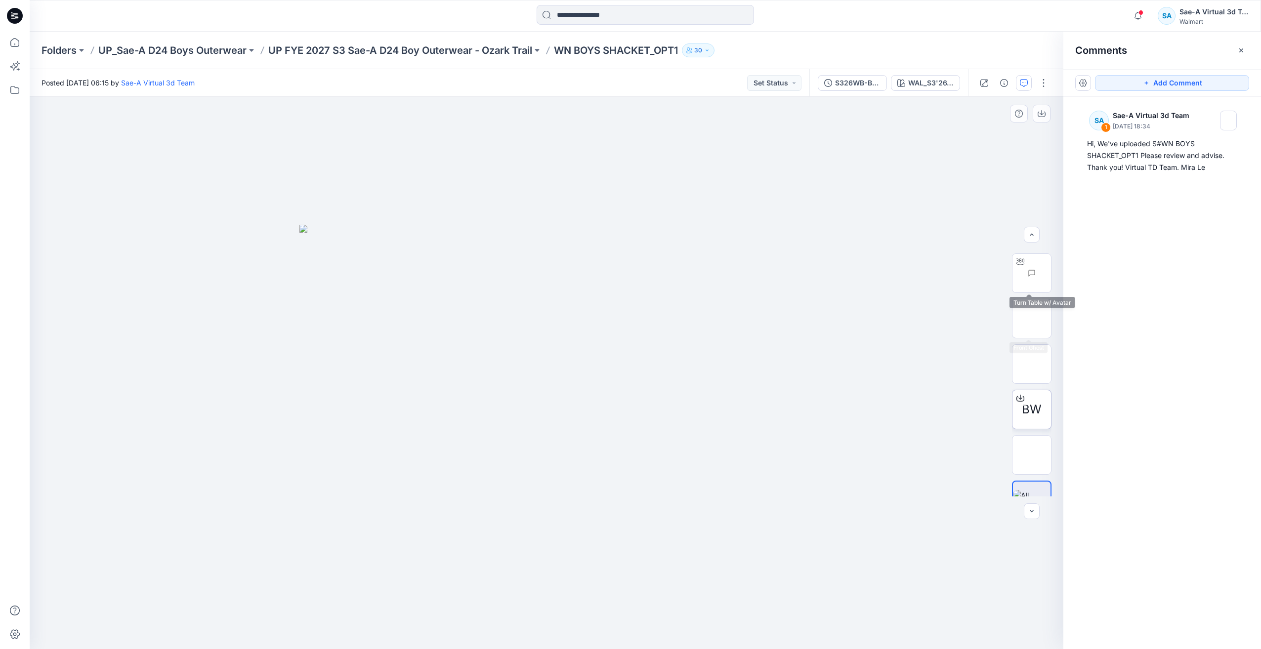
scroll to position [65, 0]
click at [878, 90] on button "S326WB-BS01_FULL COLORWAYS" at bounding box center [852, 83] width 69 height 16
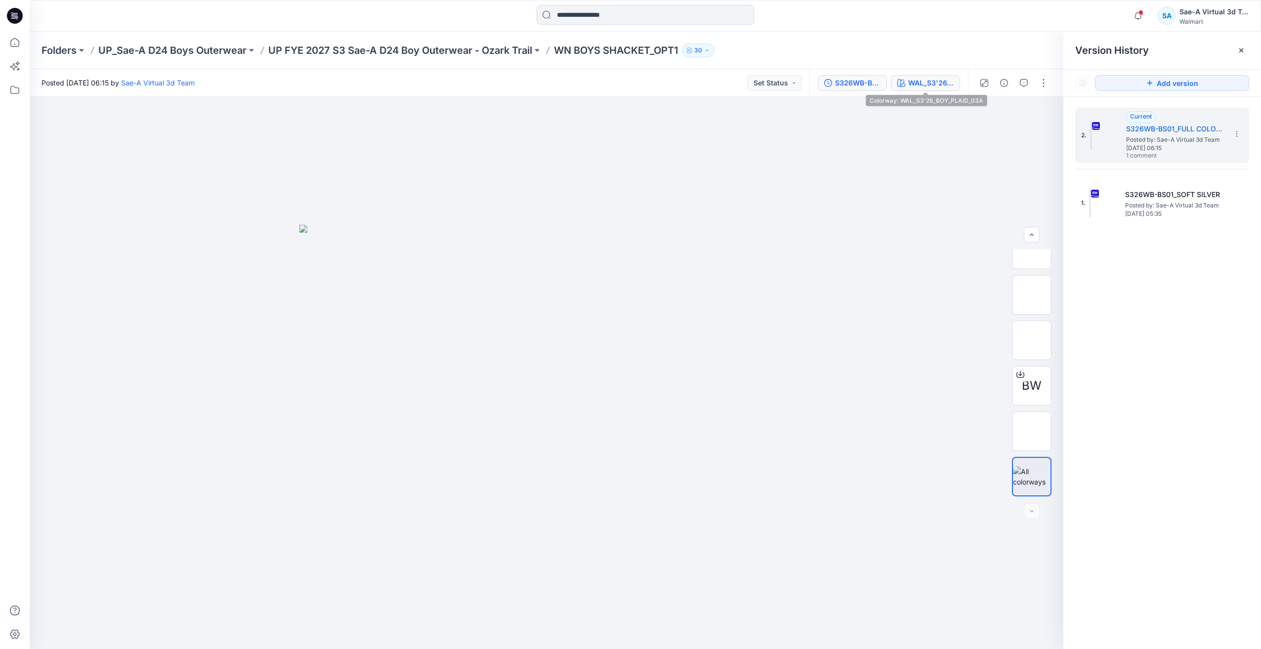
click at [933, 80] on div "WAL_S3'26_BOY_PLAID_03A" at bounding box center [930, 83] width 45 height 11
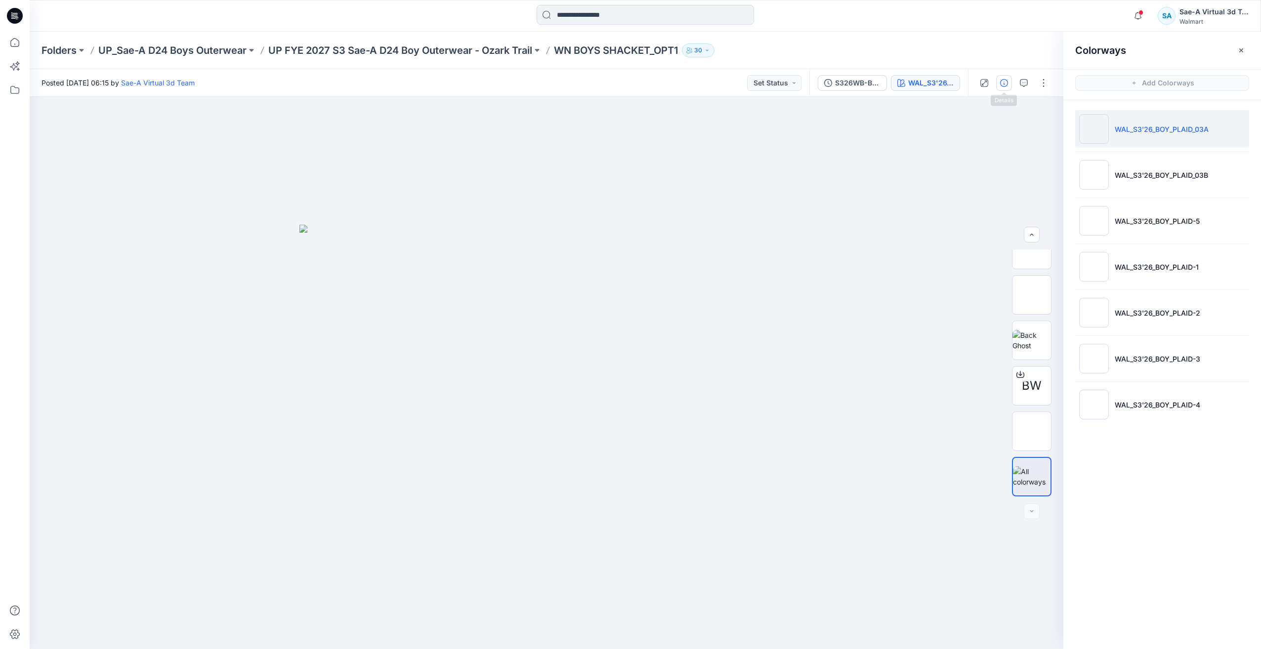
click at [1005, 80] on icon "button" at bounding box center [1004, 83] width 8 height 8
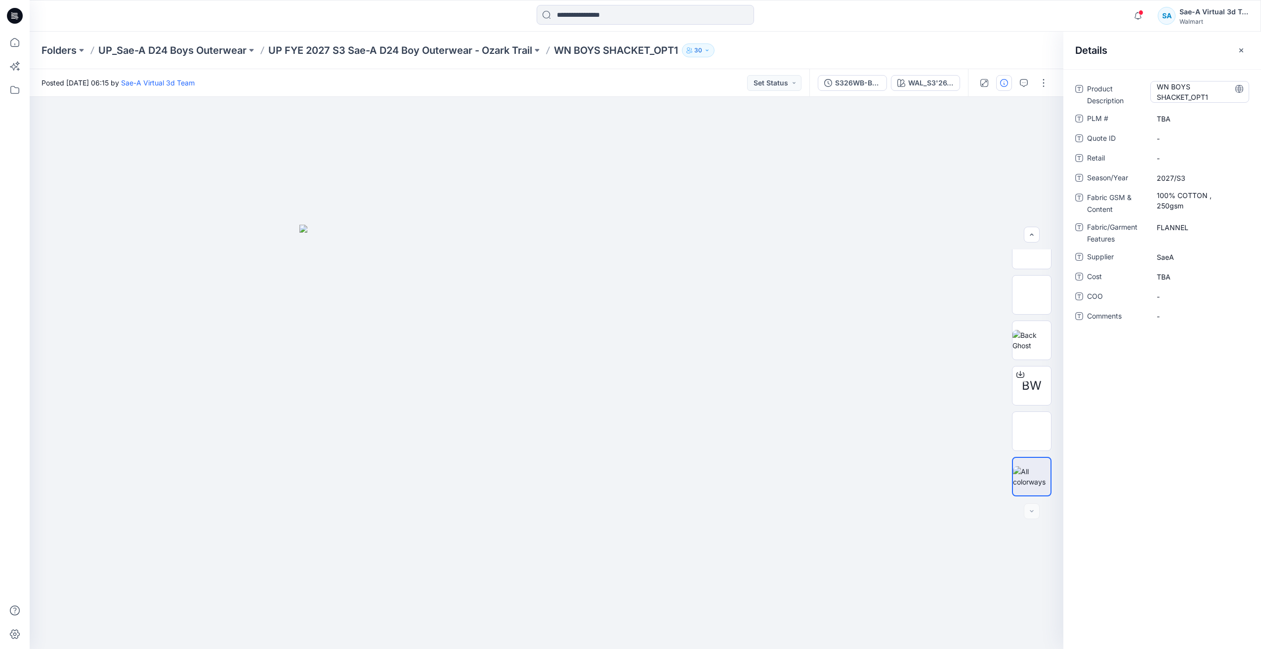
click at [1194, 92] on Description "WN BOYS SHACKET_OPT1" at bounding box center [1199, 92] width 86 height 21
click at [1173, 178] on span "2027/S3" at bounding box center [1199, 178] width 86 height 10
click at [1173, 178] on textarea "*******" at bounding box center [1199, 178] width 99 height 16
type textarea "*******"
drag, startPoint x: 1195, startPoint y: 411, endPoint x: 1222, endPoint y: 384, distance: 38.1
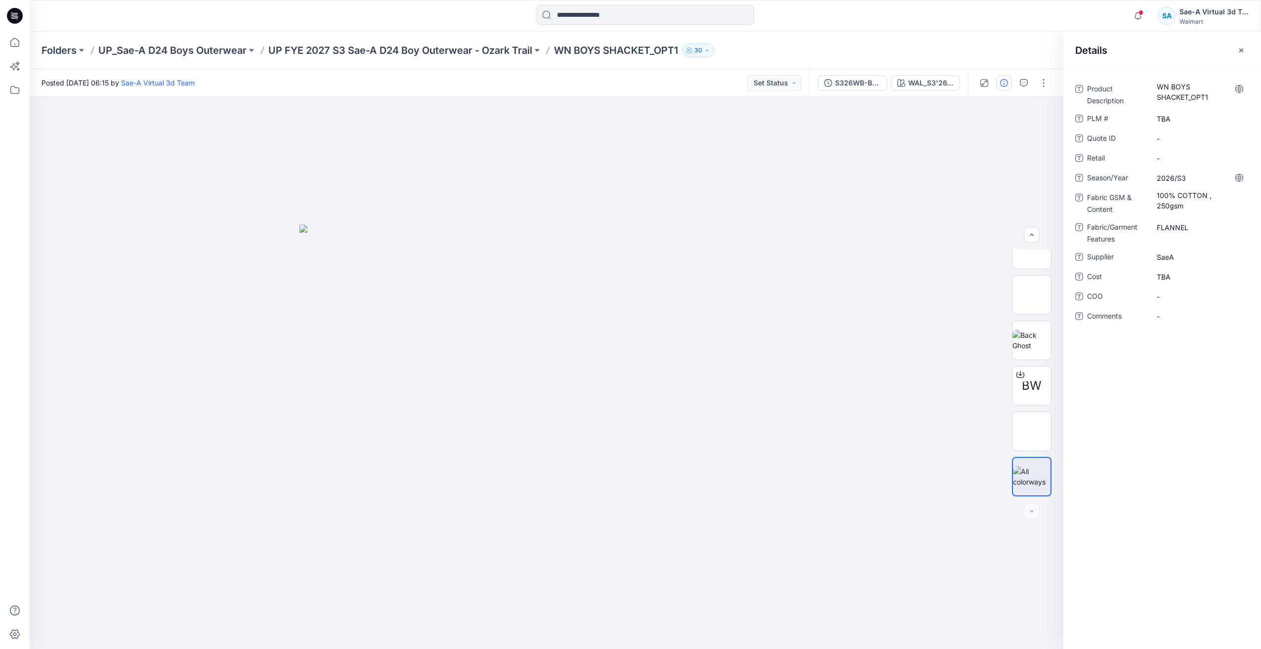
click at [1195, 411] on div "Product Description WN BOYS SHACKET_OPT1 PLM # TBA Quote ID - Retail - Season/Y…" at bounding box center [1162, 359] width 198 height 580
click at [1179, 199] on Content "100% COTTON , 250gsm" at bounding box center [1199, 200] width 86 height 21
click at [1179, 199] on textarea "**********" at bounding box center [1199, 200] width 99 height 21
click at [1181, 230] on Features "FLANNEL" at bounding box center [1199, 227] width 86 height 10
drag, startPoint x: 727, startPoint y: 176, endPoint x: 784, endPoint y: 87, distance: 106.0
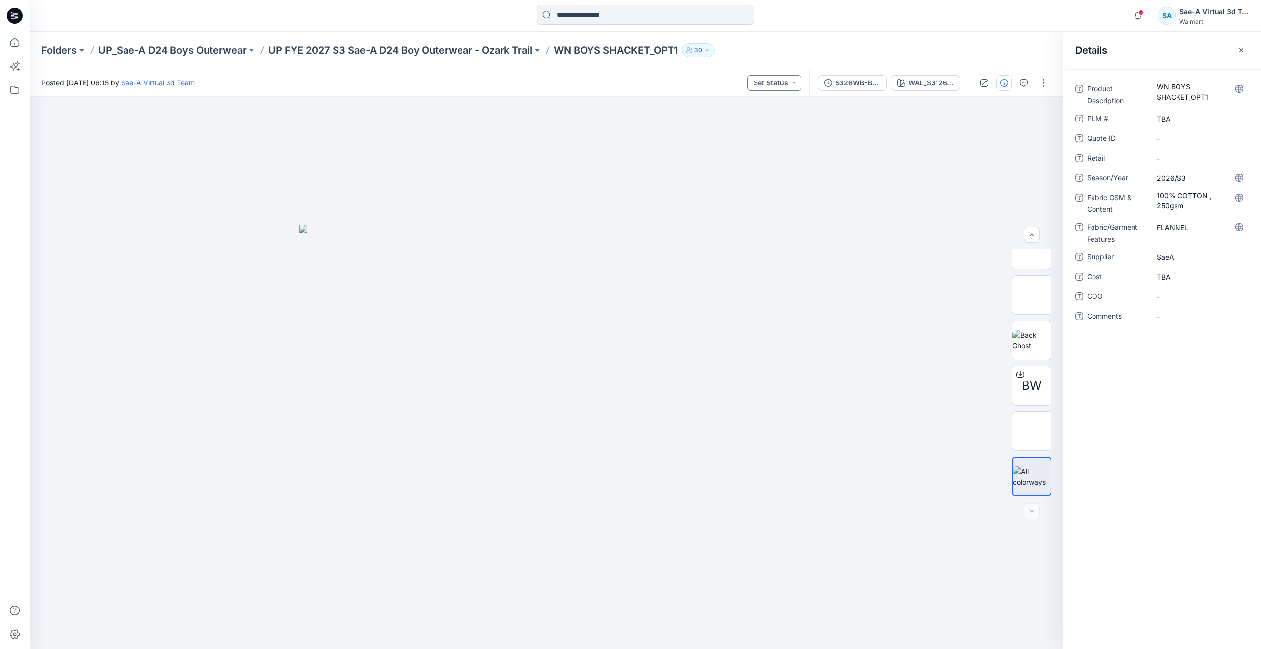
click at [727, 176] on div at bounding box center [546, 373] width 1033 height 552
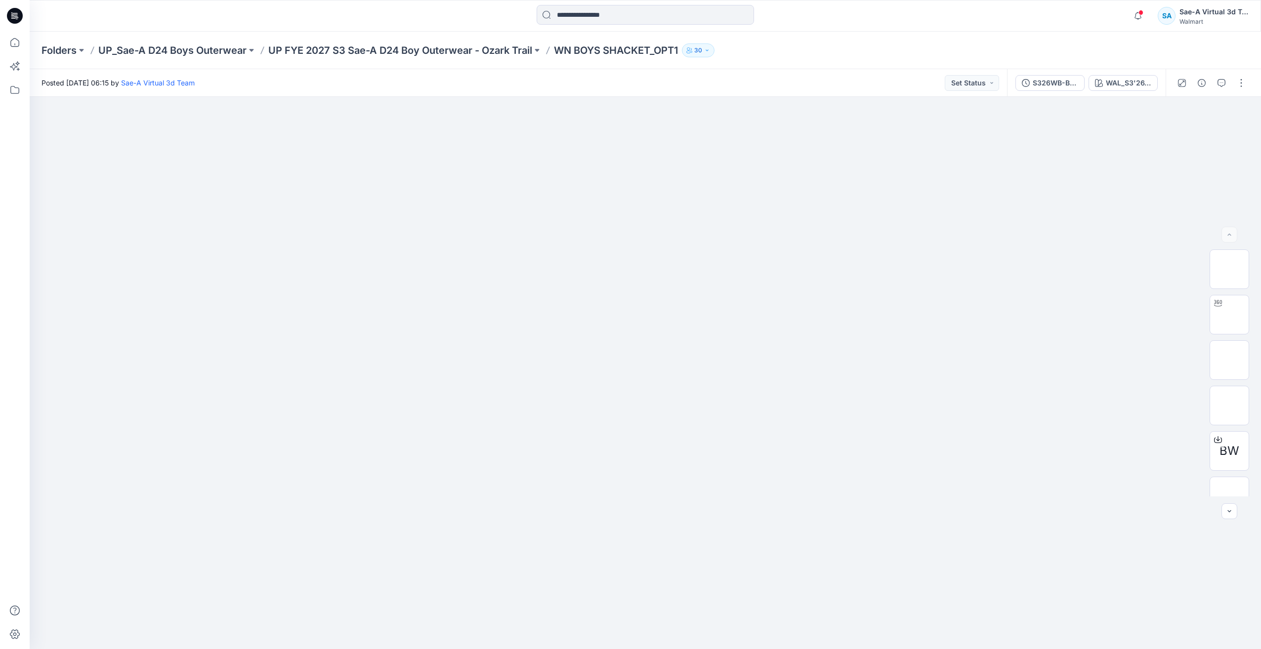
click at [23, 22] on div at bounding box center [15, 16] width 32 height 32
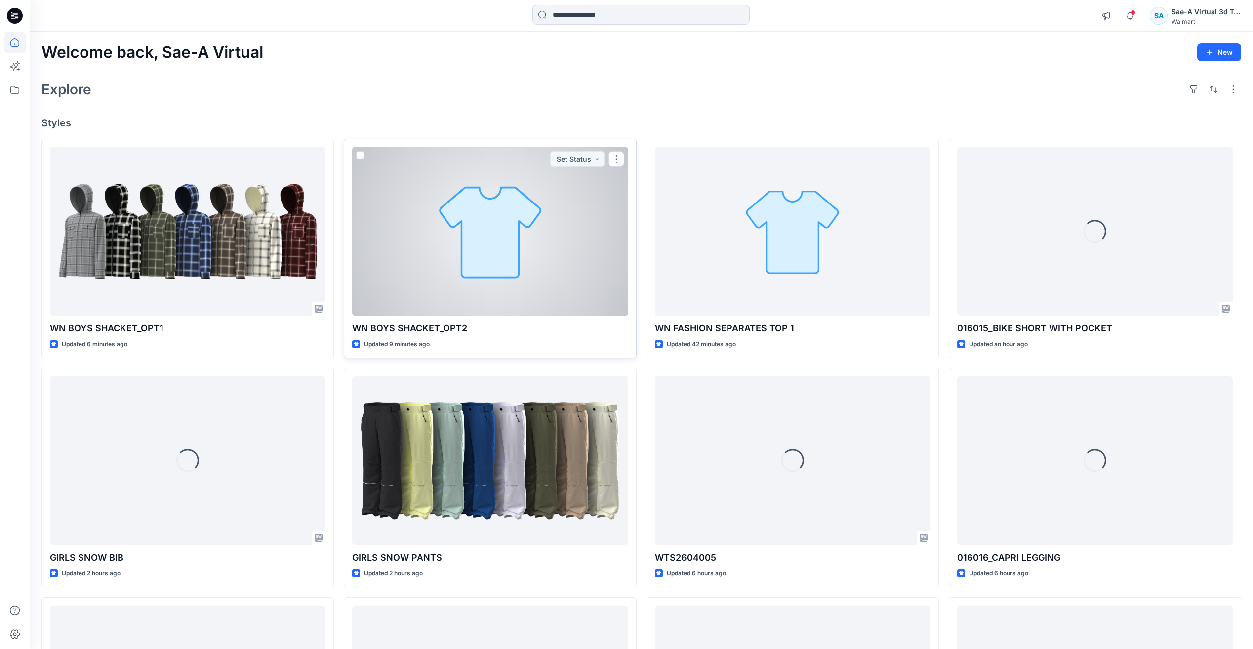
click at [461, 223] on div at bounding box center [490, 231] width 276 height 168
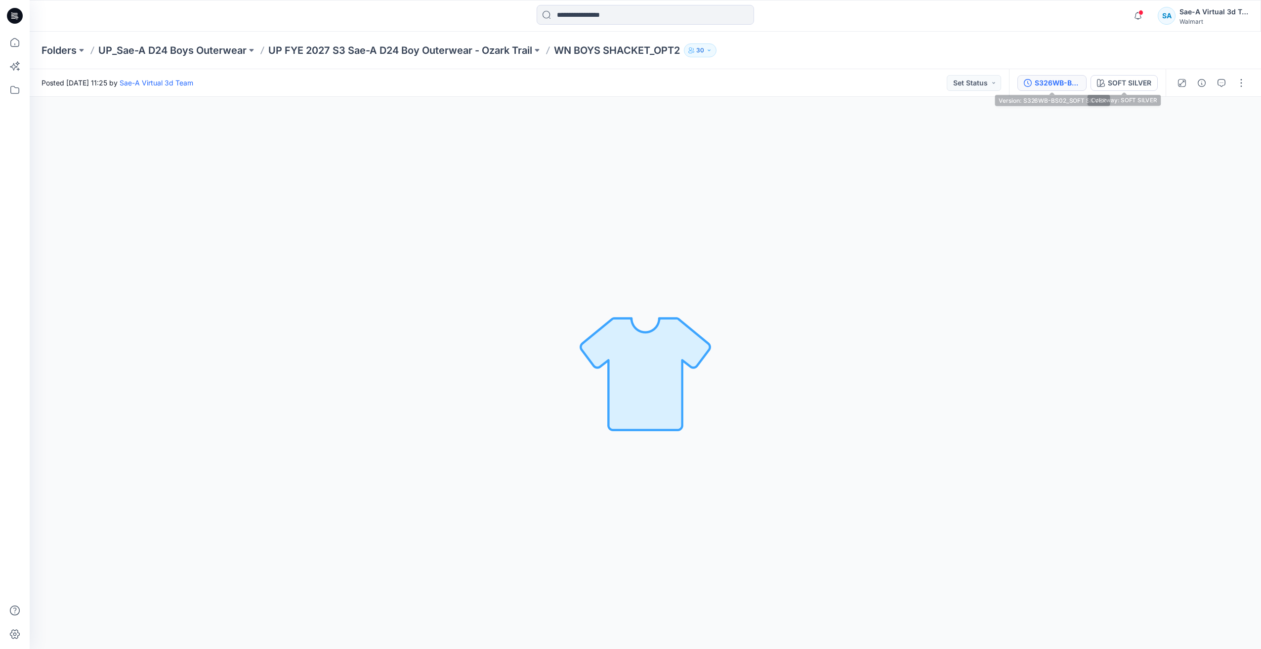
click at [1049, 80] on div "S326WB-BS02_SOFT SILVER" at bounding box center [1056, 83] width 45 height 11
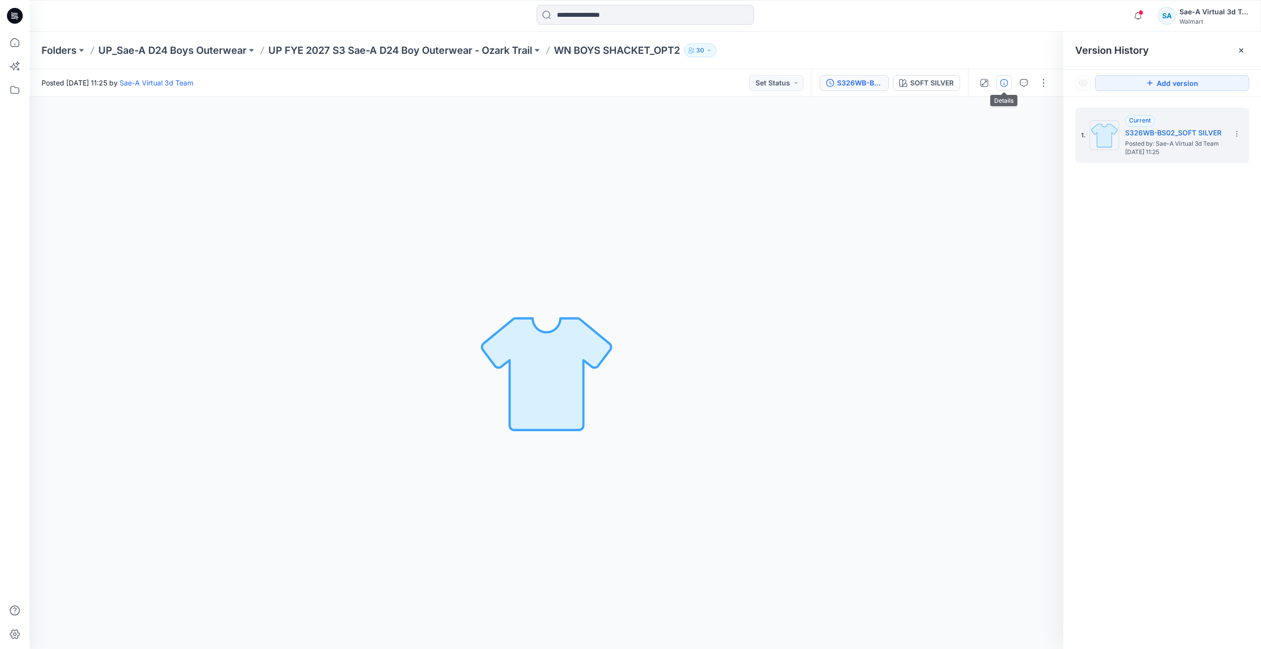
click at [1008, 84] on button "button" at bounding box center [1004, 83] width 16 height 16
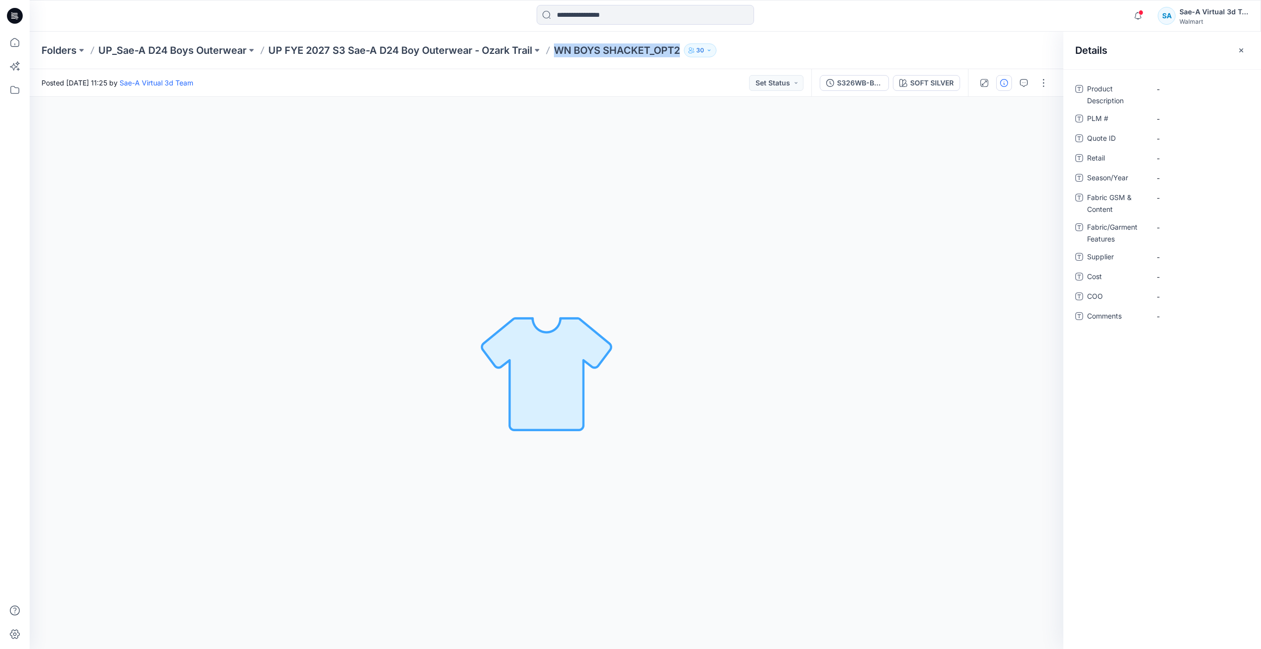
drag, startPoint x: 685, startPoint y: 50, endPoint x: 558, endPoint y: 52, distance: 127.5
click at [558, 52] on div "Folders UP_Sae-A D24 Boys Outerwear UP FYE 2027 S3 Sae-A D24 Boy Outerwear - Oz…" at bounding box center [606, 50] width 1130 height 14
copy p "WN BOYS SHACKET_OPT2"
click at [1165, 91] on Description "-" at bounding box center [1199, 89] width 86 height 10
type textarea "**********"
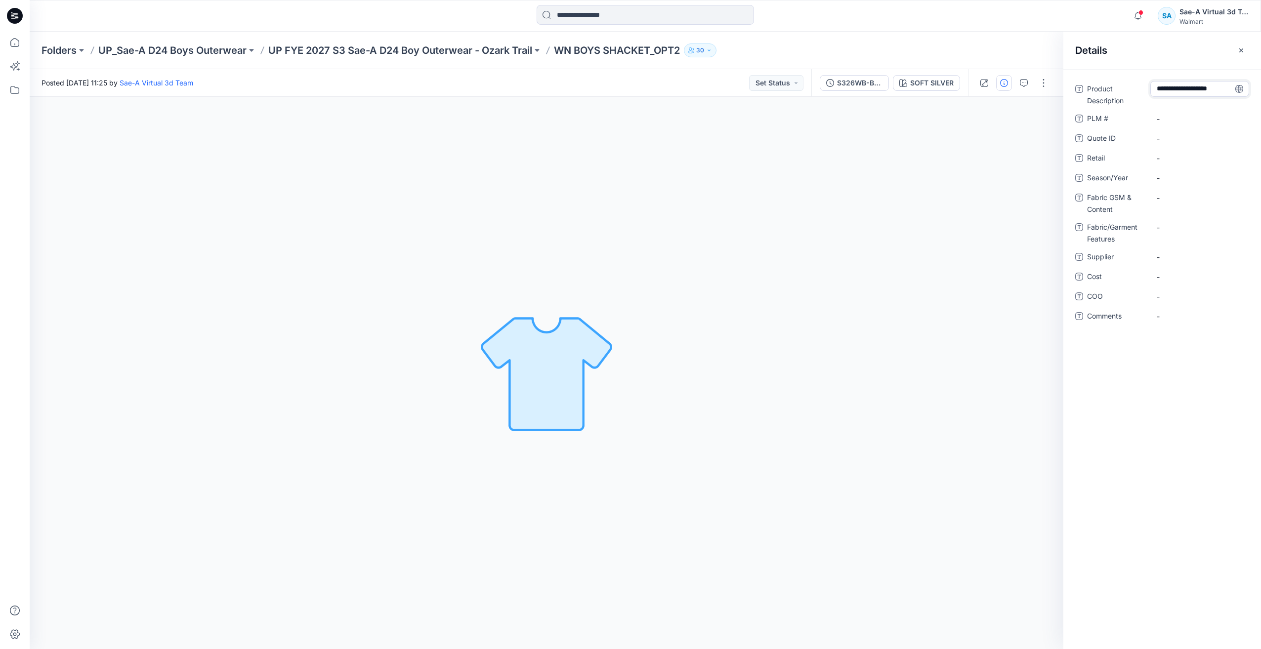
scroll to position [7, 0]
click at [1194, 410] on div "**********" at bounding box center [1162, 359] width 198 height 580
click at [1174, 124] on div "-" at bounding box center [1199, 119] width 99 height 16
type textarea "***"
click at [1179, 154] on span "-" at bounding box center [1199, 158] width 86 height 10
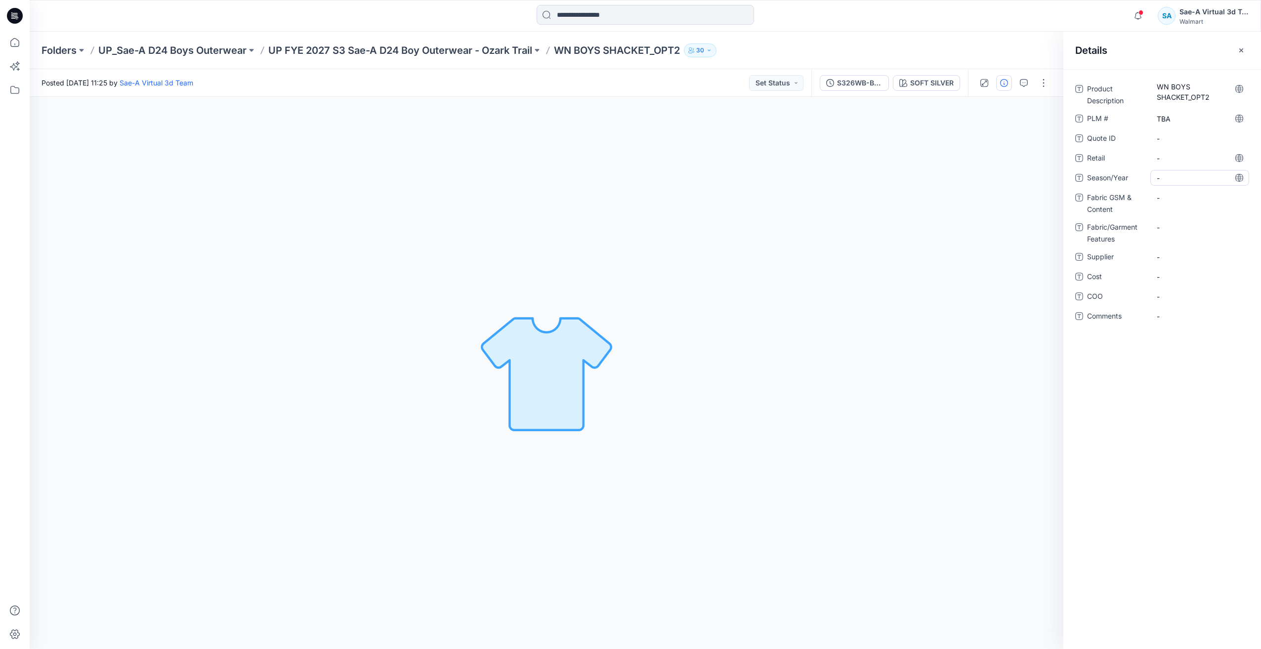
click at [1176, 177] on span "-" at bounding box center [1199, 178] width 86 height 10
type textarea "*******"
click at [1172, 202] on Content "-" at bounding box center [1199, 198] width 86 height 10
type textarea "**********"
click at [1160, 436] on div "**********" at bounding box center [1162, 359] width 198 height 580
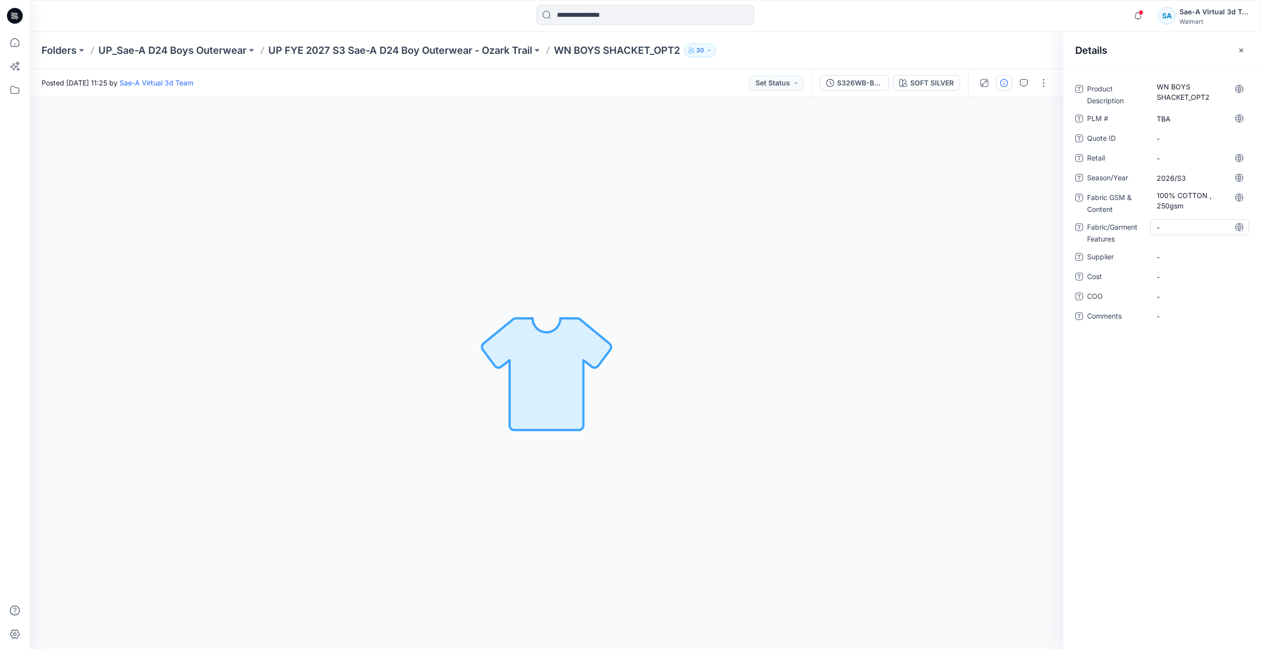
click at [1188, 224] on Features "-" at bounding box center [1199, 227] width 86 height 10
click at [1178, 248] on div "Product Description WN BOYS SHACKET_OPT2 PLM # TBA Quote ID - Retail - Season/Y…" at bounding box center [1162, 208] width 174 height 255
click at [1174, 256] on span "-" at bounding box center [1199, 257] width 86 height 10
click at [1174, 256] on textarea at bounding box center [1199, 257] width 99 height 16
type textarea "****"
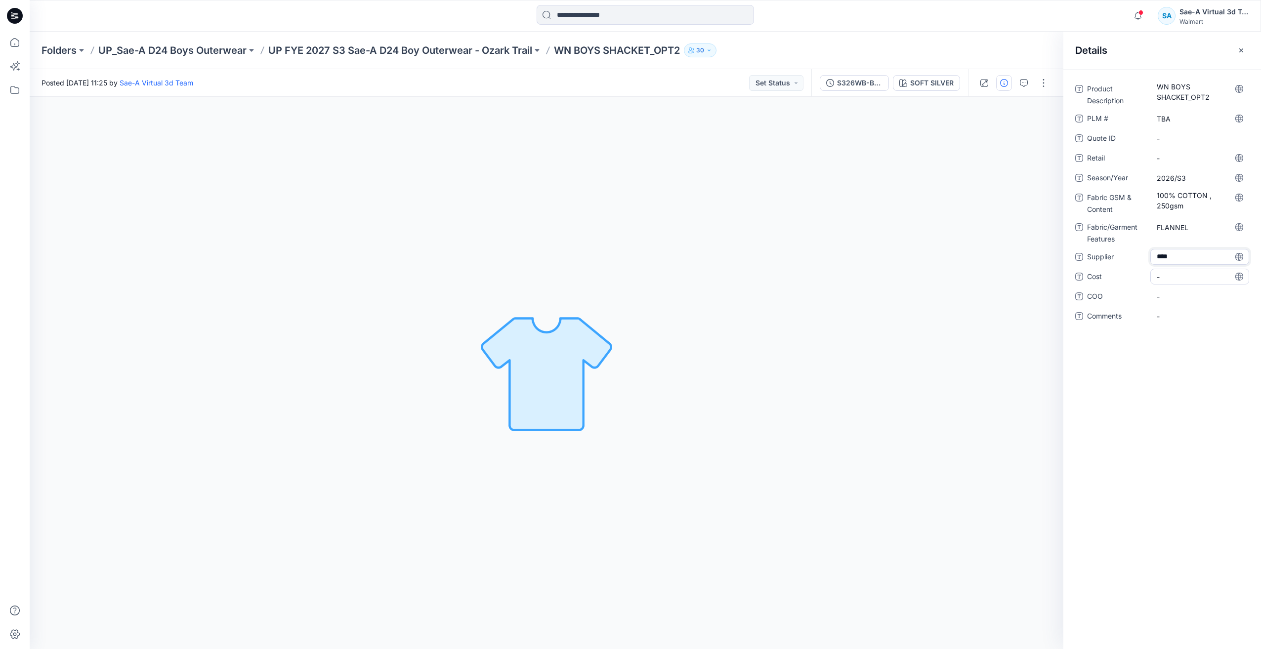
click at [1169, 278] on span "-" at bounding box center [1199, 277] width 86 height 10
type textarea "***"
click at [1172, 353] on div "Product Description WN BOYS SHACKET_OPT2 PLM # TBA Quote ID - Retail - Season/Y…" at bounding box center [1162, 359] width 198 height 580
click at [868, 86] on div "S326WB-BS02_SOFT SILVER" at bounding box center [859, 83] width 45 height 11
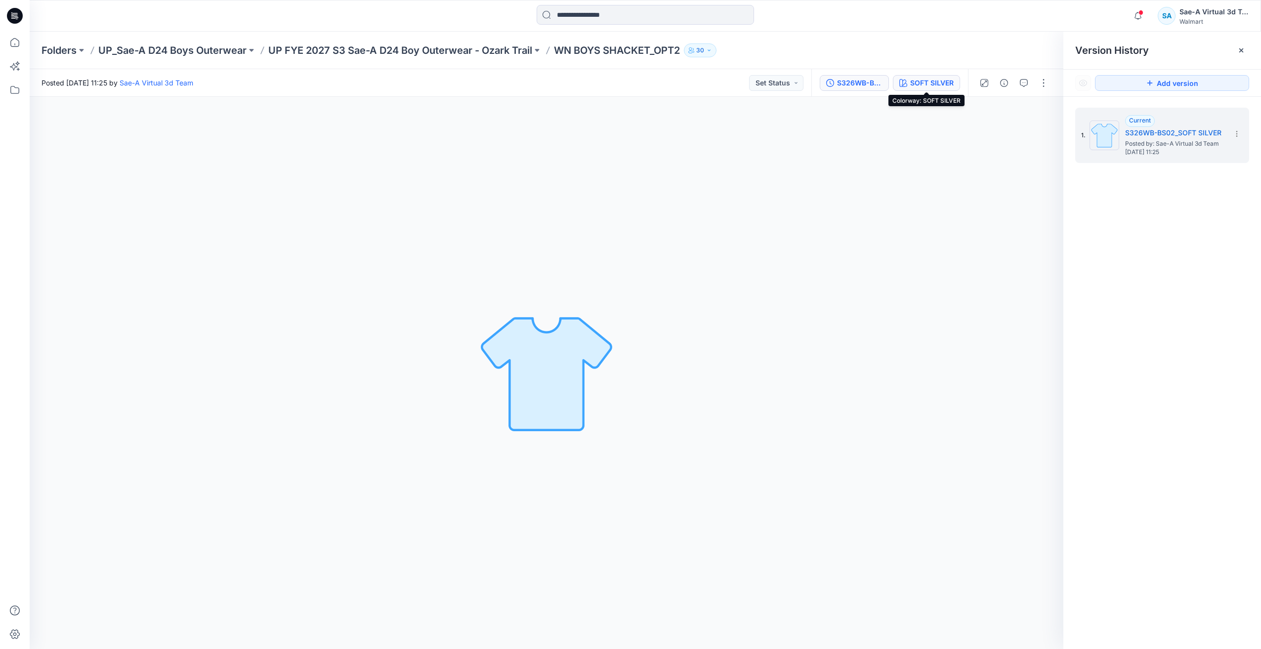
click at [919, 83] on div "SOFT SILVER" at bounding box center [931, 83] width 43 height 11
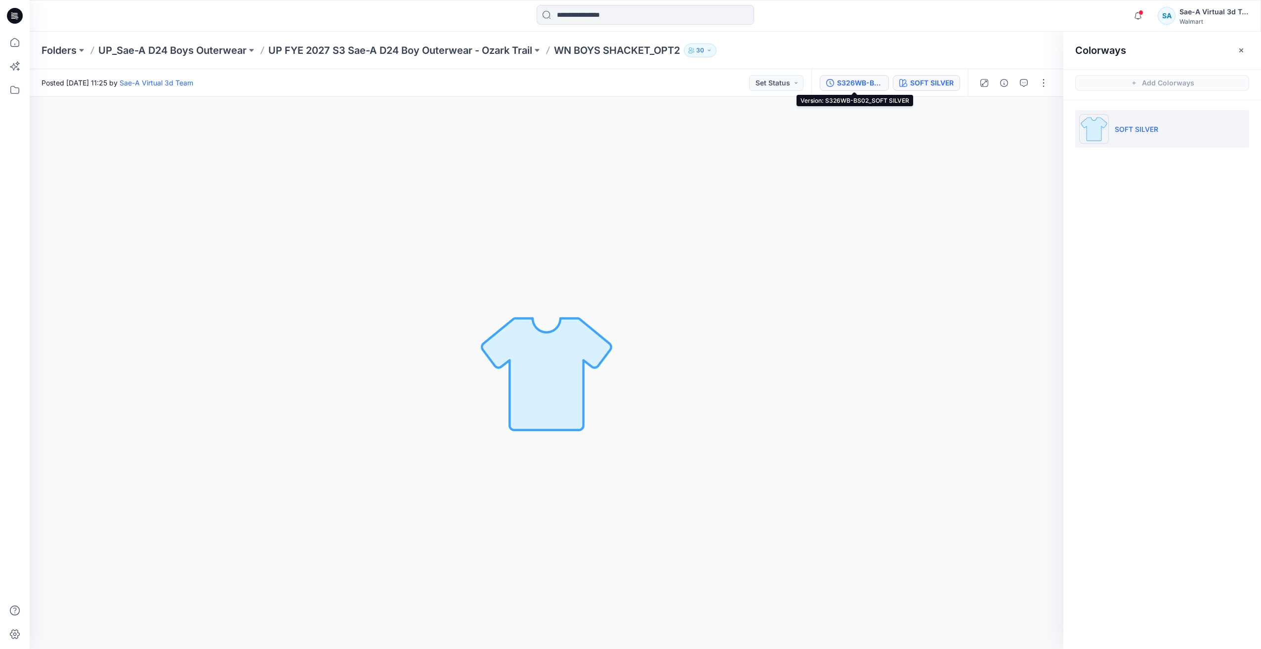
click at [870, 84] on div "S326WB-BS02_SOFT SILVER" at bounding box center [859, 83] width 45 height 11
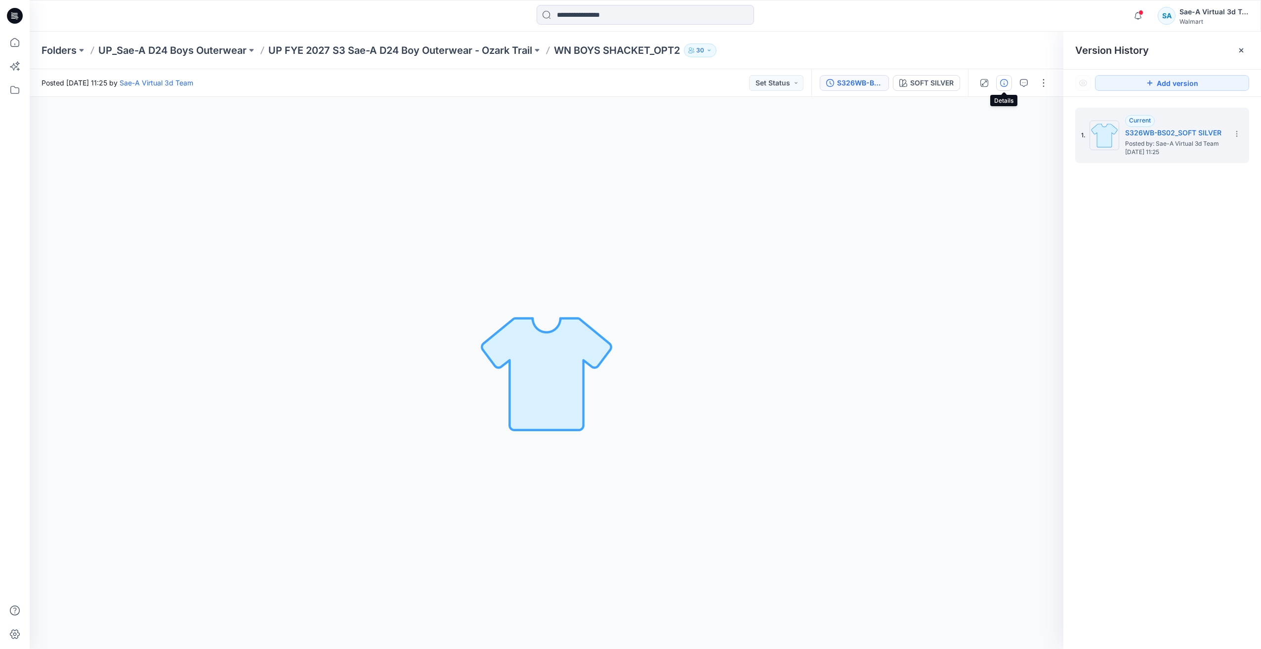
click at [997, 79] on button "button" at bounding box center [1004, 83] width 16 height 16
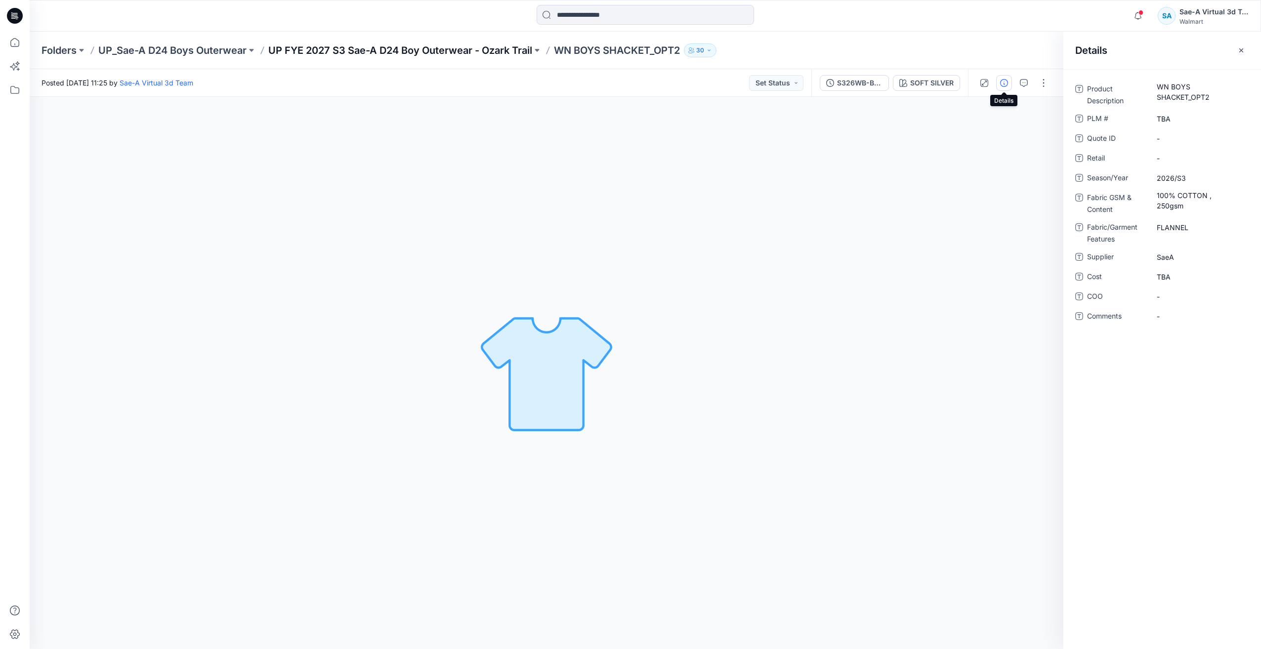
click at [372, 55] on p "UP FYE 2027 S3 Sae-A D24 Boy Outerwear - Ozark Trail" at bounding box center [400, 50] width 264 height 14
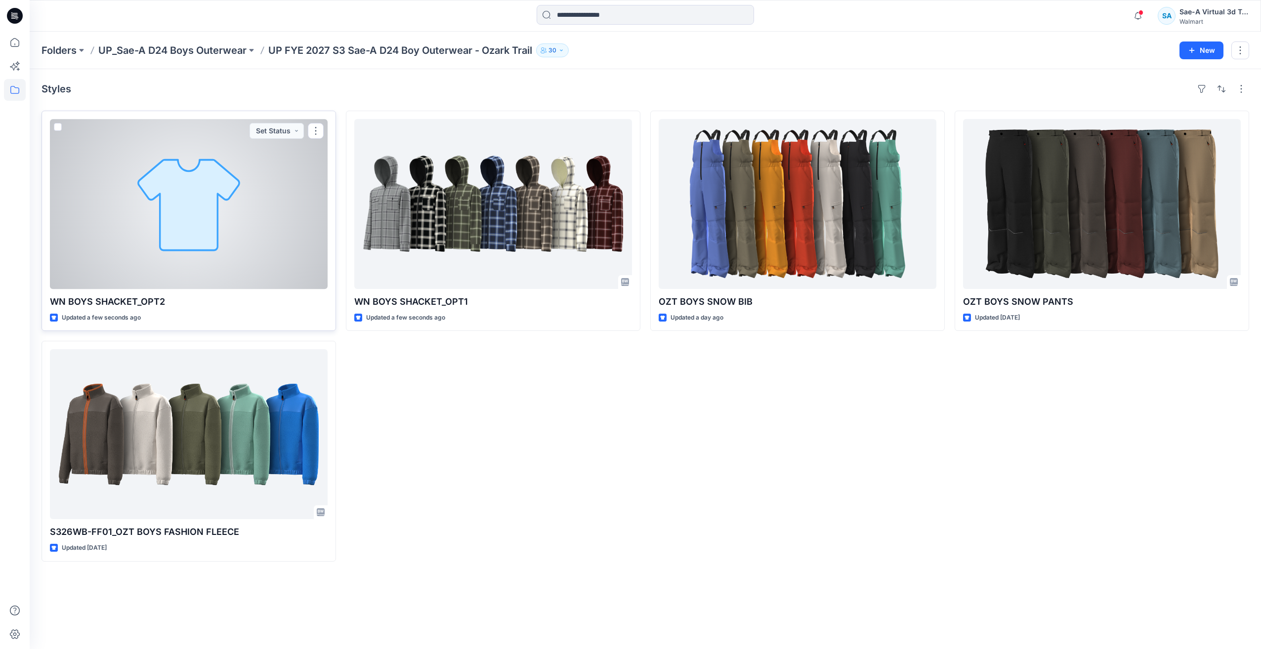
click at [230, 206] on div at bounding box center [189, 204] width 278 height 170
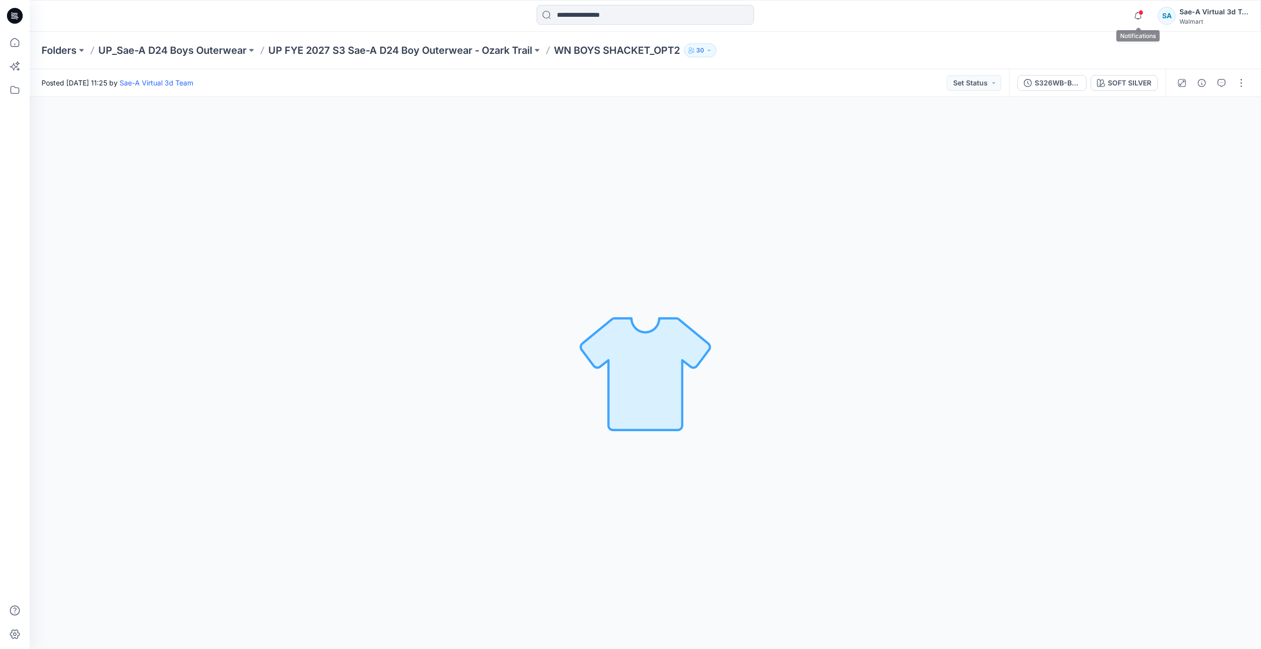
click at [1141, 12] on span at bounding box center [1140, 12] width 5 height 5
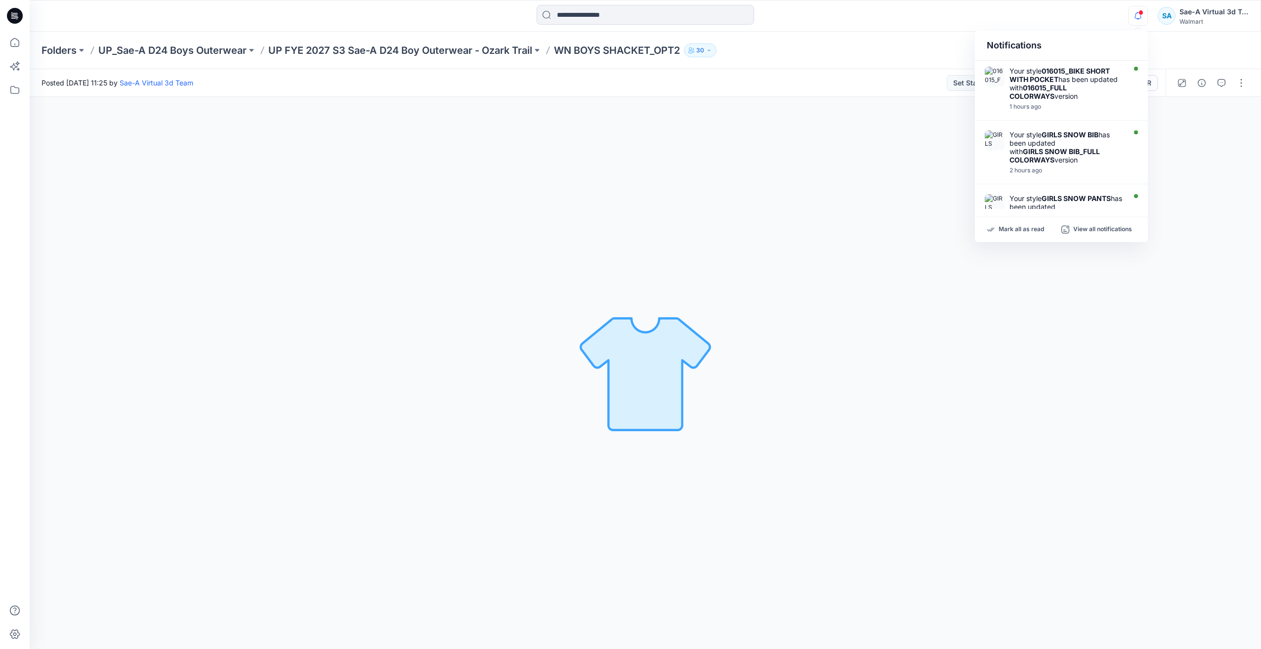
click at [869, 72] on div "Posted Friday, September 19, 2025 11:25 by Sae-A Virtual 3d Team Set Status" at bounding box center [519, 82] width 979 height 27
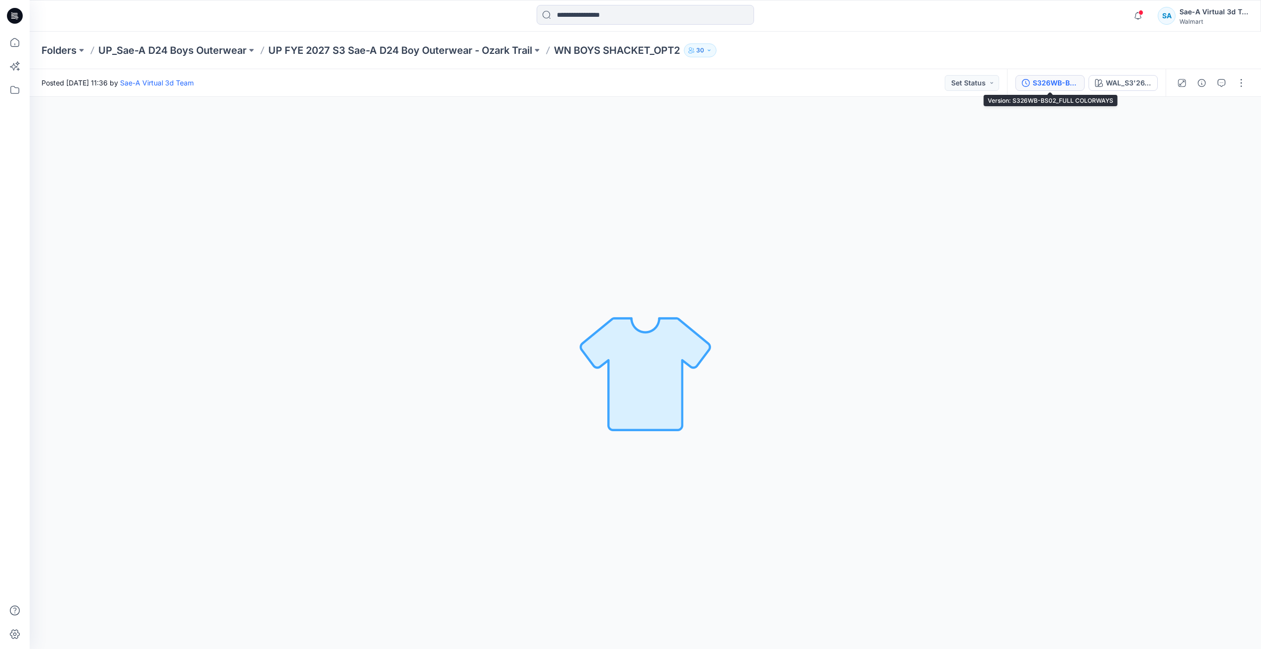
click at [1047, 86] on div "S326WB-BS02_FULL COLORWAYS" at bounding box center [1054, 83] width 45 height 11
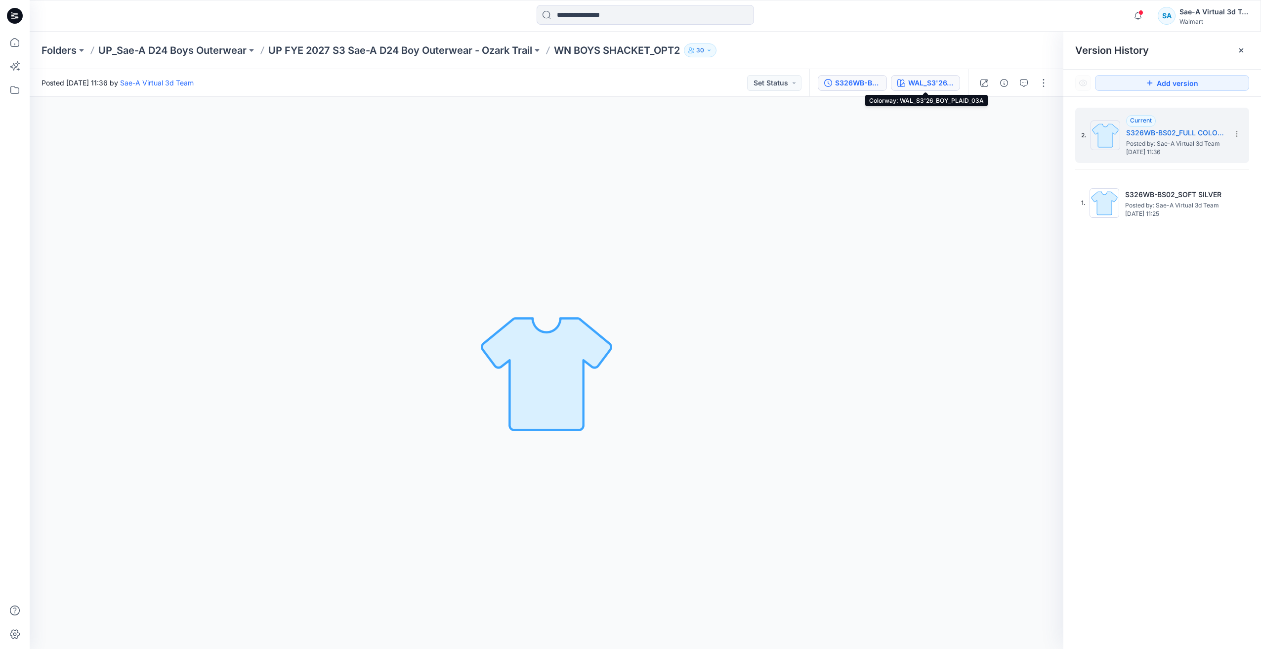
click at [912, 81] on div "WAL_S3'26_BOY_PLAID_03A" at bounding box center [930, 83] width 45 height 11
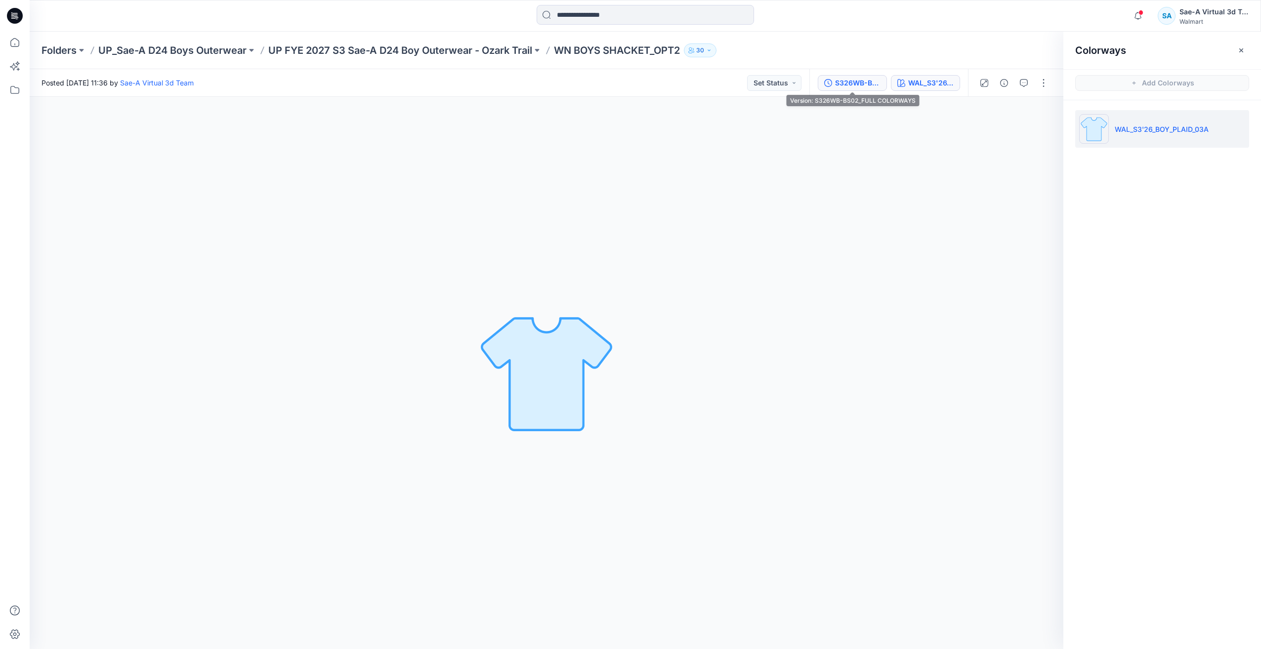
click at [875, 82] on div "S326WB-BS02_FULL COLORWAYS" at bounding box center [857, 83] width 45 height 11
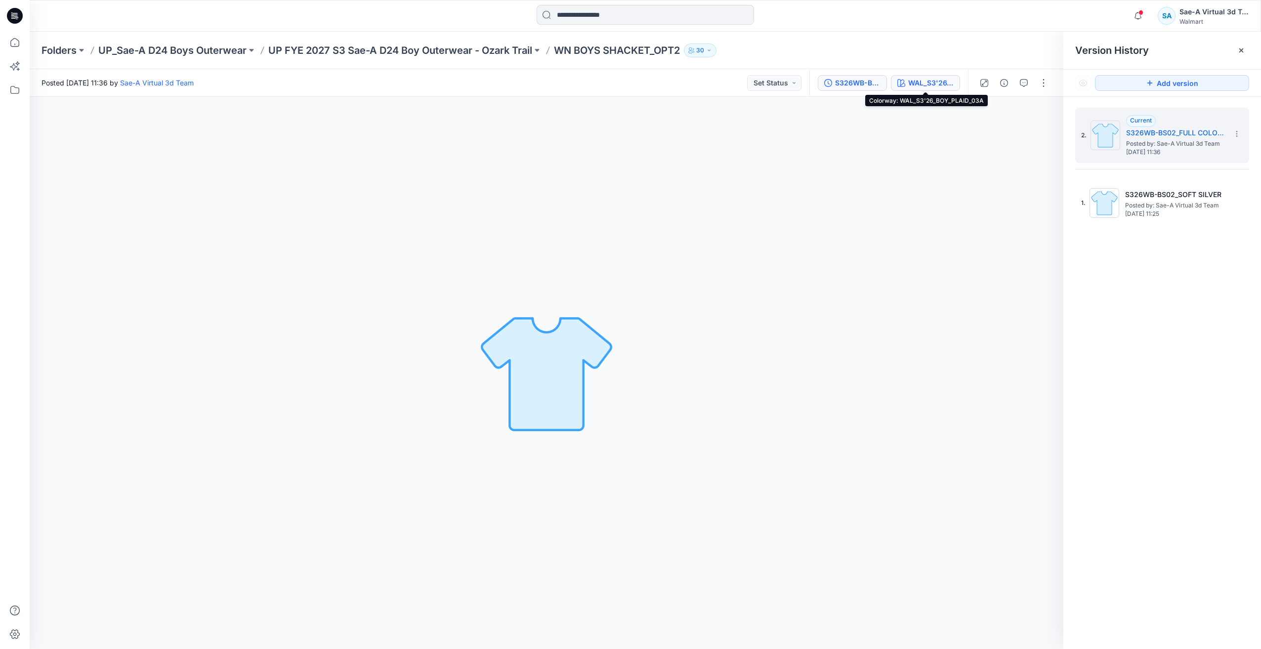
click at [936, 86] on div "WAL_S3'26_BOY_PLAID_03A" at bounding box center [930, 83] width 45 height 11
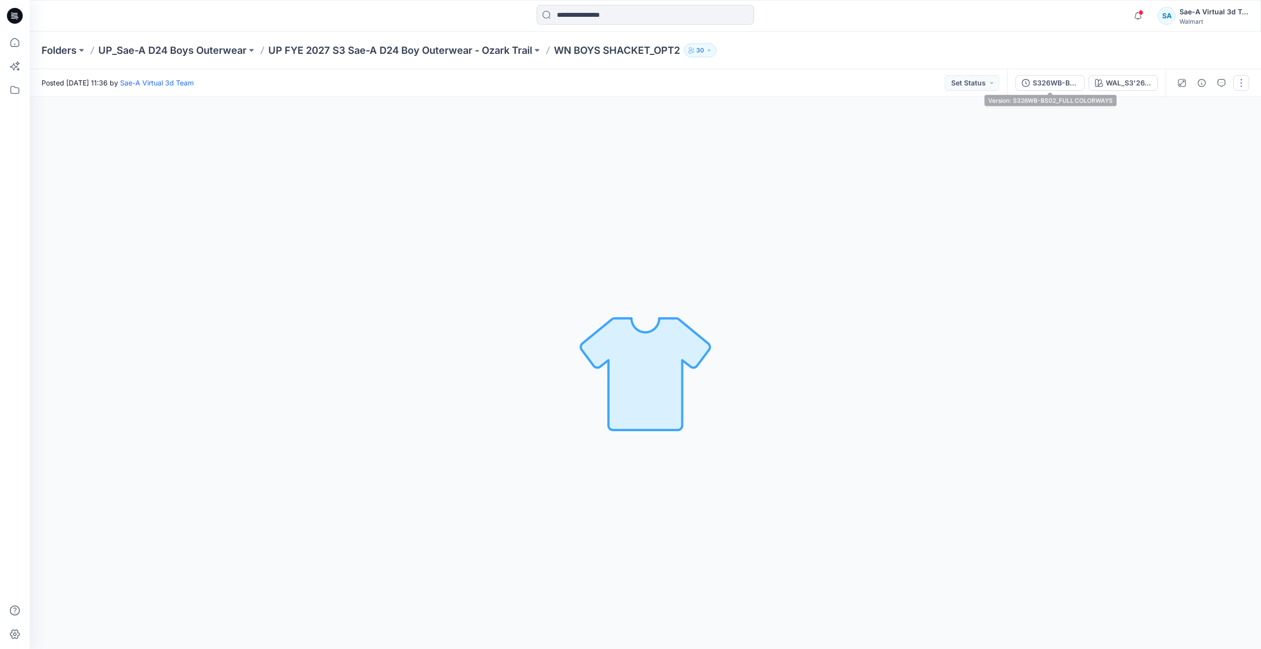
click at [1047, 85] on div "S326WB-BS02_FULL COLORWAYS" at bounding box center [1054, 83] width 45 height 11
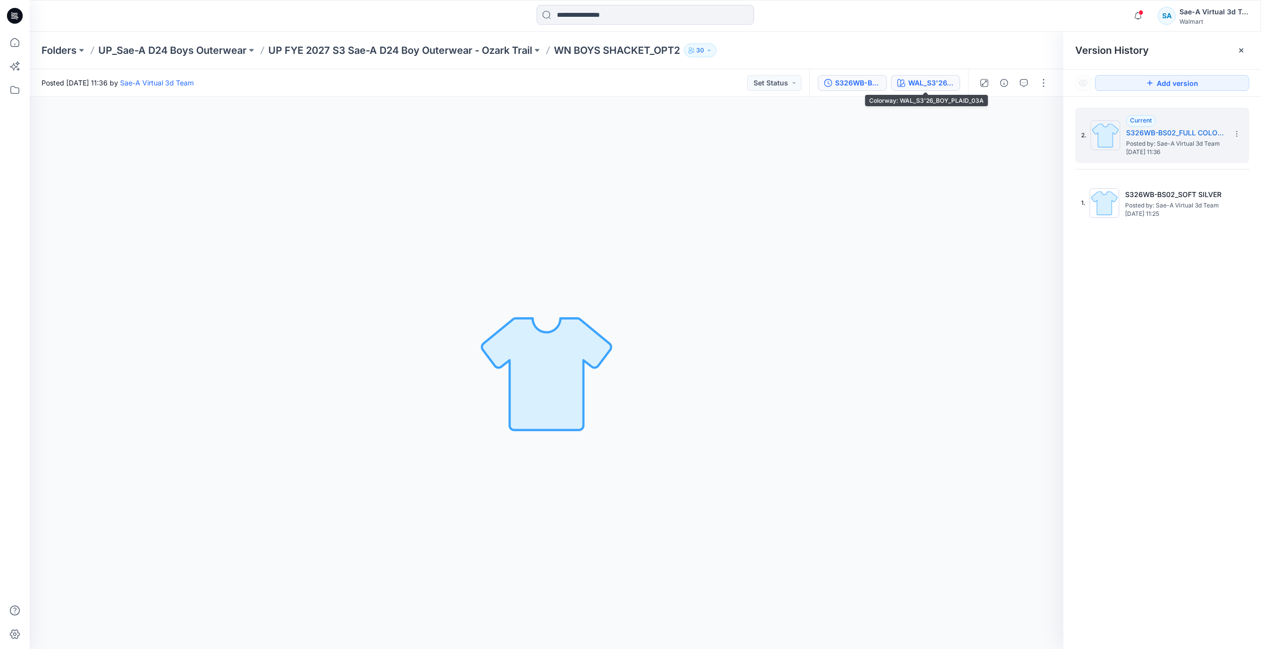
click at [948, 82] on div "WAL_S3'26_BOY_PLAID_03A" at bounding box center [930, 83] width 45 height 11
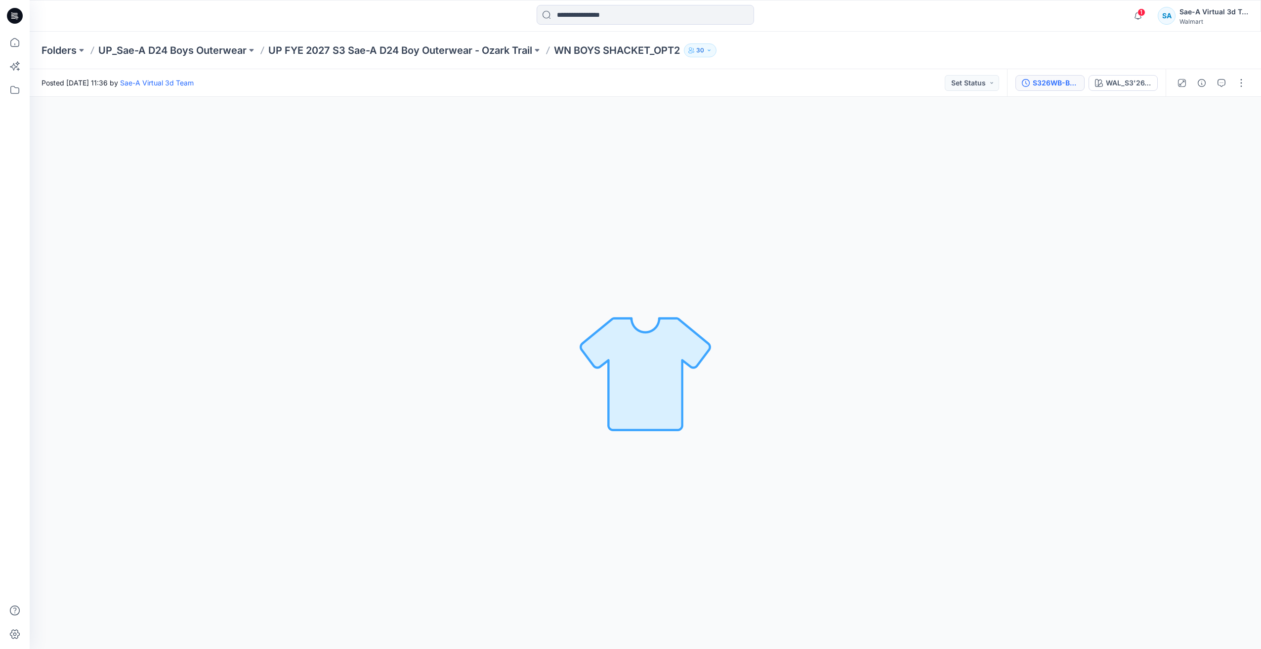
click at [1055, 83] on div "S326WB-BS02_FULL COLORWAYS" at bounding box center [1054, 83] width 45 height 11
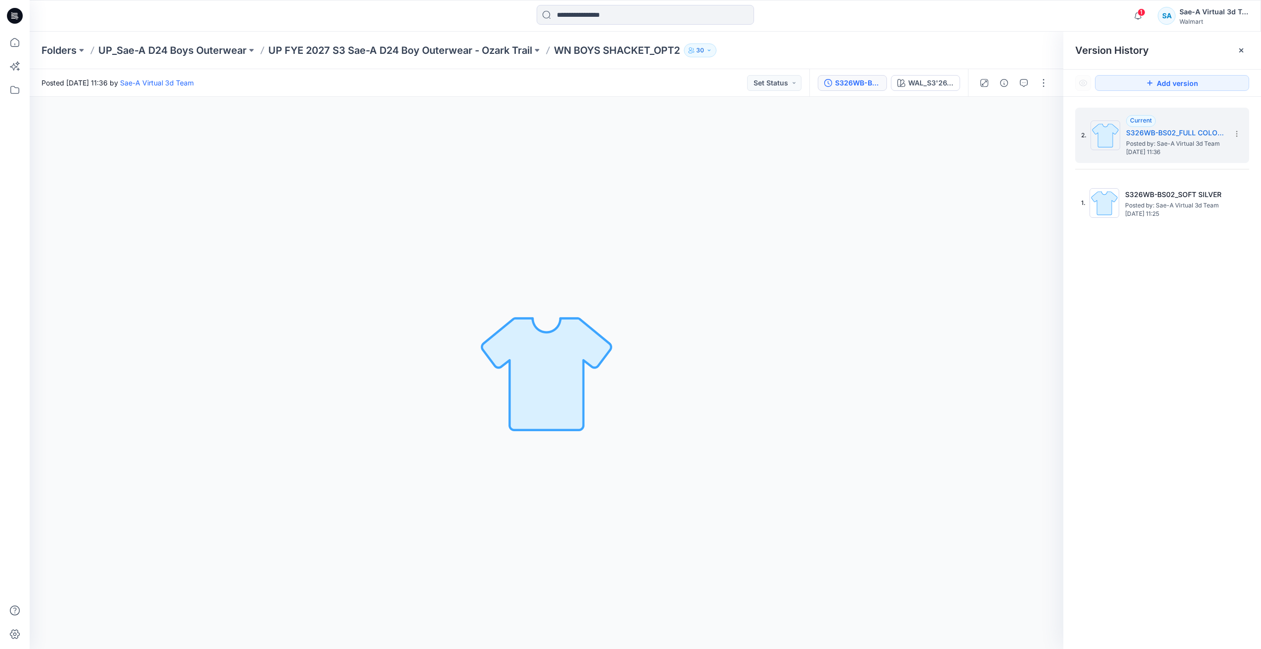
click at [1144, 9] on span "1" at bounding box center [1141, 12] width 8 height 8
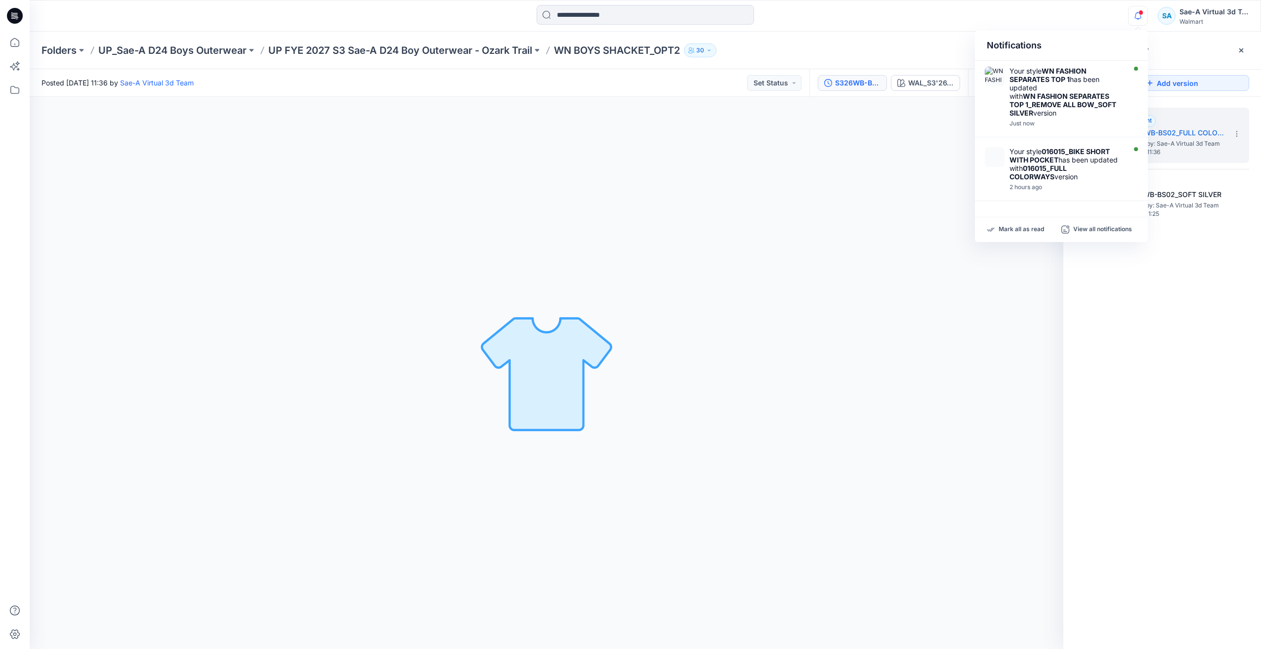
click at [1147, 346] on div "2. Current S326WB-BS02_FULL COLORWAYS Posted by: Sae-A Virtual 3d Team [DATE] 1…" at bounding box center [1162, 380] width 198 height 567
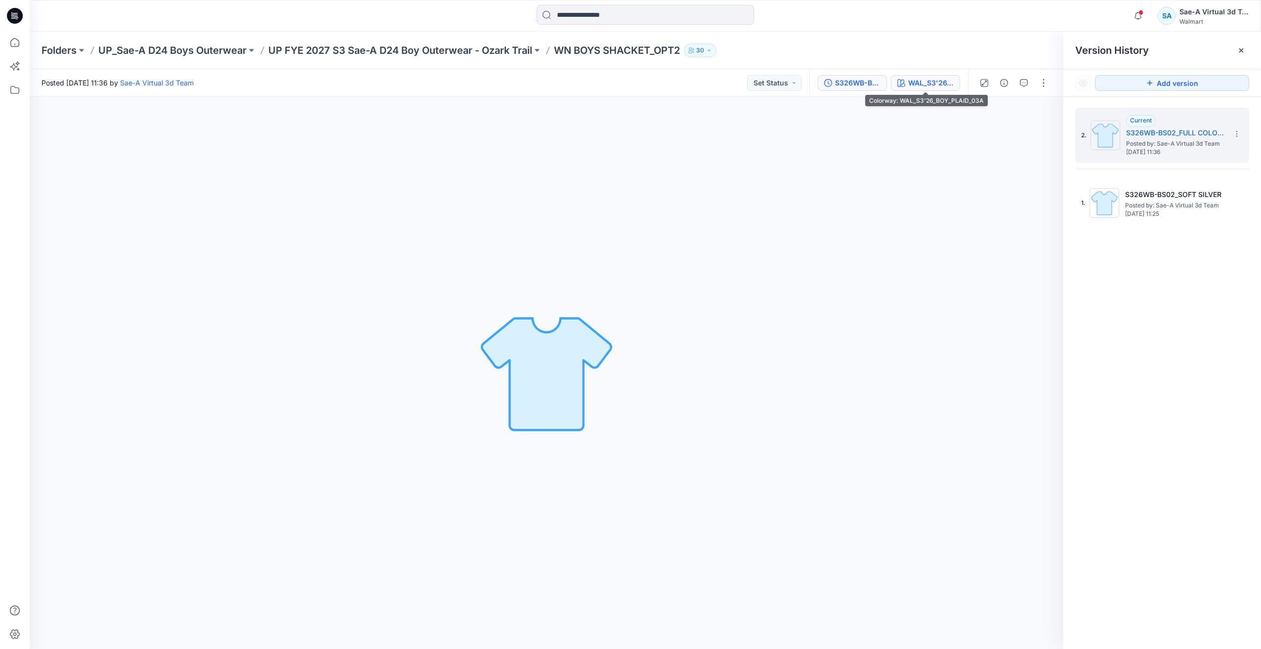
click at [943, 87] on div "WAL_S3'26_BOY_PLAID_03A" at bounding box center [930, 83] width 45 height 11
